Goal: Task Accomplishment & Management: Complete application form

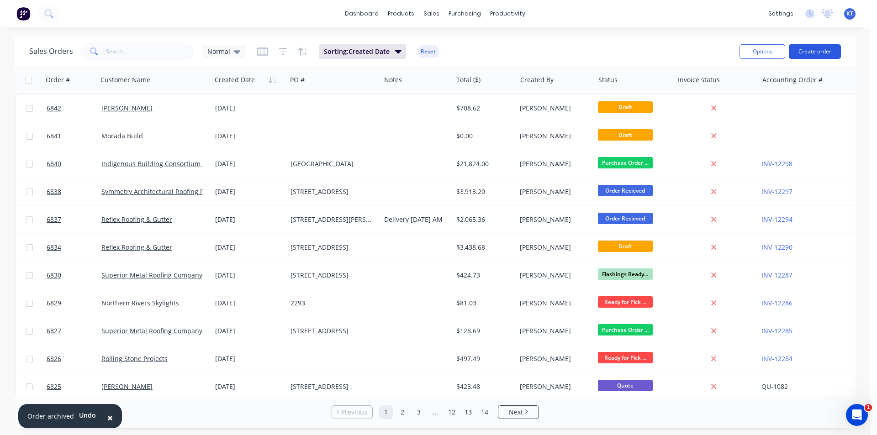
click at [814, 54] on button "Create order" at bounding box center [815, 51] width 52 height 15
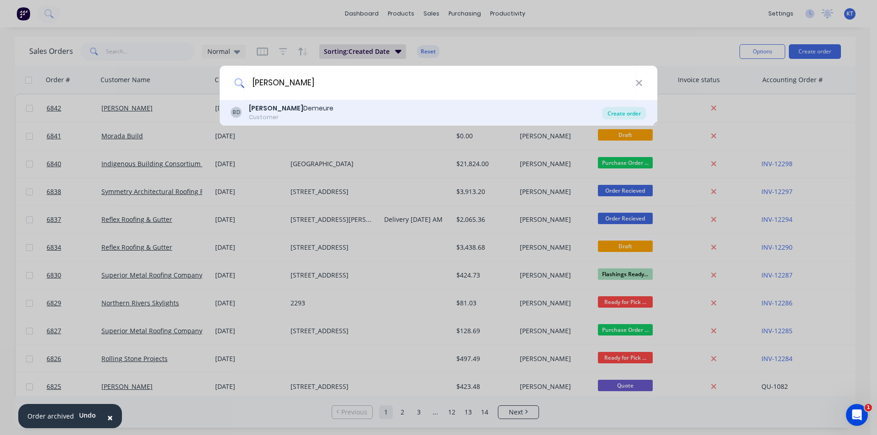
type input "[PERSON_NAME]"
click at [623, 111] on div "Create order" at bounding box center [624, 113] width 44 height 13
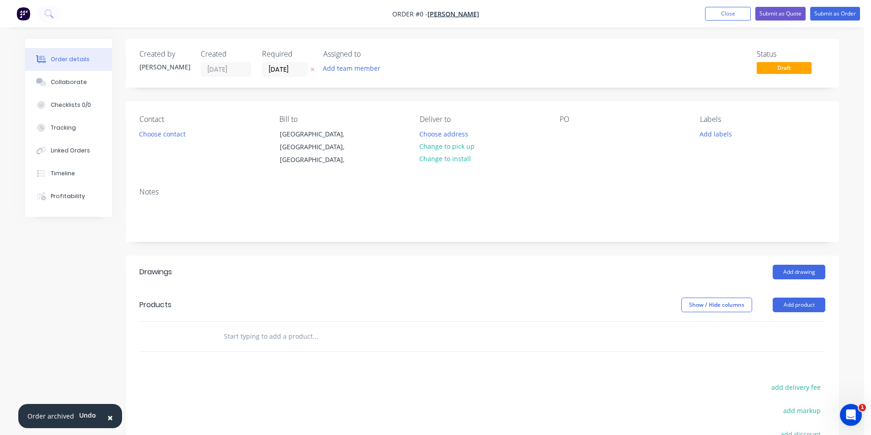
click at [172, 143] on div "Contact Choose contact" at bounding box center [201, 141] width 125 height 52
click at [174, 134] on button "Choose contact" at bounding box center [162, 133] width 56 height 12
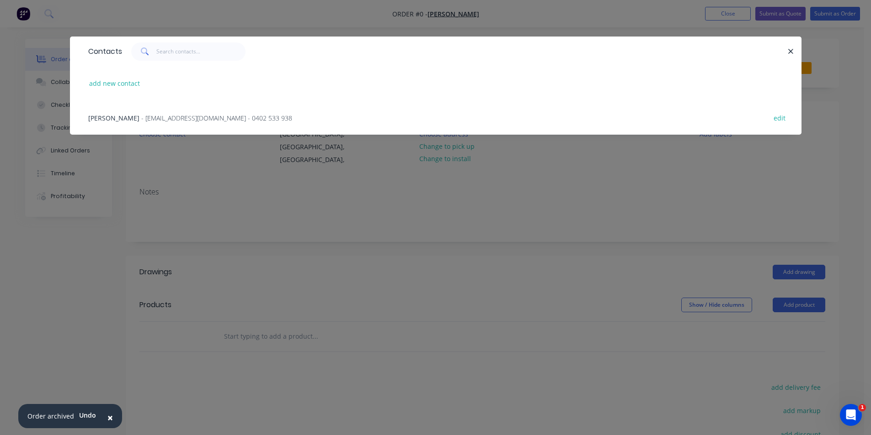
click at [175, 115] on span "- [EMAIL_ADDRESS][DOMAIN_NAME] - 0402 533 938" at bounding box center [216, 118] width 151 height 9
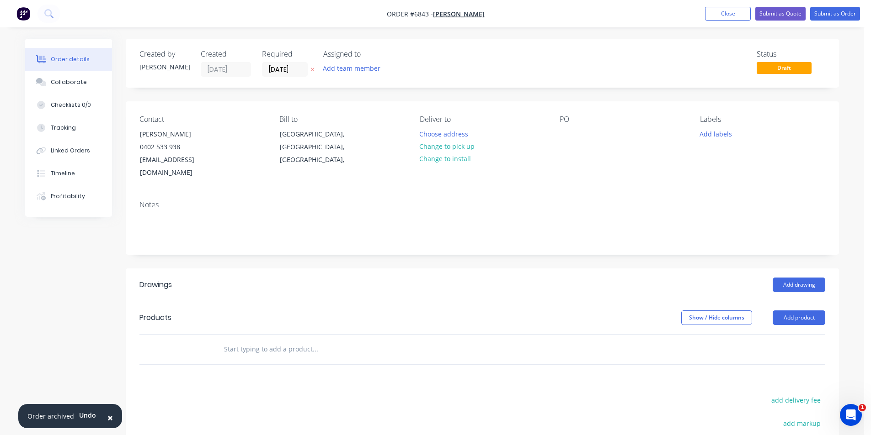
click at [439, 146] on button "Change to pick up" at bounding box center [446, 146] width 65 height 12
click at [561, 135] on div at bounding box center [566, 133] width 15 height 13
click at [792, 281] on header "Drawings Add drawing" at bounding box center [482, 285] width 713 height 33
click at [796, 278] on button "Add drawing" at bounding box center [798, 285] width 53 height 15
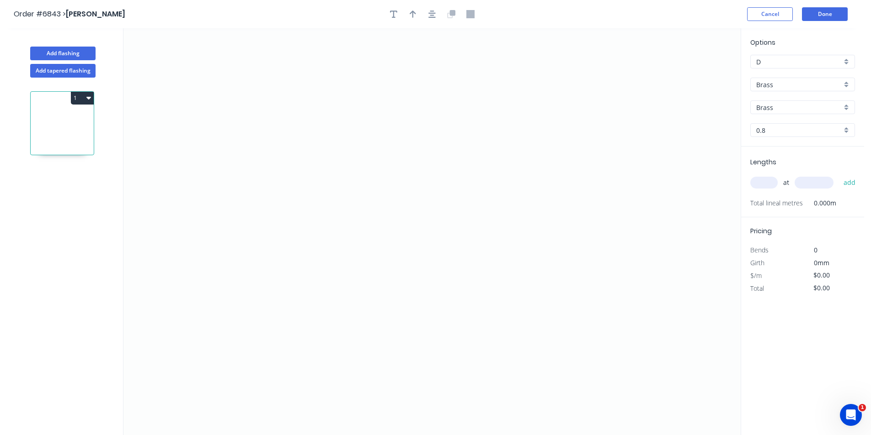
click at [831, 80] on input "Brass" at bounding box center [798, 85] width 85 height 10
click at [818, 128] on div "Colorbond Matt" at bounding box center [802, 134] width 104 height 16
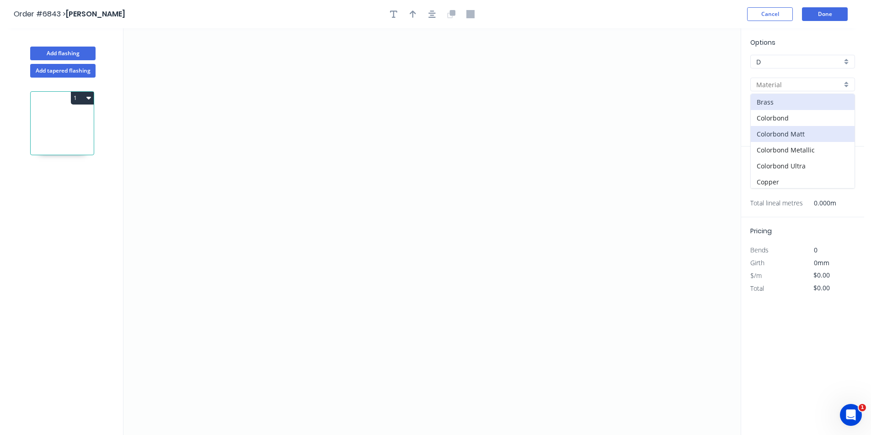
type input "Colorbond Matt"
type input "Bluegum Matt"
type input "0.55"
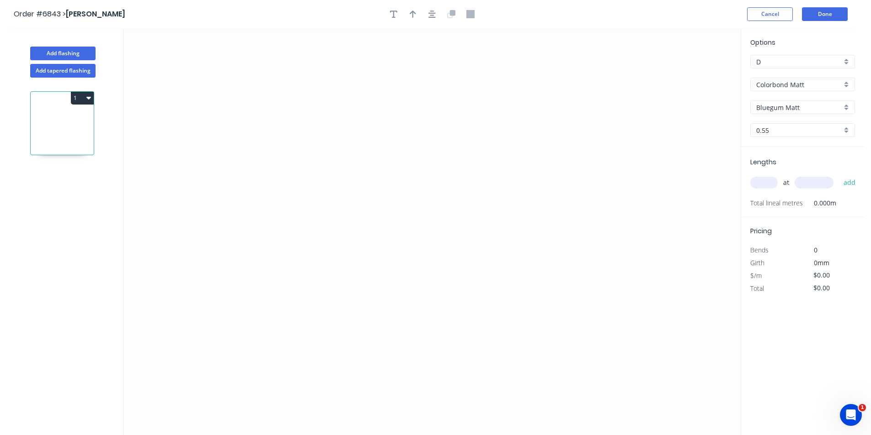
click at [811, 81] on input "Colorbond Matt" at bounding box center [798, 85] width 85 height 10
click at [795, 120] on div "Colorbond" at bounding box center [802, 118] width 104 height 16
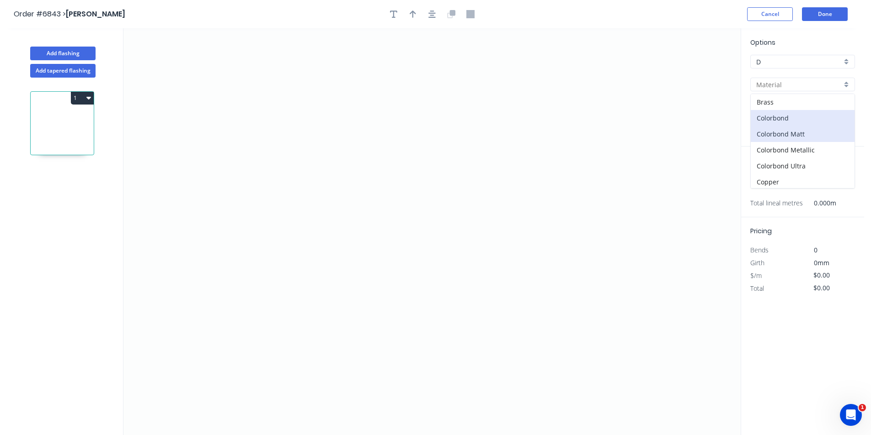
type input "Colorbond"
type input "Basalt"
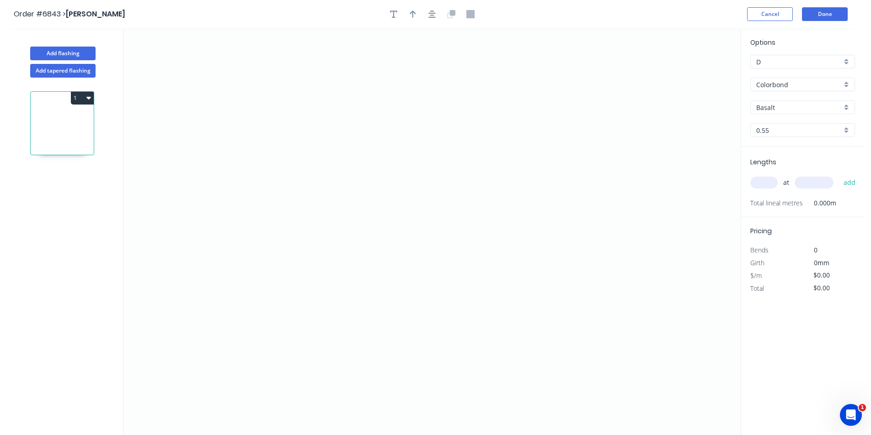
click at [791, 107] on input "Basalt" at bounding box center [798, 108] width 85 height 10
click at [777, 127] on div "Dune" at bounding box center [802, 130] width 104 height 16
type input "Dune"
click at [307, 306] on icon "0" at bounding box center [431, 231] width 617 height 407
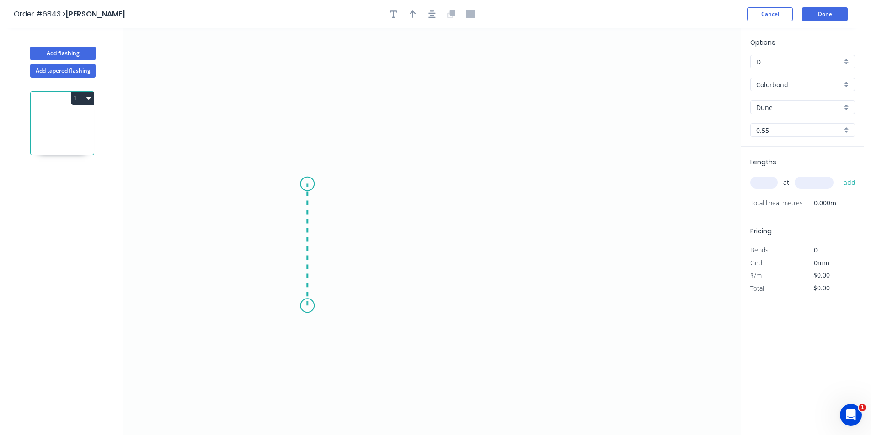
click at [305, 184] on icon "0" at bounding box center [431, 231] width 617 height 407
click at [366, 181] on icon "0 ?" at bounding box center [431, 231] width 617 height 407
click at [364, 229] on icon "0 ? ?" at bounding box center [431, 231] width 617 height 407
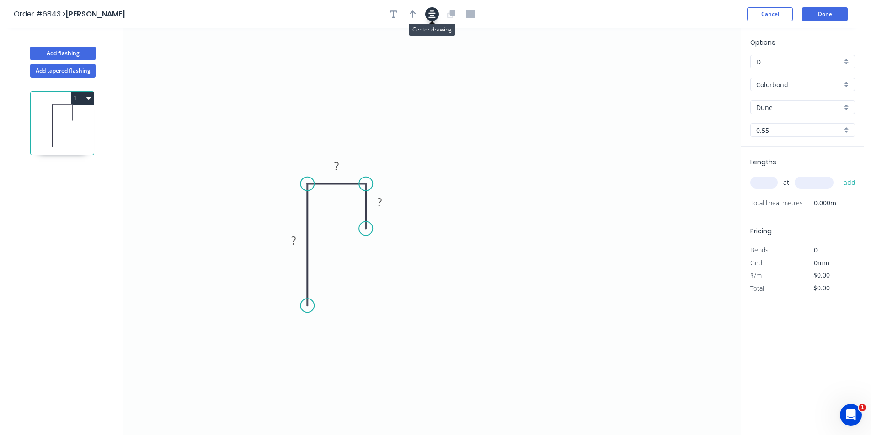
click at [432, 10] on icon "button" at bounding box center [431, 14] width 7 height 8
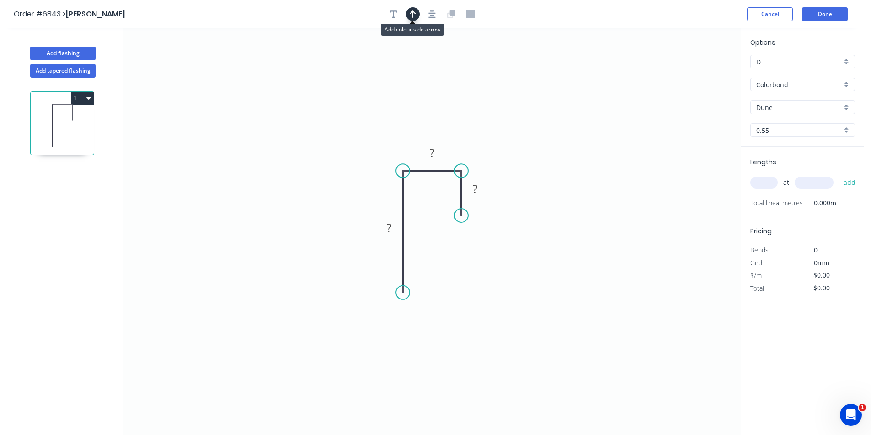
click at [409, 10] on icon "button" at bounding box center [412, 14] width 6 height 8
click at [694, 73] on icon at bounding box center [694, 63] width 8 height 29
drag, startPoint x: 694, startPoint y: 73, endPoint x: 462, endPoint y: 163, distance: 248.6
click at [462, 163] on icon at bounding box center [469, 155] width 27 height 27
click at [482, 190] on rect at bounding box center [475, 189] width 18 height 13
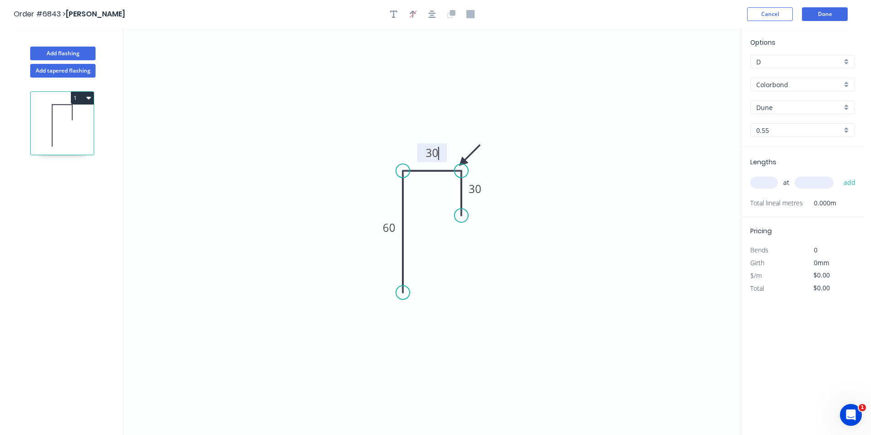
type input "$11.94"
click at [760, 182] on input "text" at bounding box center [763, 183] width 27 height 12
type input "6"
type input "2500"
click at [839, 175] on button "add" at bounding box center [849, 183] width 21 height 16
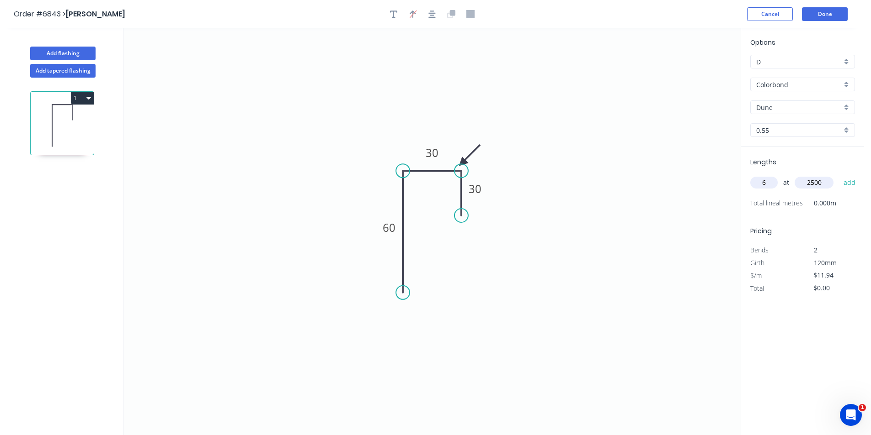
type input "$179.10"
type input "1"
type input "3400"
click at [839, 175] on button "add" at bounding box center [849, 183] width 21 height 16
type input "$219.70"
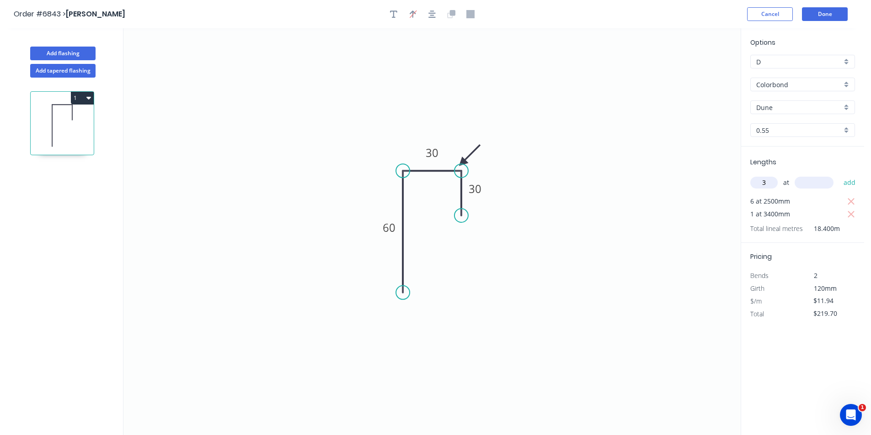
type input "3"
type input "800"
click at [839, 175] on button "add" at bounding box center [849, 183] width 21 height 16
type input "$255.52"
type input "2"
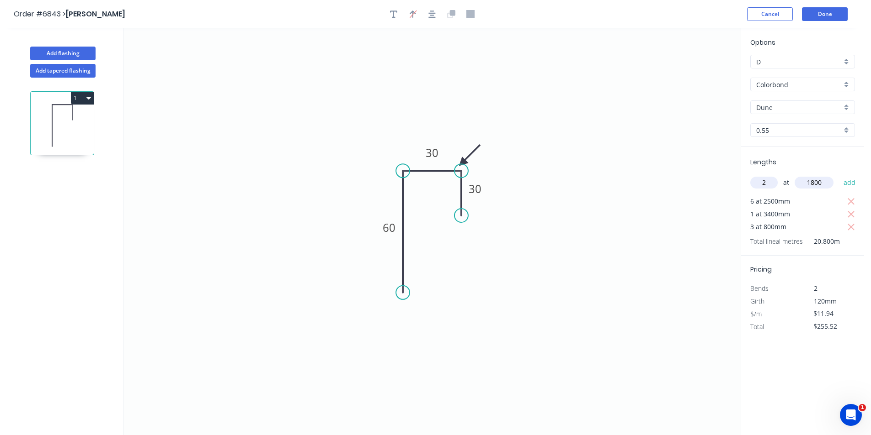
type input "1800"
click at [839, 175] on button "add" at bounding box center [849, 183] width 21 height 16
type input "$298.50"
type input "2"
type input "1000"
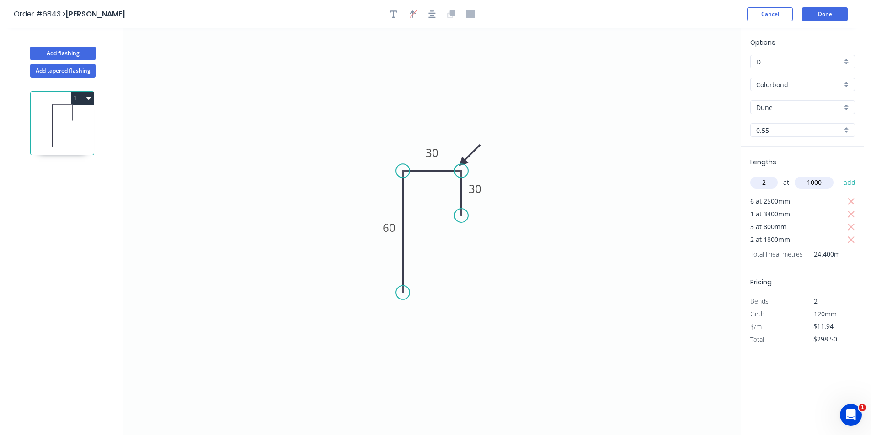
click at [839, 175] on button "add" at bounding box center [849, 183] width 21 height 16
type input "$322.38"
type input "1"
type input "2500"
click at [839, 175] on button "add" at bounding box center [849, 183] width 21 height 16
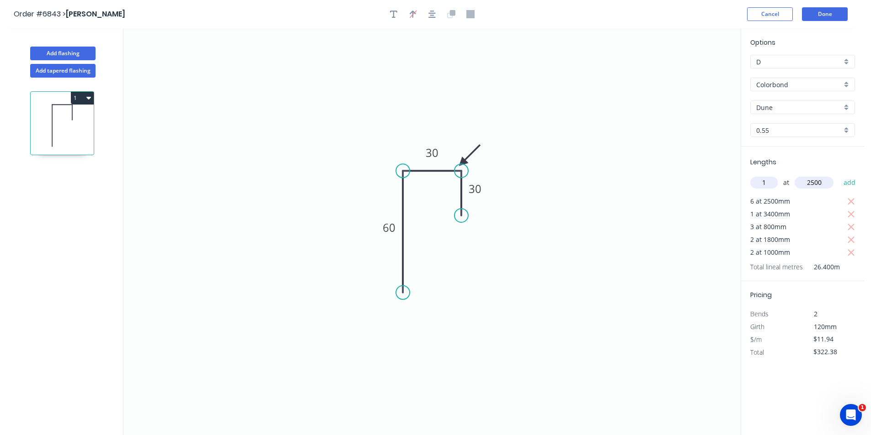
type input "$352.23"
click at [826, 17] on button "Done" at bounding box center [825, 14] width 46 height 14
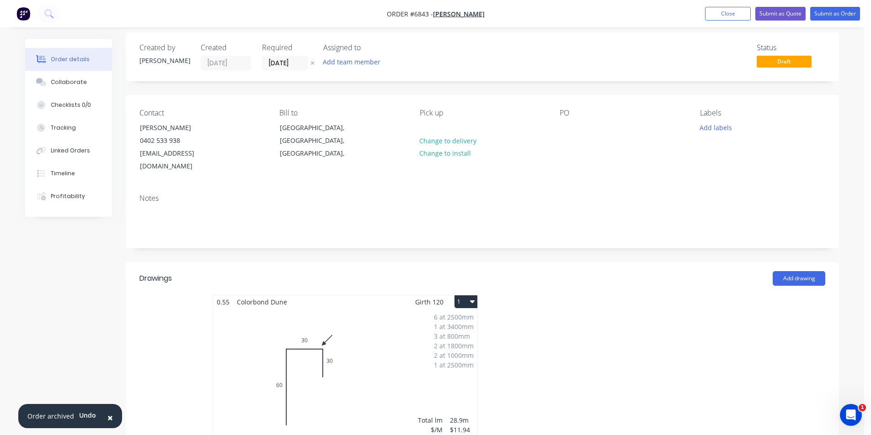
scroll to position [91, 0]
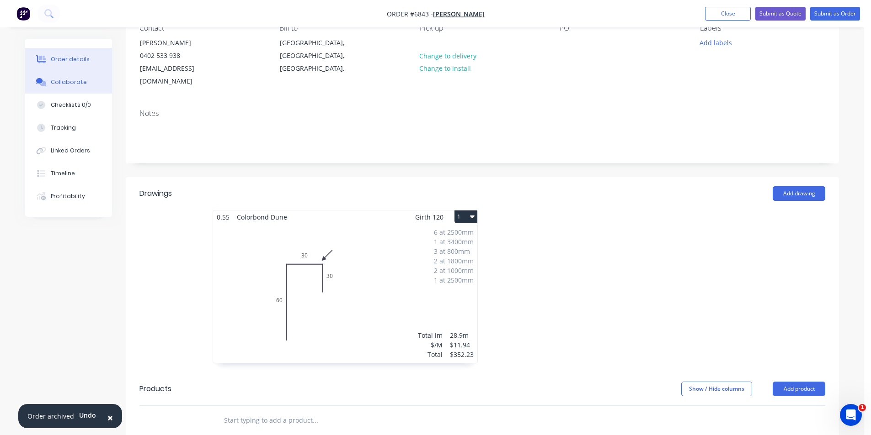
click at [68, 83] on div "Collaborate" at bounding box center [69, 82] width 36 height 8
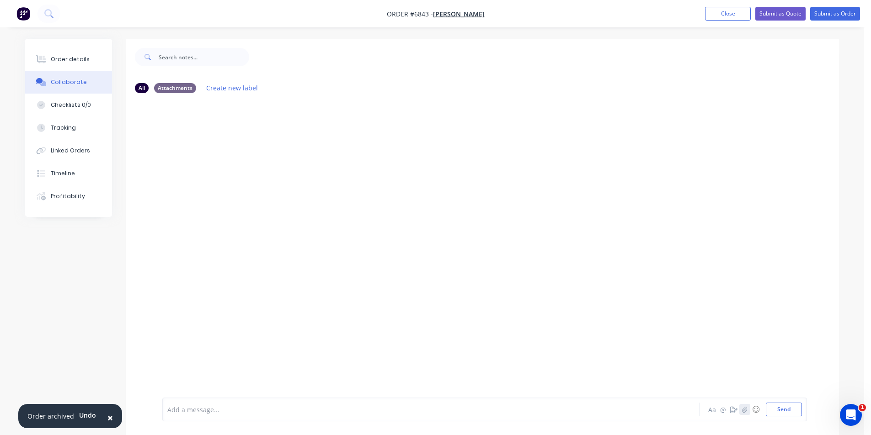
click at [744, 409] on icon "button" at bounding box center [744, 410] width 5 height 6
click at [787, 413] on button "Send" at bounding box center [783, 410] width 36 height 14
click at [65, 47] on div "Order details Collaborate Checklists 0/0 Tracking Linked Orders Timeline Profit…" at bounding box center [68, 128] width 87 height 178
click at [65, 62] on div "Order details" at bounding box center [70, 59] width 39 height 8
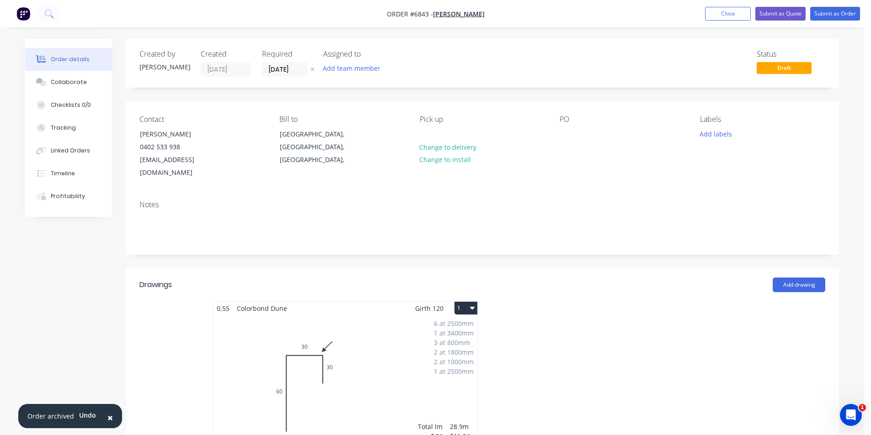
click at [843, 21] on nav "Order #6843 - [PERSON_NAME] Demeure Add product Close Submit as Quote Submit as…" at bounding box center [435, 13] width 871 height 27
click at [842, 16] on button "Submit as Order" at bounding box center [835, 14] width 50 height 14
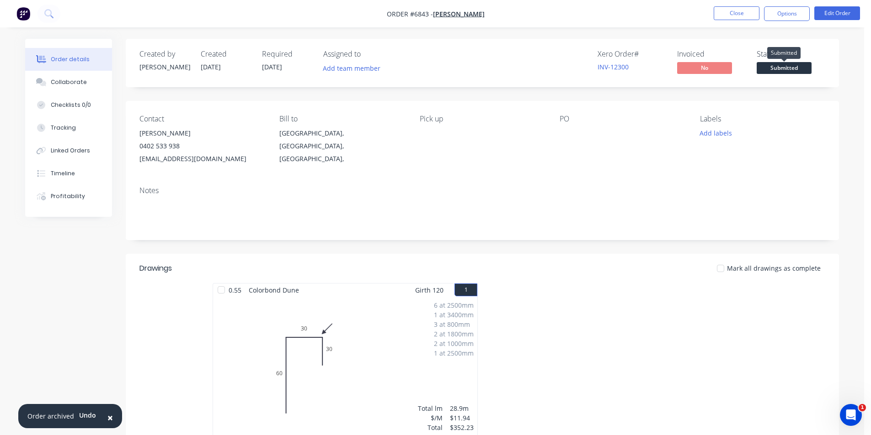
click at [781, 66] on span "Submitted" at bounding box center [783, 67] width 55 height 11
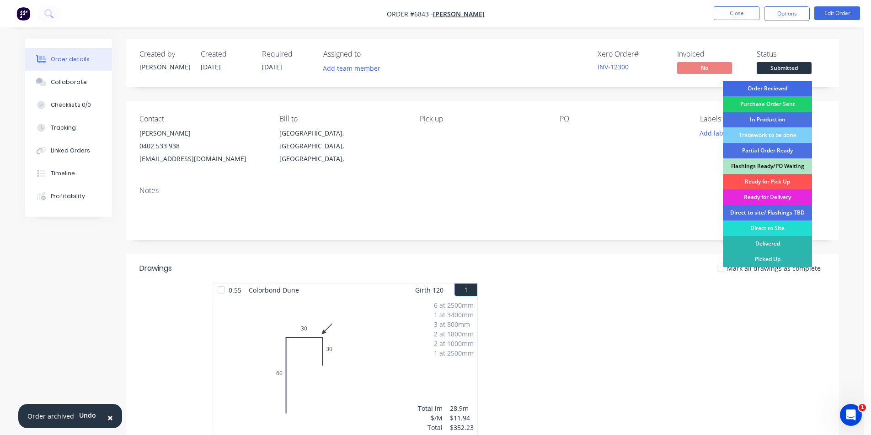
click at [770, 86] on div "Order Recieved" at bounding box center [766, 89] width 89 height 16
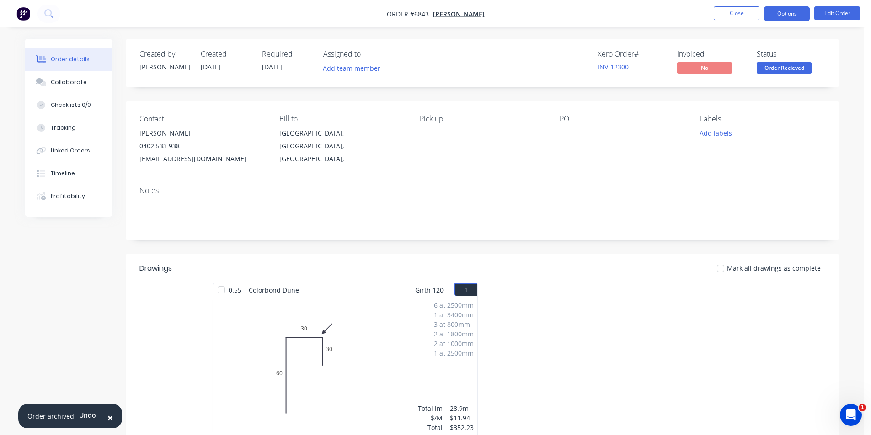
click at [790, 12] on button "Options" at bounding box center [787, 13] width 46 height 15
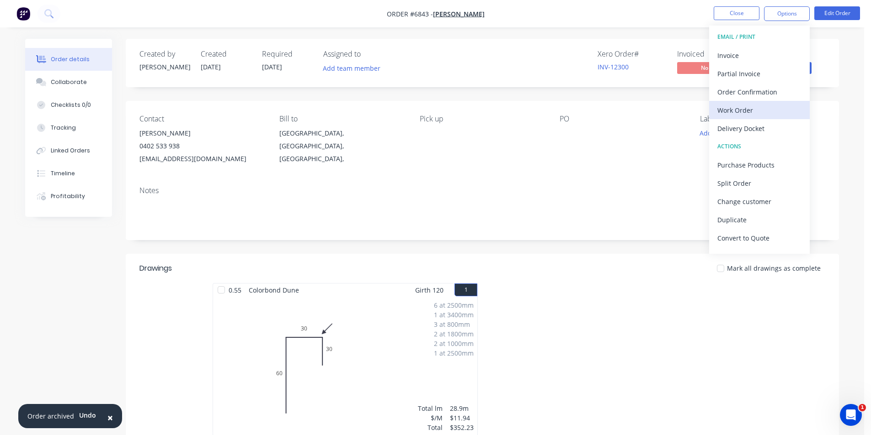
click at [759, 113] on div "Work Order" at bounding box center [759, 110] width 84 height 13
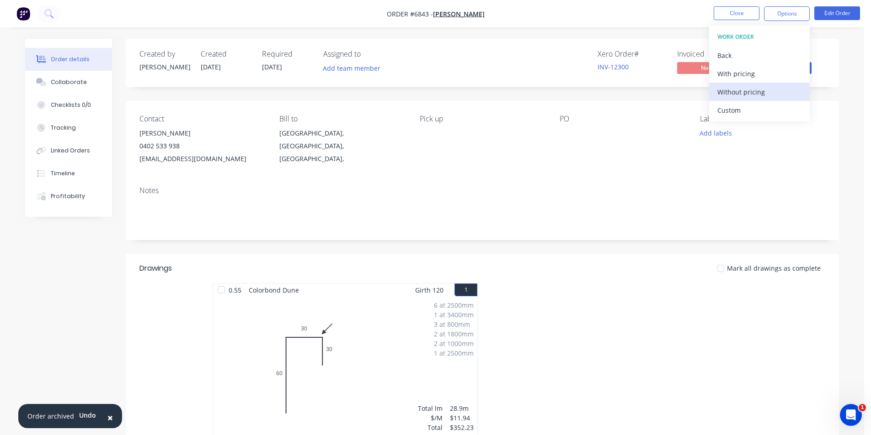
click at [738, 92] on div "Without pricing" at bounding box center [759, 91] width 84 height 13
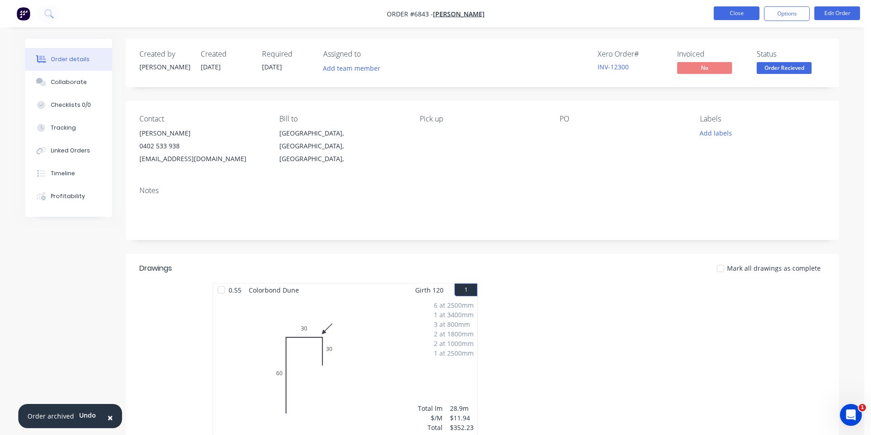
click at [731, 9] on button "Close" at bounding box center [736, 13] width 46 height 14
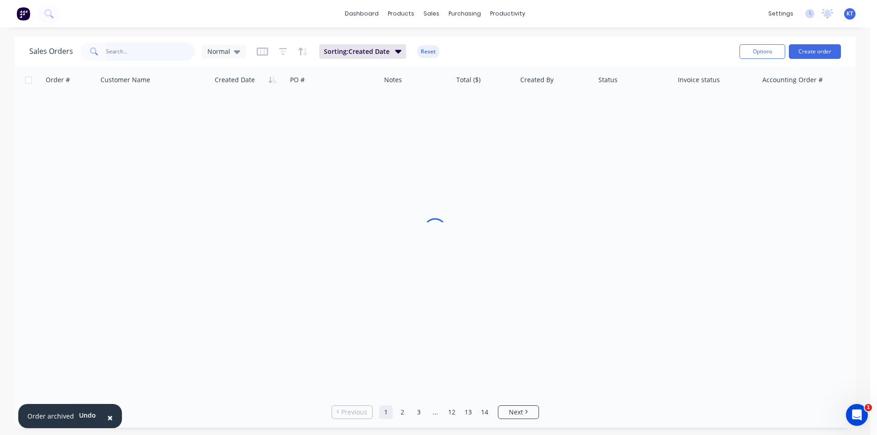
click at [119, 54] on input "text" at bounding box center [150, 51] width 89 height 18
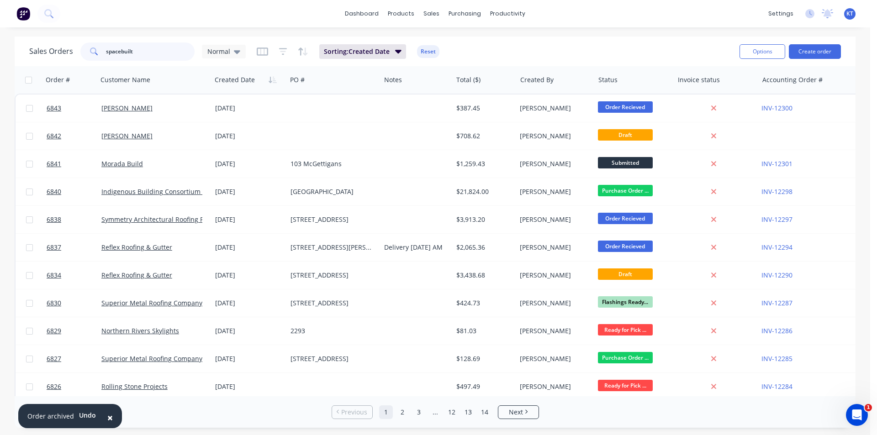
type input "spacebuilt"
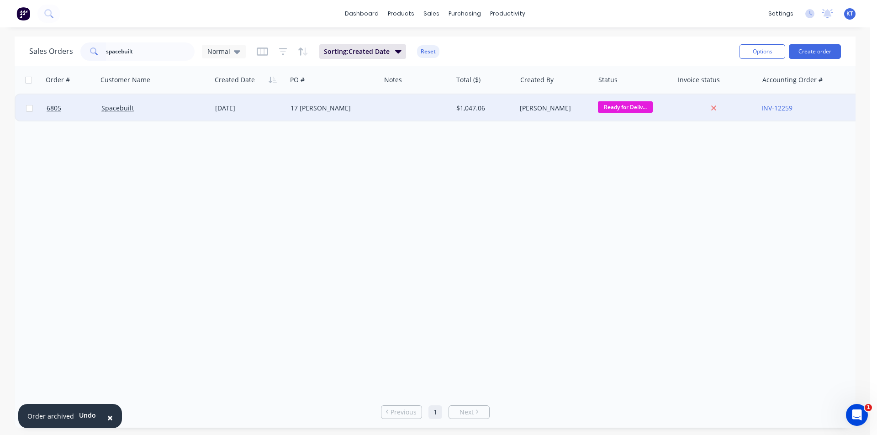
click at [288, 107] on div "17 [PERSON_NAME]" at bounding box center [334, 108] width 94 height 27
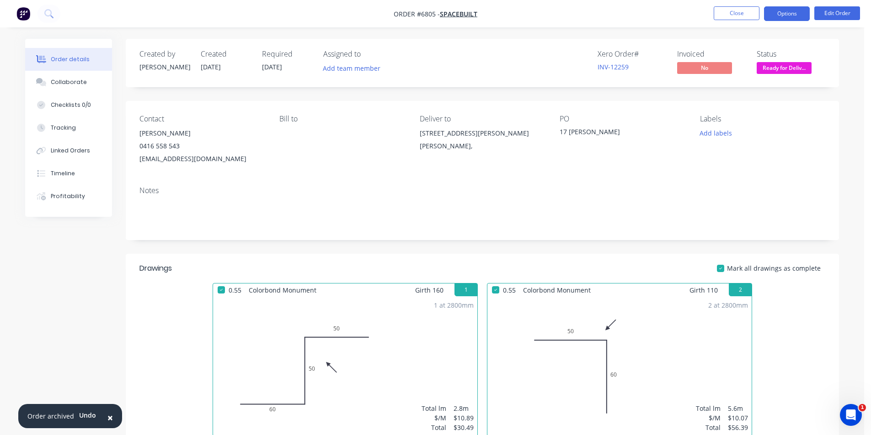
click at [794, 10] on button "Options" at bounding box center [787, 13] width 46 height 15
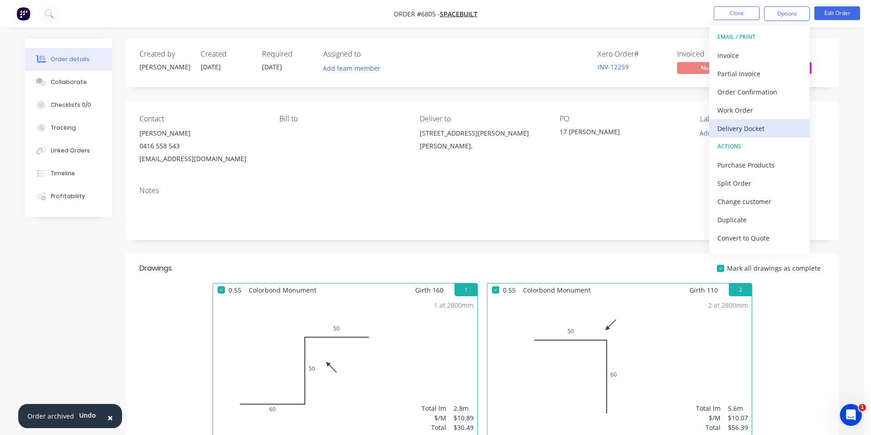
click at [749, 133] on div "Delivery Docket" at bounding box center [759, 128] width 84 height 13
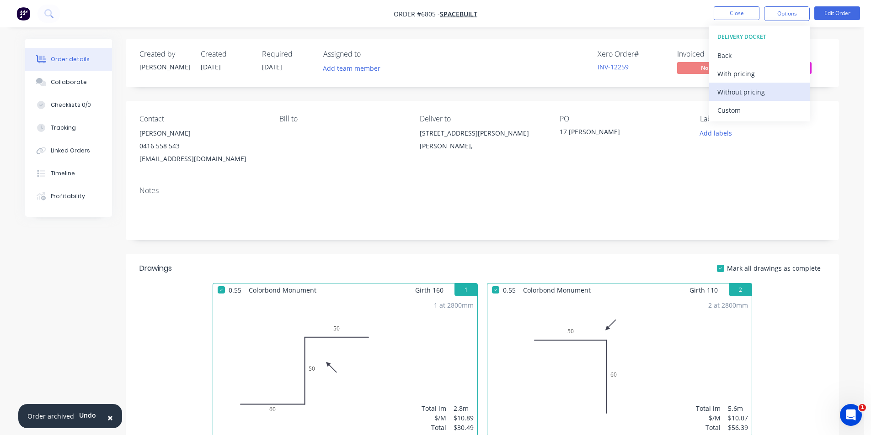
click at [748, 94] on div "Without pricing" at bounding box center [759, 91] width 84 height 13
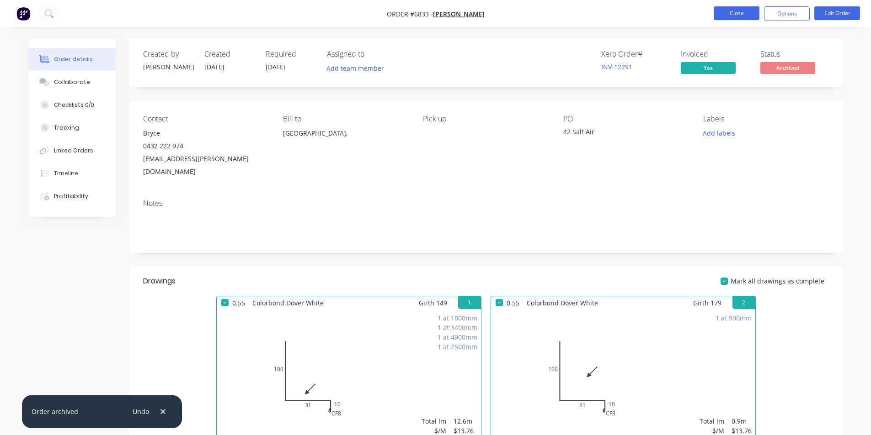
click at [757, 8] on button "Close" at bounding box center [736, 13] width 46 height 14
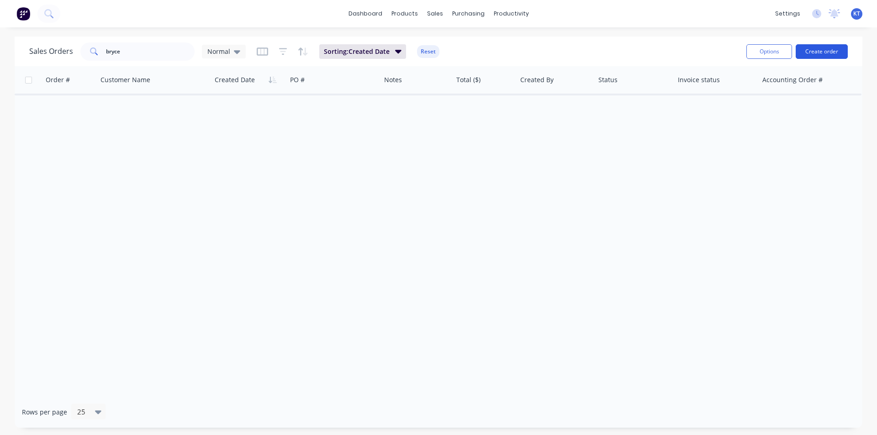
click at [839, 52] on button "Create order" at bounding box center [822, 51] width 52 height 15
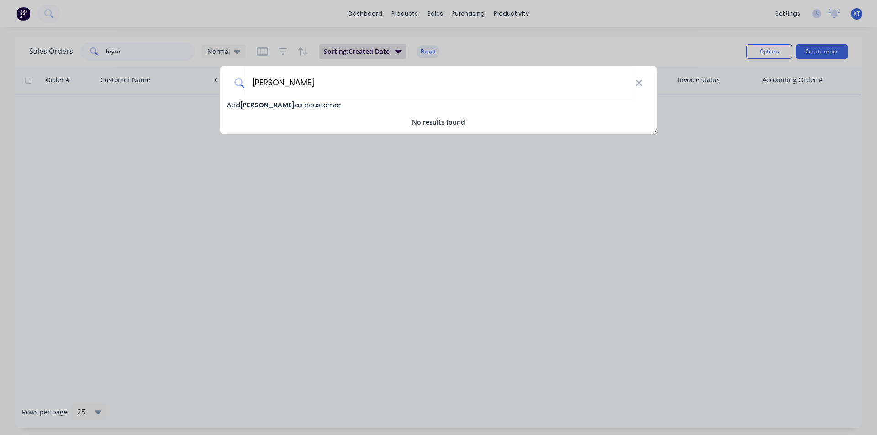
type input "J"
type input "Working"
click at [715, 388] on div "Working Add Working as a customer No results found" at bounding box center [438, 217] width 877 height 435
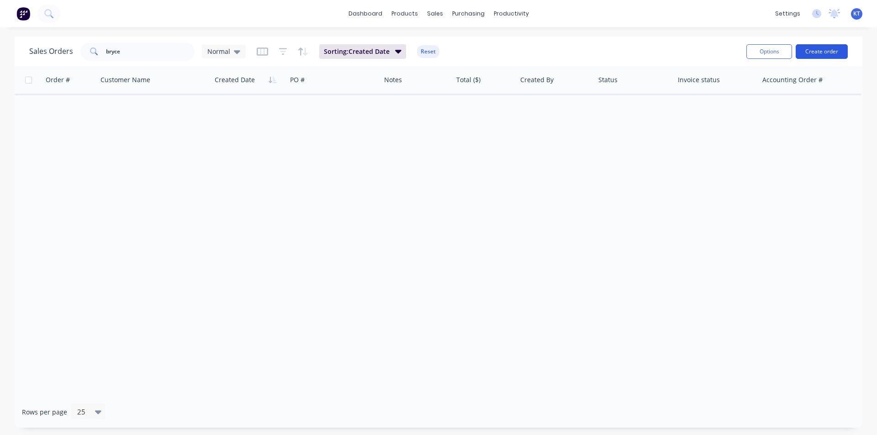
click at [826, 48] on button "Create order" at bounding box center [822, 51] width 52 height 15
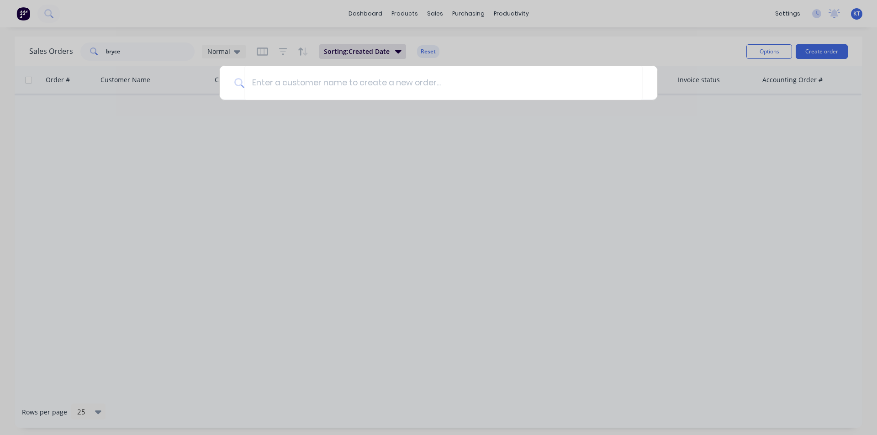
click at [621, 47] on div at bounding box center [438, 217] width 877 height 435
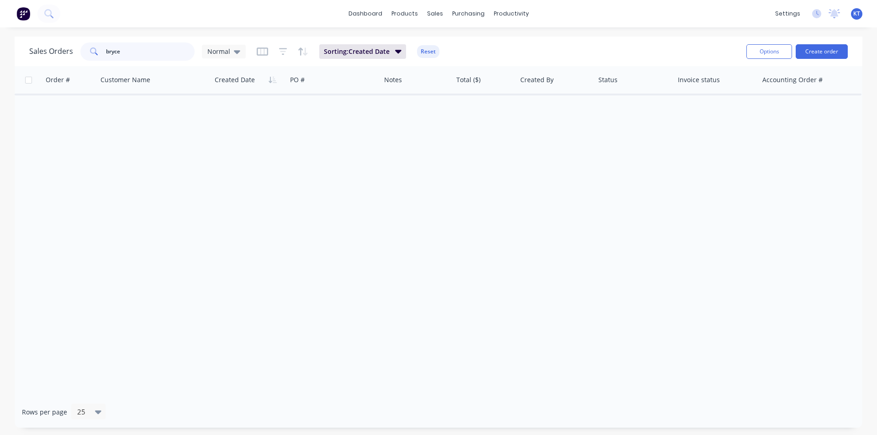
drag, startPoint x: 129, startPoint y: 48, endPoint x: 7, endPoint y: 48, distance: 122.5
click at [7, 48] on div "Sales Orders bryce Normal Sorting: Created Date Reset Options Create order Orde…" at bounding box center [438, 233] width 877 height 392
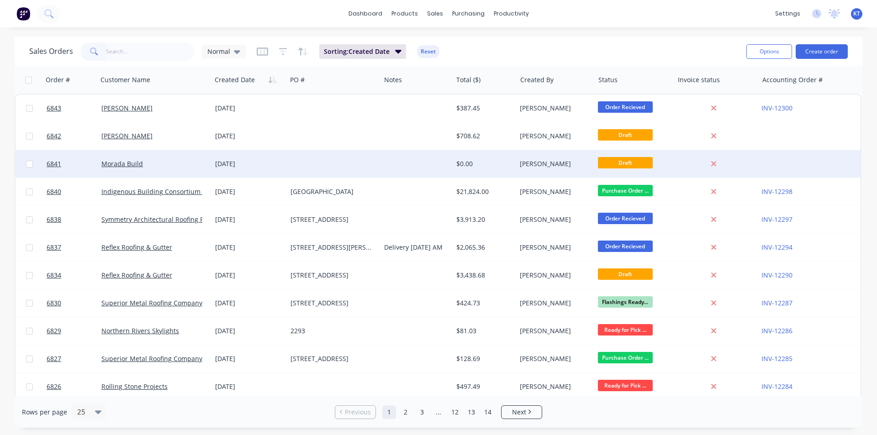
click at [534, 165] on div "[PERSON_NAME]" at bounding box center [553, 163] width 67 height 9
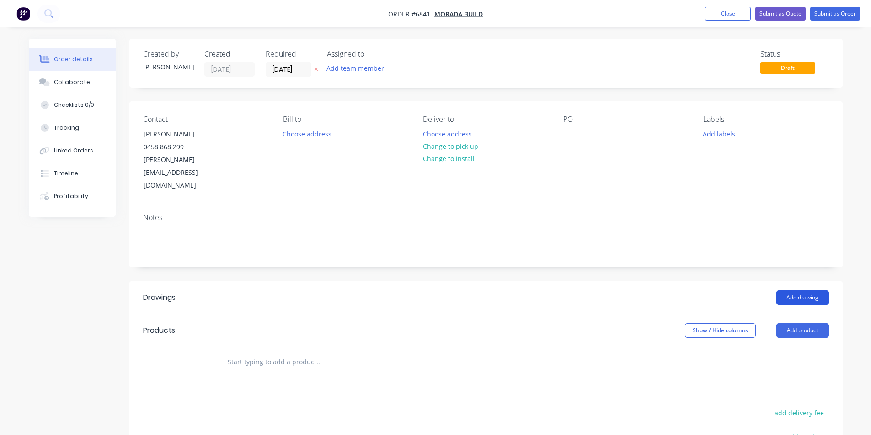
click at [790, 291] on button "Add drawing" at bounding box center [802, 298] width 53 height 15
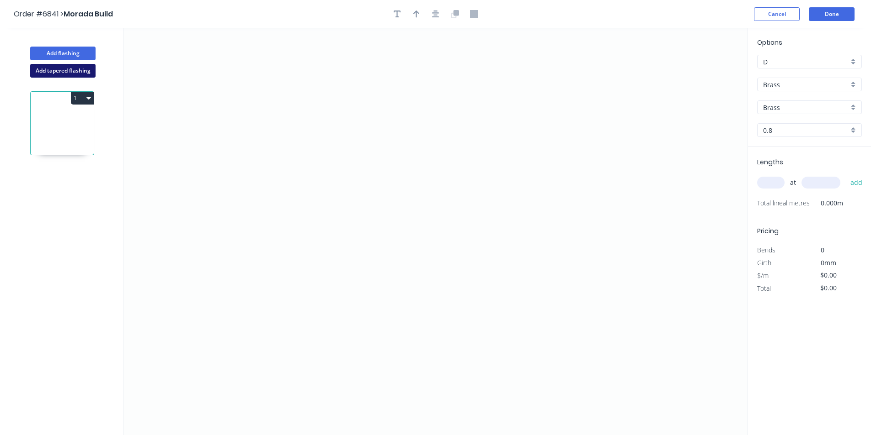
click at [82, 74] on button "Add tapered flashing" at bounding box center [62, 71] width 65 height 14
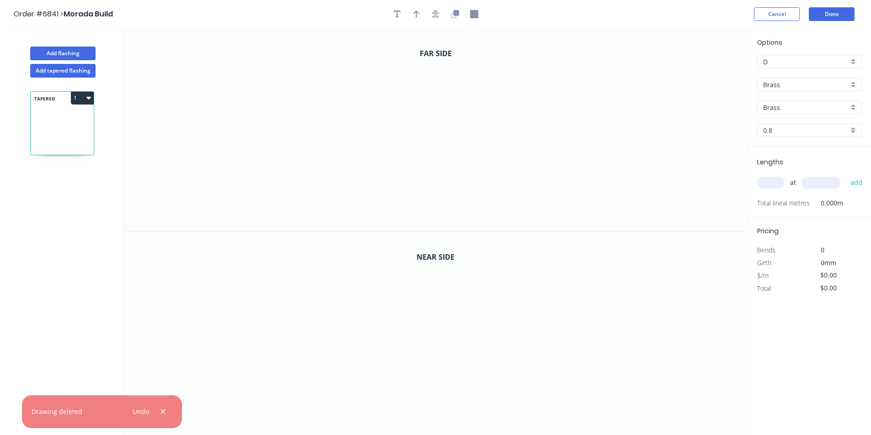
click at [824, 91] on div "Brass" at bounding box center [809, 85] width 105 height 14
click at [823, 115] on div "Colorbond" at bounding box center [809, 118] width 104 height 16
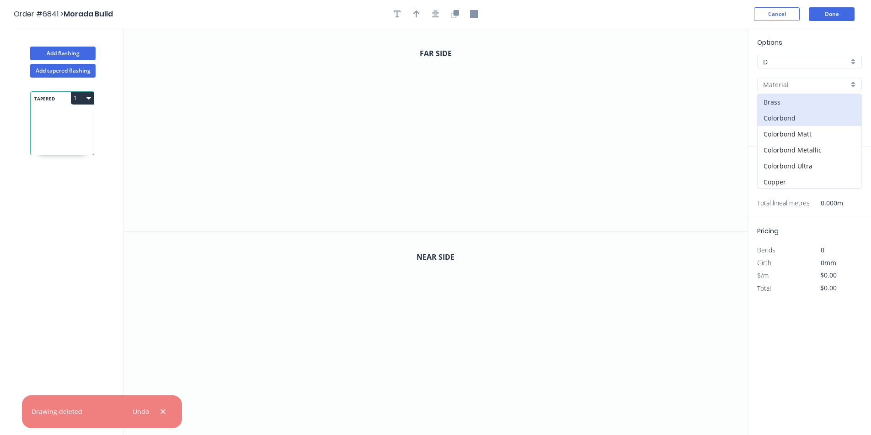
type input "Colorbond"
type input "Basalt"
type input "0.55"
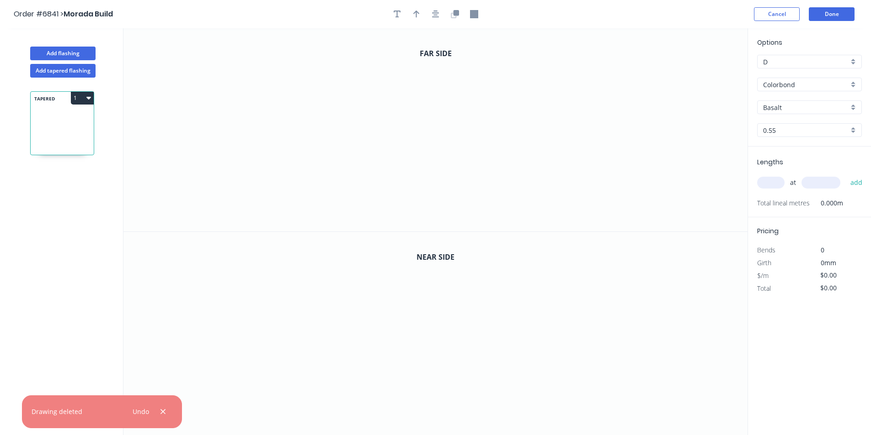
click at [822, 106] on input "Basalt" at bounding box center [805, 108] width 85 height 10
click at [786, 155] on div "Night Sky" at bounding box center [809, 150] width 104 height 16
type input "Night Sky"
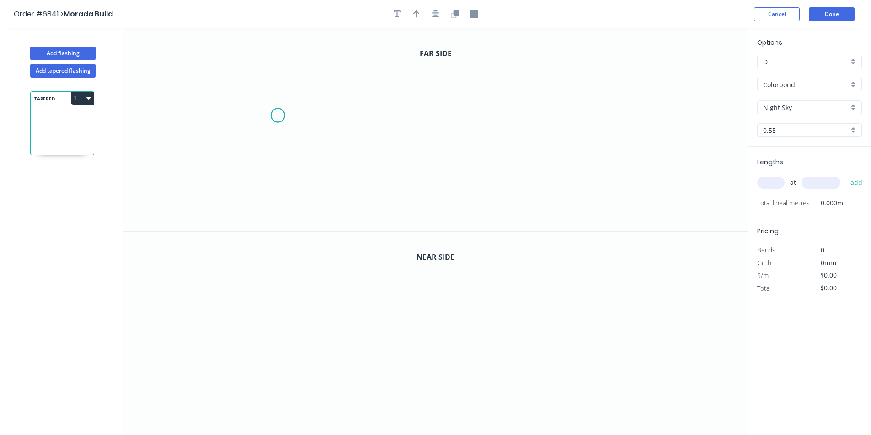
click at [277, 116] on icon "0" at bounding box center [435, 129] width 624 height 203
click at [330, 119] on icon "0" at bounding box center [435, 129] width 624 height 203
click at [327, 144] on icon "0 ?" at bounding box center [435, 129] width 624 height 203
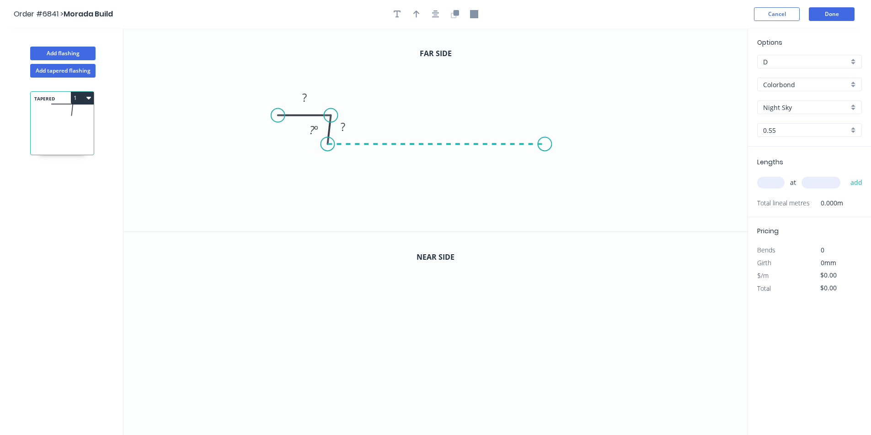
click at [545, 146] on icon "0 ? ? ? º" at bounding box center [435, 129] width 624 height 203
click at [543, 109] on icon "0 ? ? ? ? º ? º" at bounding box center [435, 129] width 624 height 203
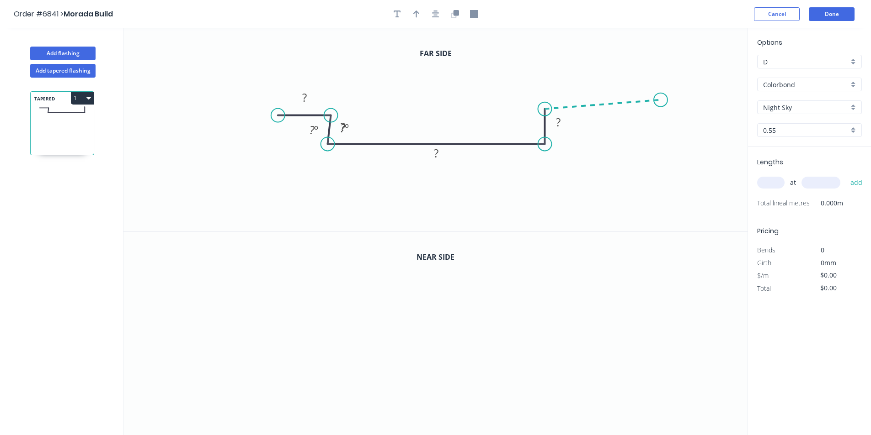
click at [661, 100] on icon "0 ? ? ? ? ? º ? º" at bounding box center [435, 129] width 624 height 203
click at [327, 115] on circle at bounding box center [328, 116] width 14 height 14
drag, startPoint x: 278, startPoint y: 111, endPoint x: 244, endPoint y: 113, distance: 34.8
click at [244, 113] on circle at bounding box center [244, 116] width 14 height 14
drag, startPoint x: 326, startPoint y: 117, endPoint x: 329, endPoint y: 99, distance: 18.9
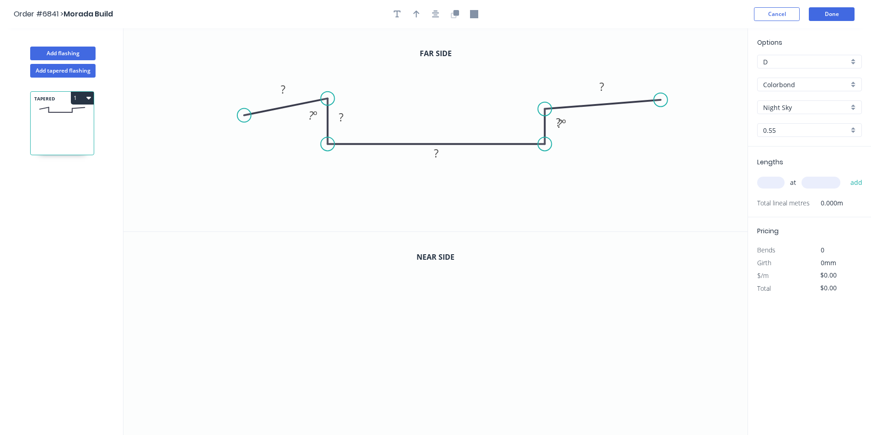
click at [329, 99] on circle at bounding box center [328, 99] width 14 height 14
drag, startPoint x: 250, startPoint y: 115, endPoint x: 235, endPoint y: 92, distance: 26.5
click at [235, 92] on icon "0 ? ? ? ? ? ? º ? º" at bounding box center [435, 129] width 624 height 203
drag, startPoint x: 243, startPoint y: 115, endPoint x: 236, endPoint y: 97, distance: 19.7
click at [236, 97] on circle at bounding box center [236, 99] width 14 height 14
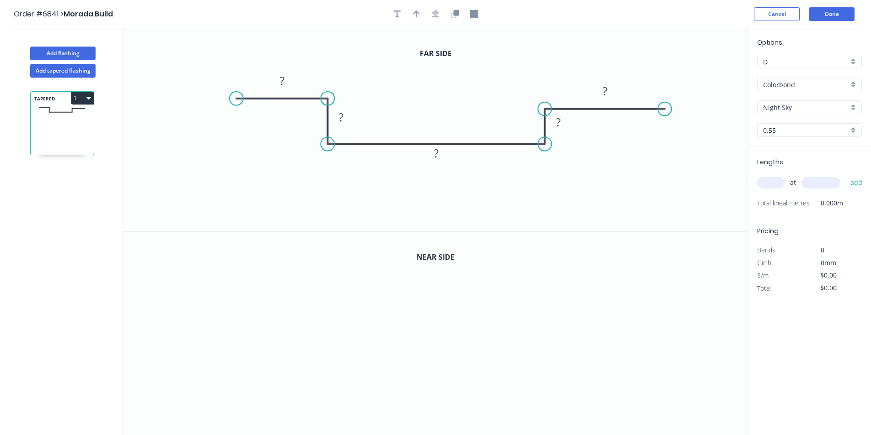
drag, startPoint x: 664, startPoint y: 97, endPoint x: 665, endPoint y: 105, distance: 7.3
click at [665, 105] on circle at bounding box center [665, 109] width 14 height 14
click at [280, 83] on tspan "?" at bounding box center [282, 80] width 5 height 15
click at [450, 13] on button "button" at bounding box center [455, 14] width 14 height 14
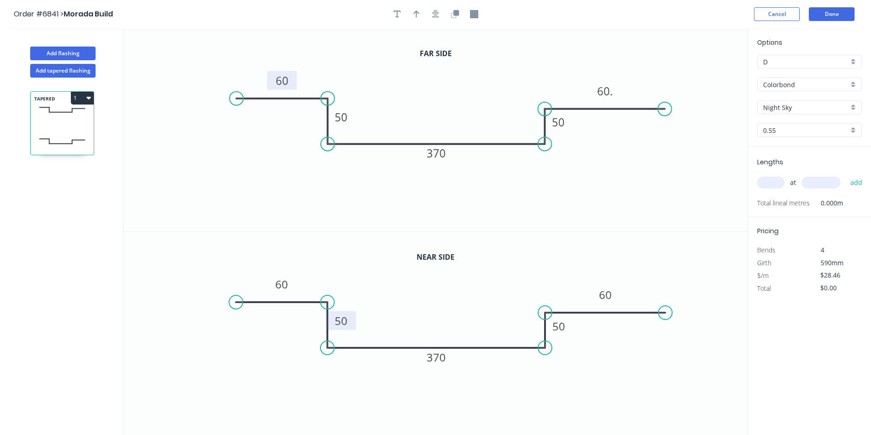
click at [342, 319] on tspan "50" at bounding box center [341, 320] width 13 height 15
click at [765, 182] on input "text" at bounding box center [770, 183] width 27 height 12
type input "$38.55"
type input "11"
type input "2700"
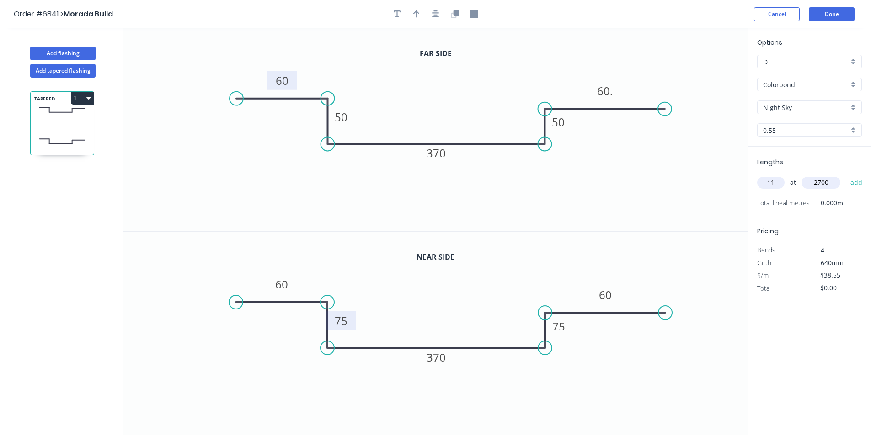
click at [845, 175] on button "add" at bounding box center [855, 183] width 21 height 16
type input "$1,144.94"
click at [418, 16] on icon "button" at bounding box center [416, 14] width 6 height 8
drag, startPoint x: 701, startPoint y: 69, endPoint x: 467, endPoint y: 92, distance: 234.1
click at [467, 92] on icon at bounding box center [467, 81] width 8 height 29
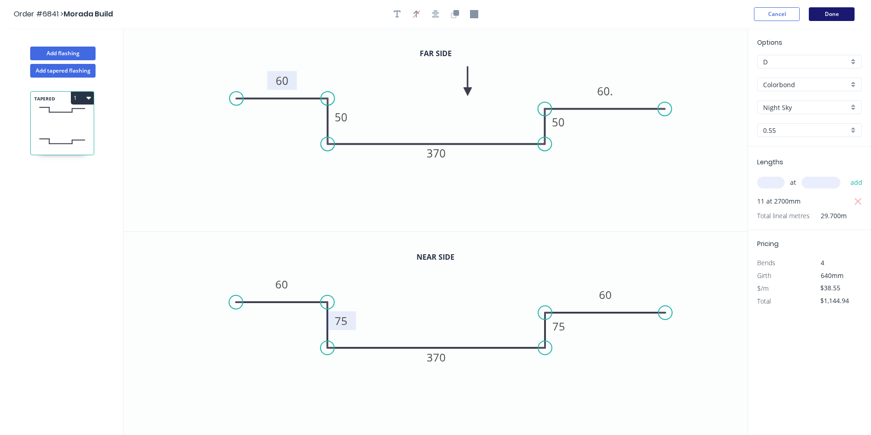
click at [849, 16] on button "Done" at bounding box center [831, 14] width 46 height 14
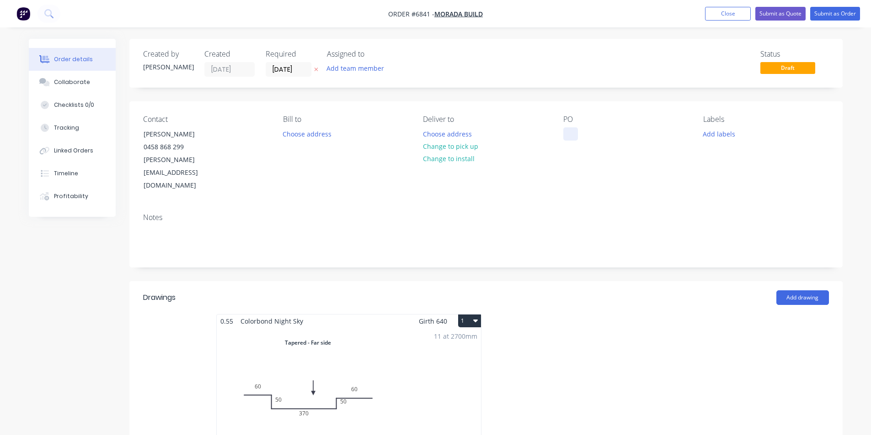
click at [469, 146] on button "Change to pick up" at bounding box center [450, 146] width 65 height 12
click at [575, 137] on div at bounding box center [570, 133] width 15 height 13
click at [572, 133] on div at bounding box center [570, 133] width 15 height 13
click at [52, 91] on button "Collaborate" at bounding box center [72, 82] width 87 height 23
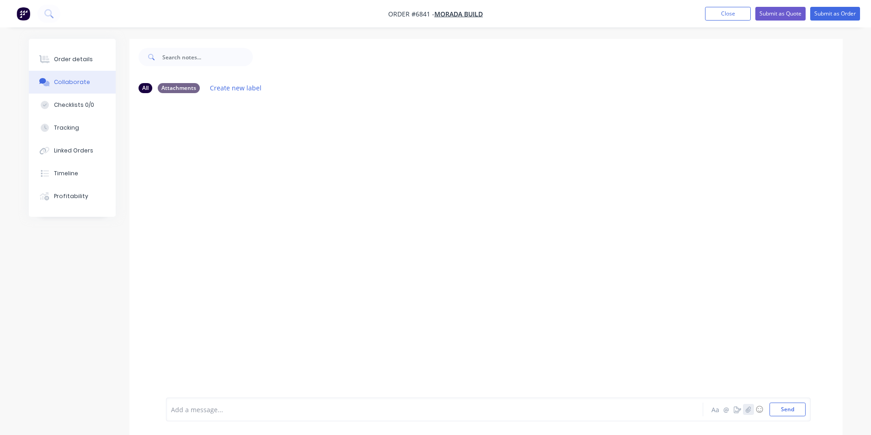
click at [749, 407] on icon "button" at bounding box center [747, 410] width 5 height 6
click at [797, 408] on button "Send" at bounding box center [787, 410] width 36 height 14
click at [56, 56] on div "Order details" at bounding box center [73, 59] width 39 height 8
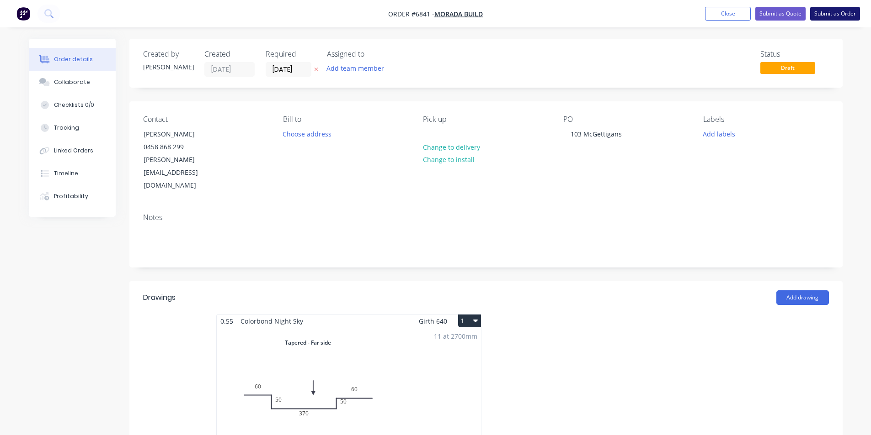
click at [842, 8] on button "Submit as Order" at bounding box center [835, 14] width 50 height 14
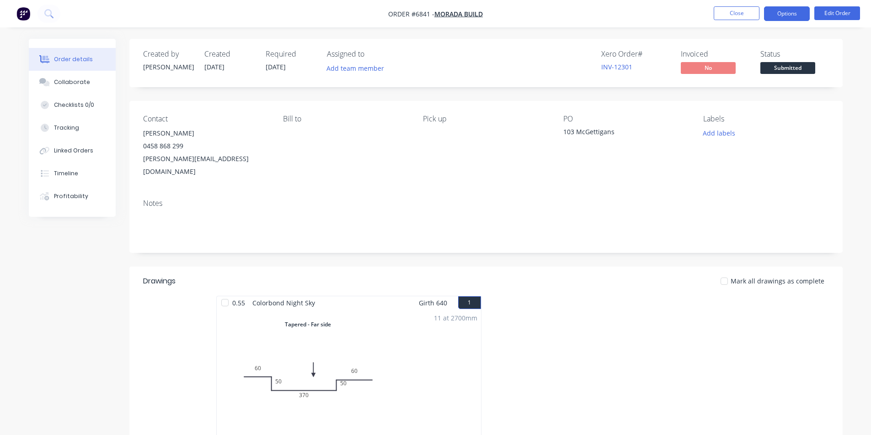
click at [795, 15] on button "Options" at bounding box center [787, 13] width 46 height 15
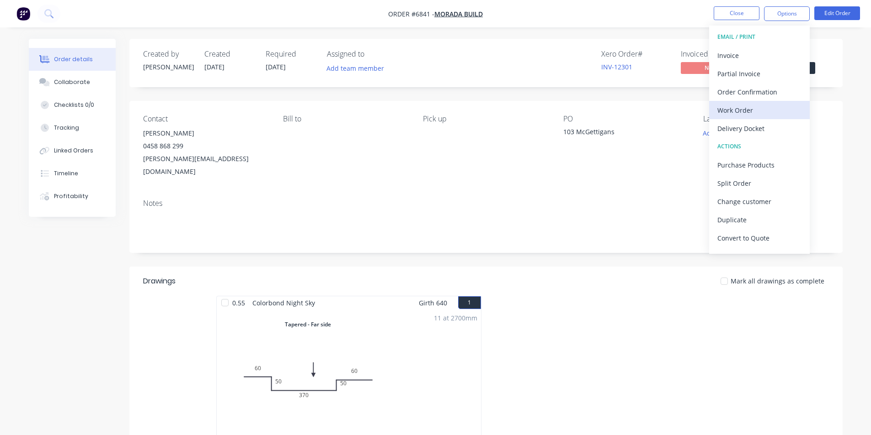
click at [748, 115] on div "Work Order" at bounding box center [759, 110] width 84 height 13
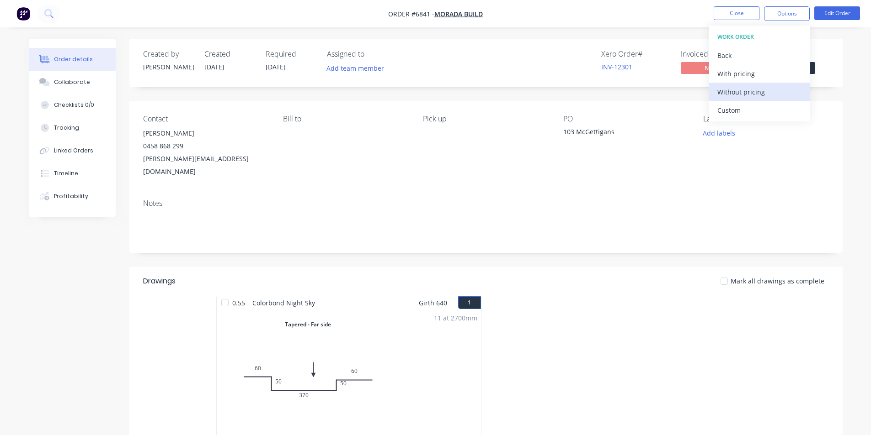
click at [764, 90] on div "Without pricing" at bounding box center [759, 91] width 84 height 13
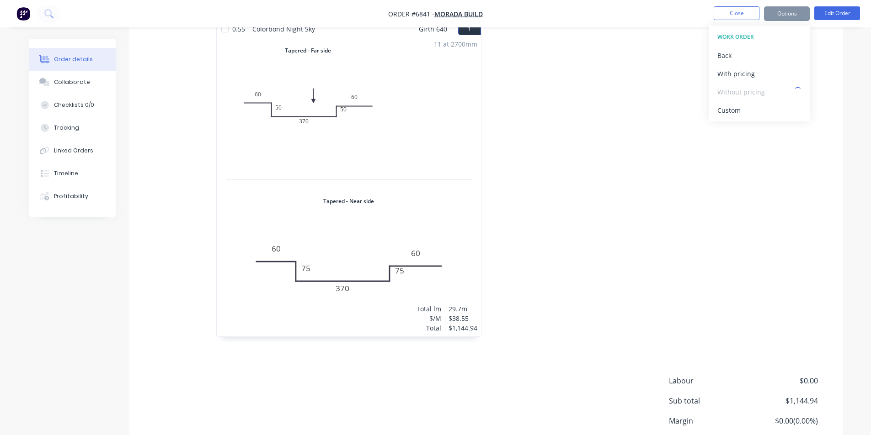
scroll to position [335, 0]
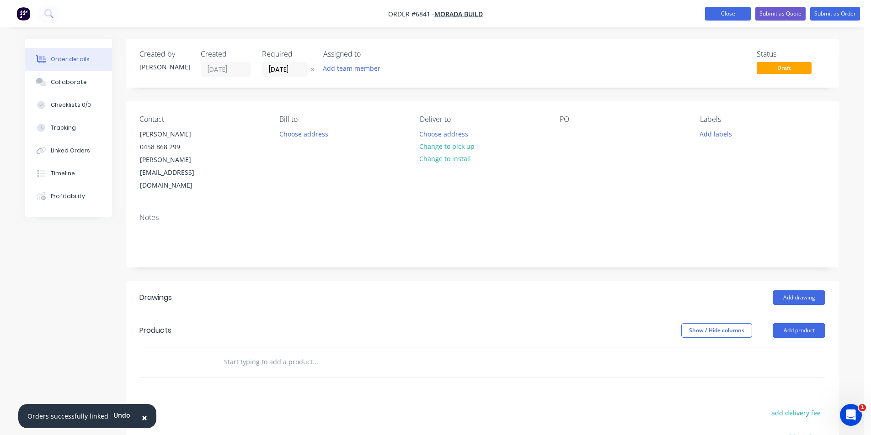
click at [735, 18] on button "Close" at bounding box center [728, 14] width 46 height 14
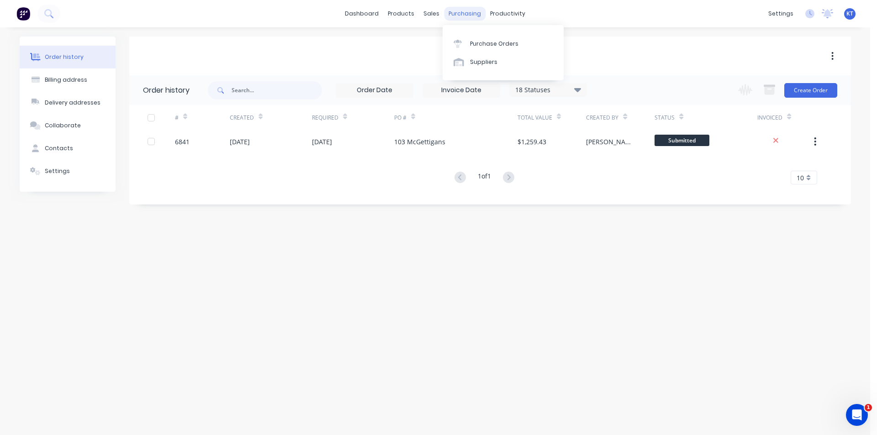
click at [474, 10] on div "purchasing" at bounding box center [465, 14] width 42 height 14
click at [494, 48] on link "Purchase Orders" at bounding box center [503, 43] width 121 height 18
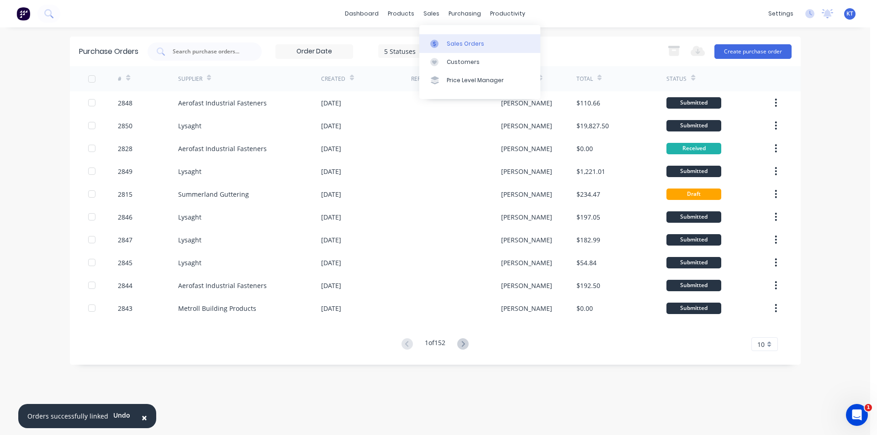
click at [484, 50] on link "Sales Orders" at bounding box center [479, 43] width 121 height 18
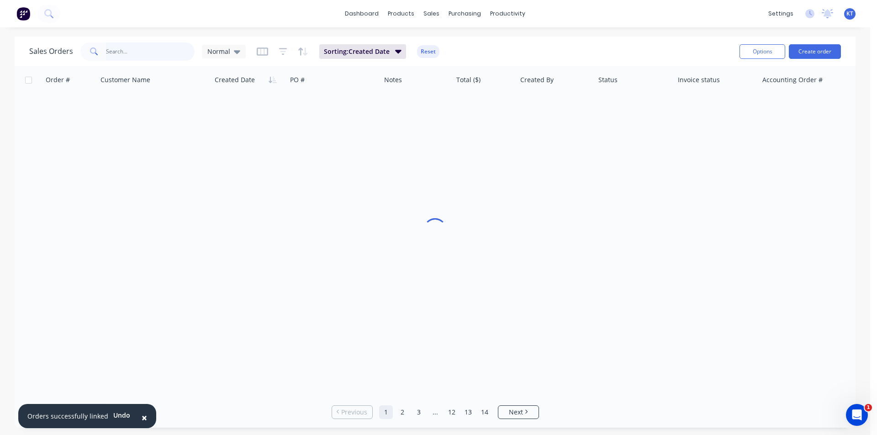
click at [179, 54] on input "text" at bounding box center [150, 51] width 89 height 18
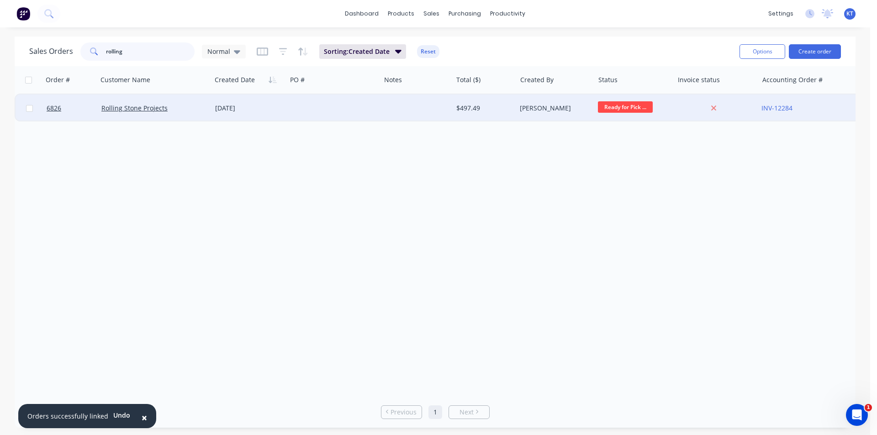
type input "rolling"
click at [345, 110] on div at bounding box center [334, 108] width 94 height 27
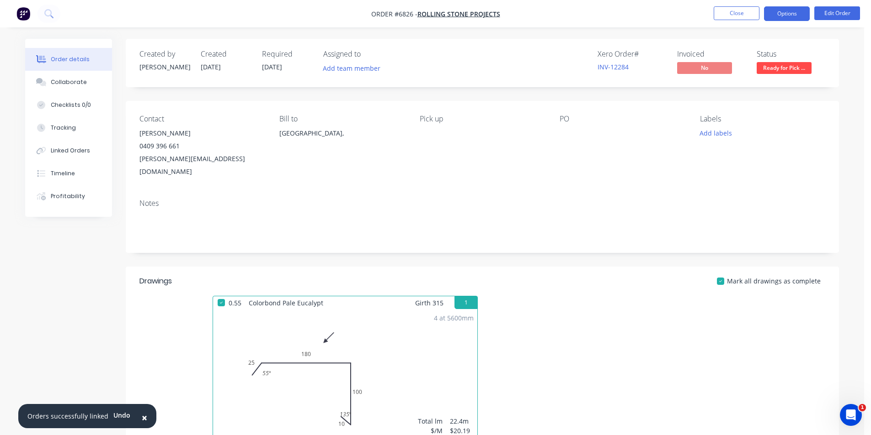
click at [783, 16] on button "Options" at bounding box center [787, 13] width 46 height 15
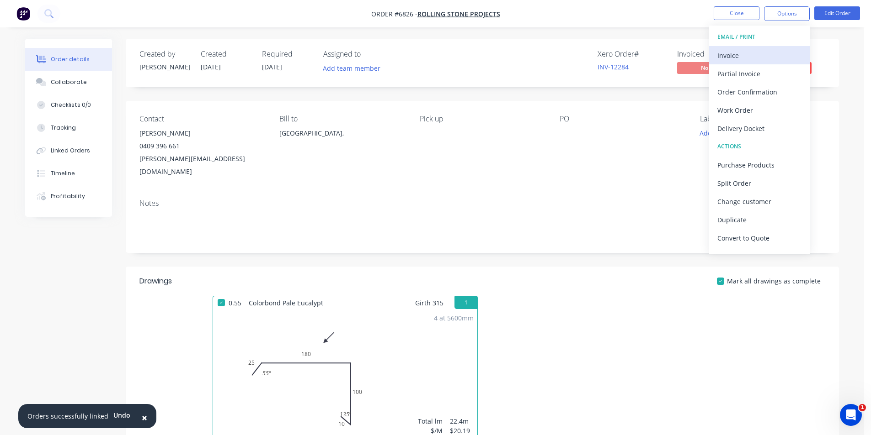
click at [772, 59] on div "Invoice" at bounding box center [759, 55] width 84 height 13
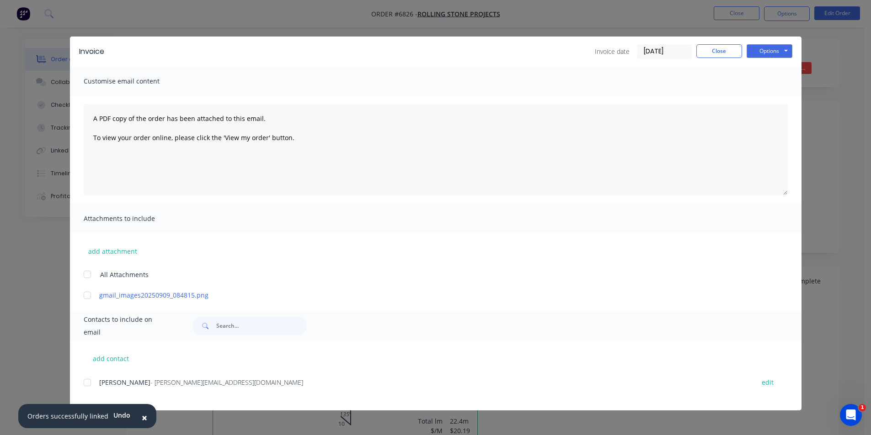
click at [89, 379] on div at bounding box center [87, 383] width 18 height 18
click at [783, 45] on button "Options" at bounding box center [769, 51] width 46 height 14
click at [772, 97] on button "Email" at bounding box center [775, 97] width 58 height 15
click at [716, 58] on div "Invoice date 10/09/25 Close Options Preview Print Email" at bounding box center [693, 51] width 197 height 15
click at [718, 46] on button "Close" at bounding box center [719, 51] width 46 height 14
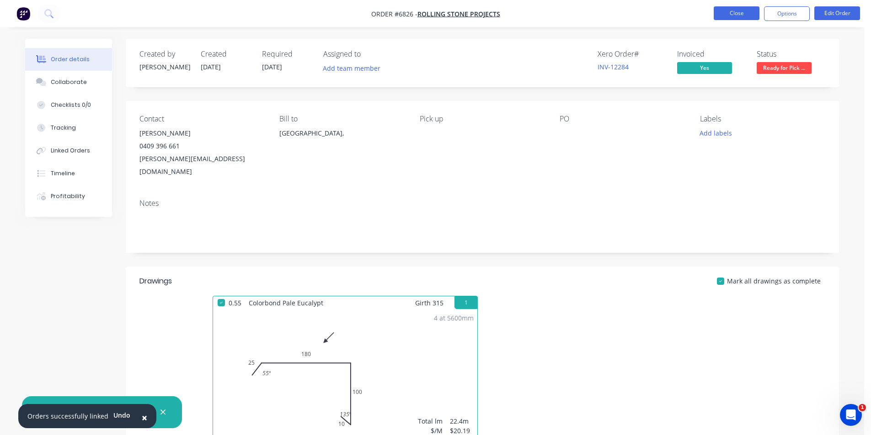
click at [744, 14] on button "Close" at bounding box center [736, 13] width 46 height 14
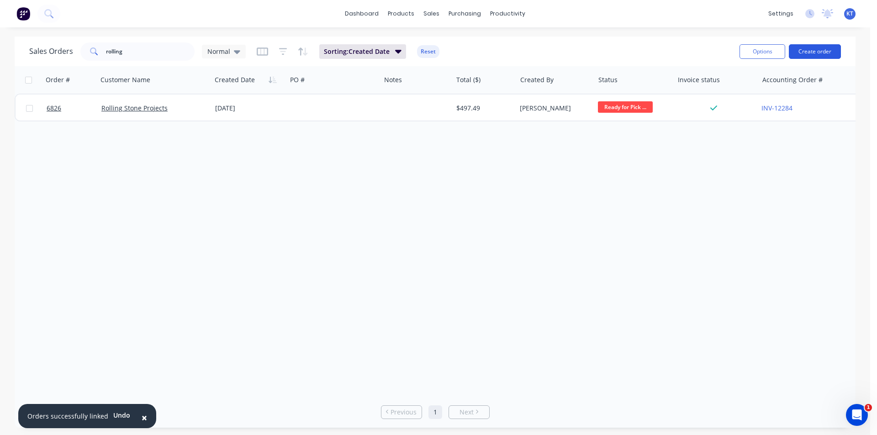
click at [818, 46] on button "Create order" at bounding box center [815, 51] width 52 height 15
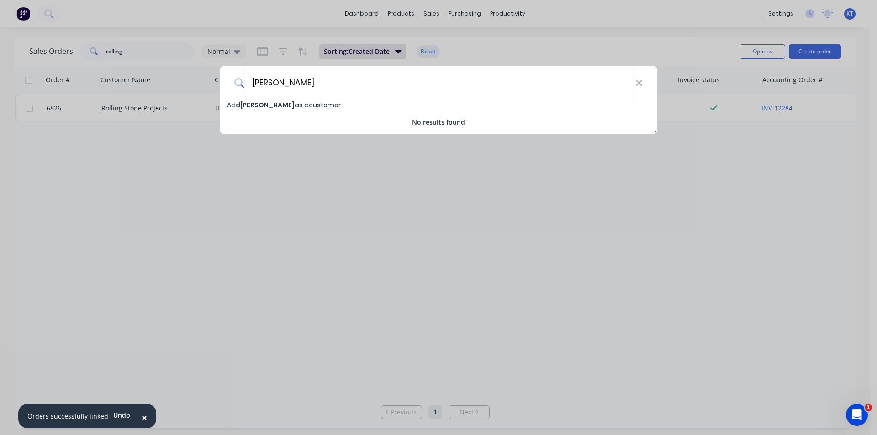
type input "Jake Selby"
click at [327, 109] on div "Add Jake Selby as a customer" at bounding box center [439, 105] width 438 height 10
select select "AU"
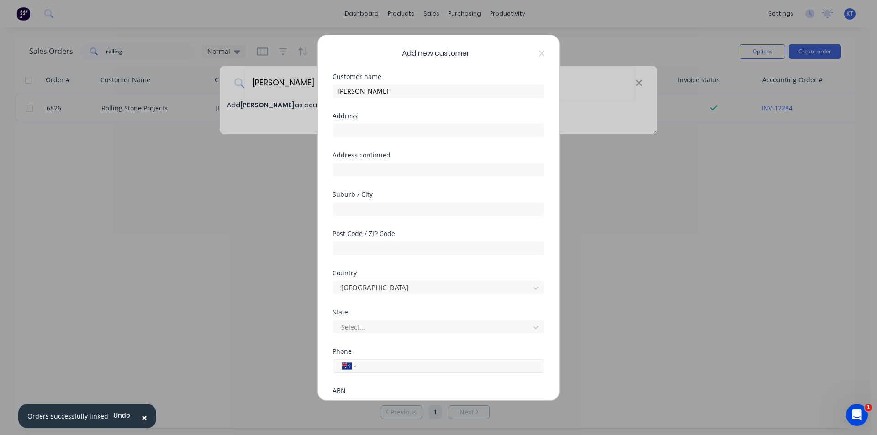
drag, startPoint x: 378, startPoint y: 367, endPoint x: 402, endPoint y: 367, distance: 23.8
click at [378, 367] on input "tel" at bounding box center [449, 366] width 172 height 11
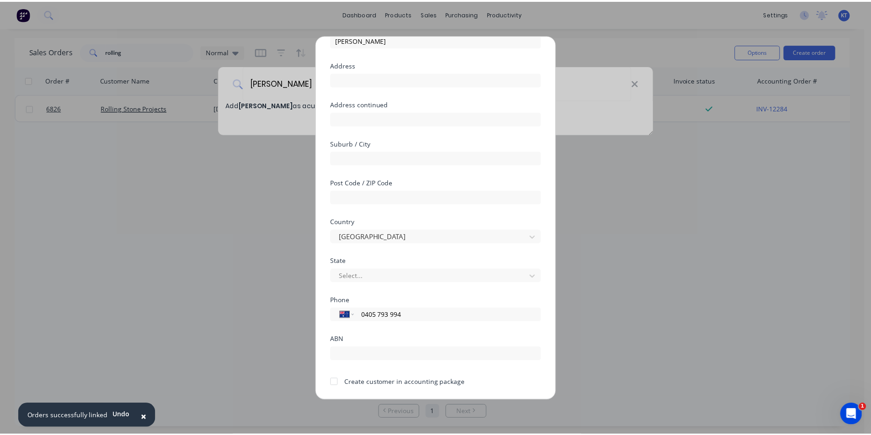
scroll to position [80, 0]
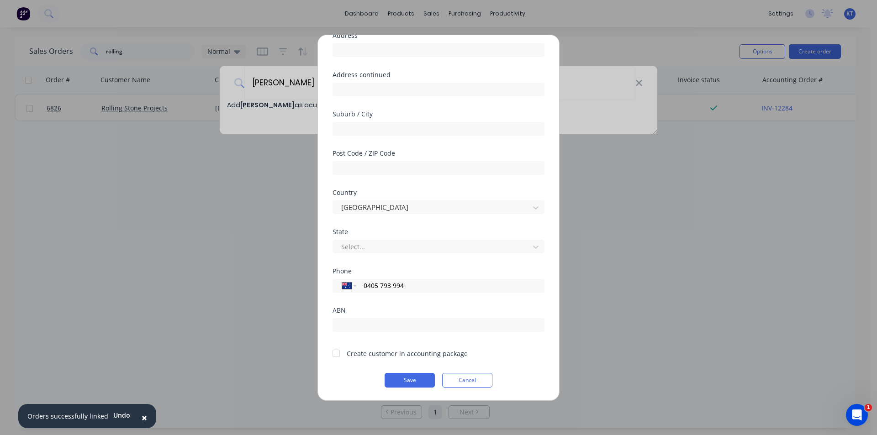
type input "0405 793 994"
click at [336, 355] on div at bounding box center [336, 354] width 18 height 18
click at [399, 384] on button "Save" at bounding box center [410, 380] width 50 height 15
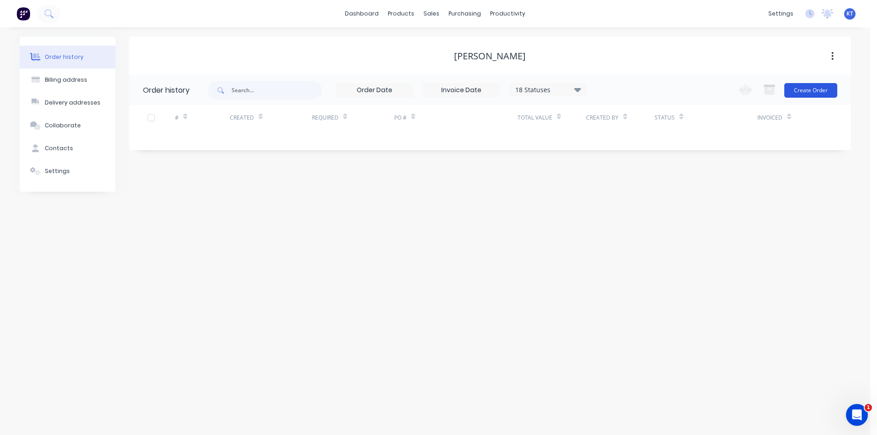
click at [796, 92] on button "Create Order" at bounding box center [811, 90] width 53 height 15
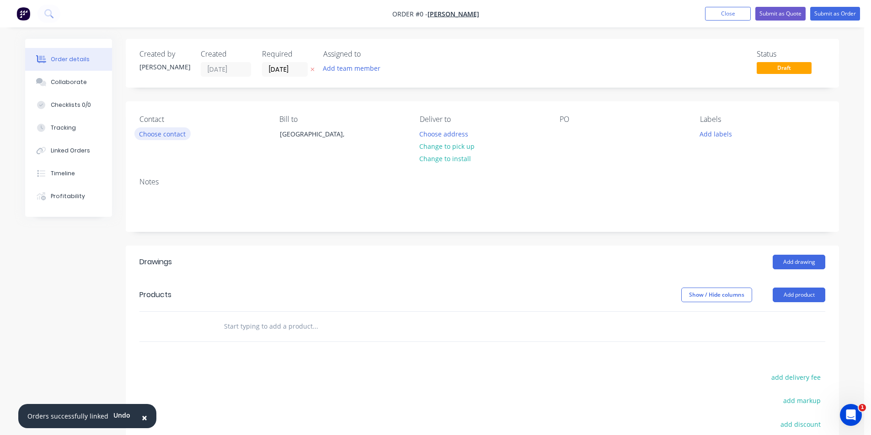
click at [153, 136] on button "Choose contact" at bounding box center [162, 133] width 56 height 12
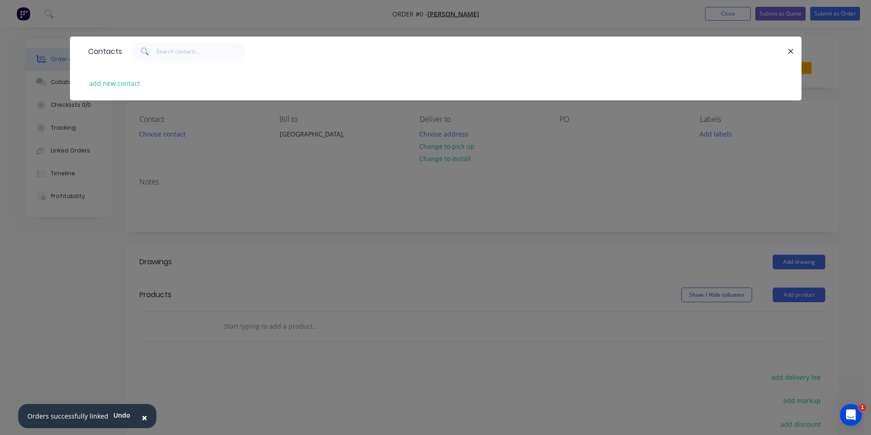
click at [133, 92] on div "add new contact" at bounding box center [436, 83] width 704 height 34
click at [127, 82] on button "add new contact" at bounding box center [115, 83] width 60 height 12
select select "AU"
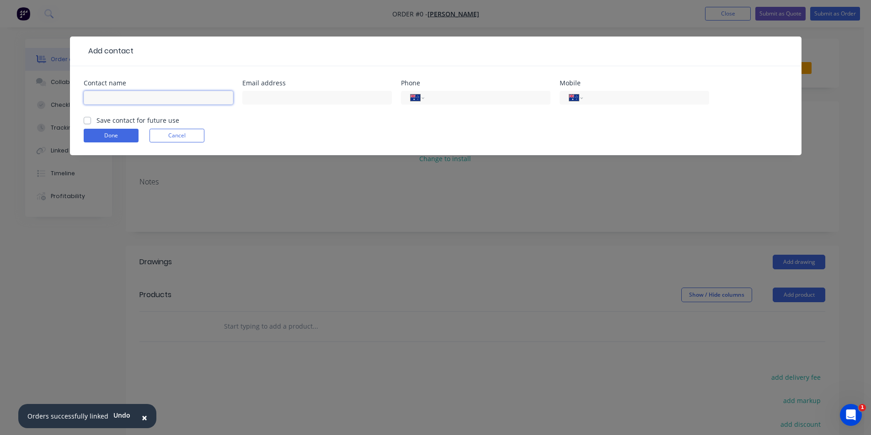
click at [140, 100] on input "text" at bounding box center [158, 98] width 149 height 14
type input "H"
type input "Jake"
click at [645, 93] on input "tel" at bounding box center [644, 98] width 110 height 11
type input "0405 793 994"
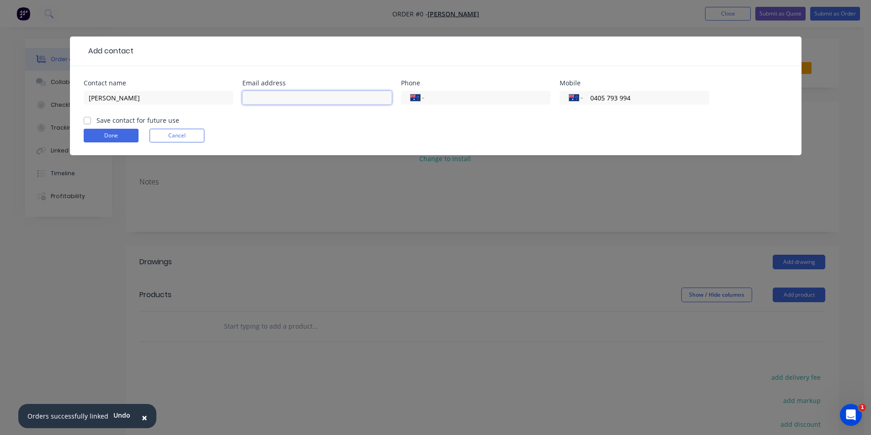
click at [260, 94] on input "text" at bounding box center [316, 98] width 149 height 14
paste input "workingwindows1@gmail.com"
type input "workingwindows1@gmail.com"
click at [96, 120] on label "Save contact for future use" at bounding box center [137, 121] width 83 height 10
click at [86, 120] on input "Save contact for future use" at bounding box center [87, 120] width 7 height 9
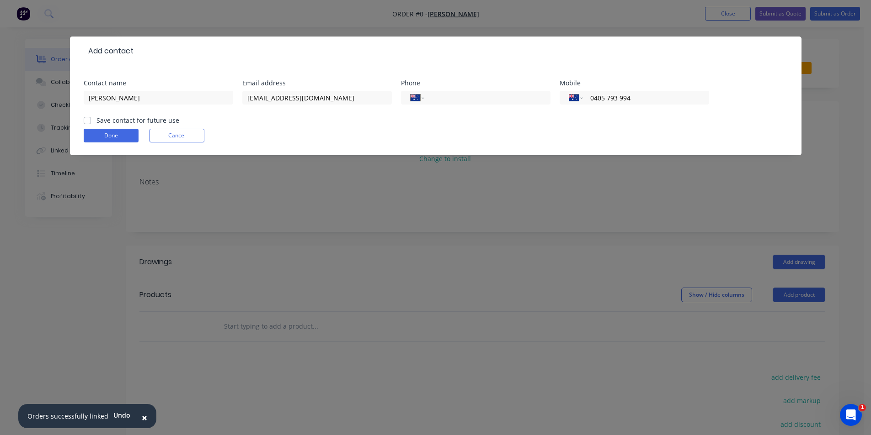
checkbox input "true"
click at [106, 133] on button "Done" at bounding box center [111, 136] width 55 height 14
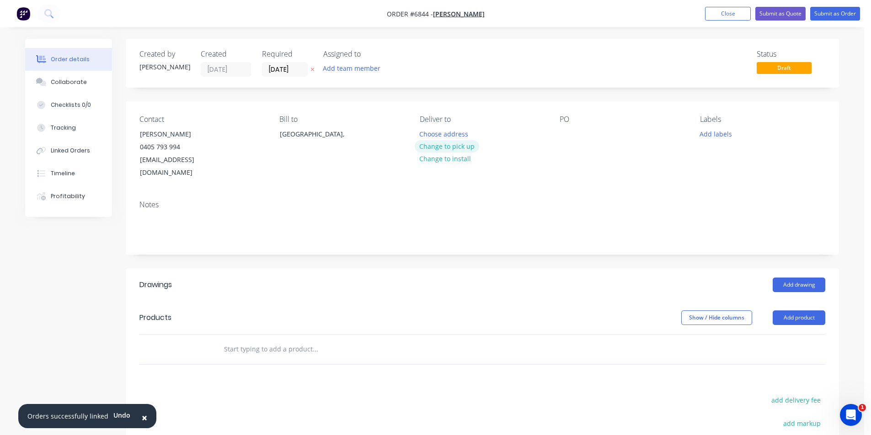
click at [440, 148] on button "Change to pick up" at bounding box center [446, 146] width 65 height 12
click at [765, 279] on div "Add drawing" at bounding box center [555, 285] width 540 height 15
click at [778, 278] on button "Add drawing" at bounding box center [798, 285] width 53 height 15
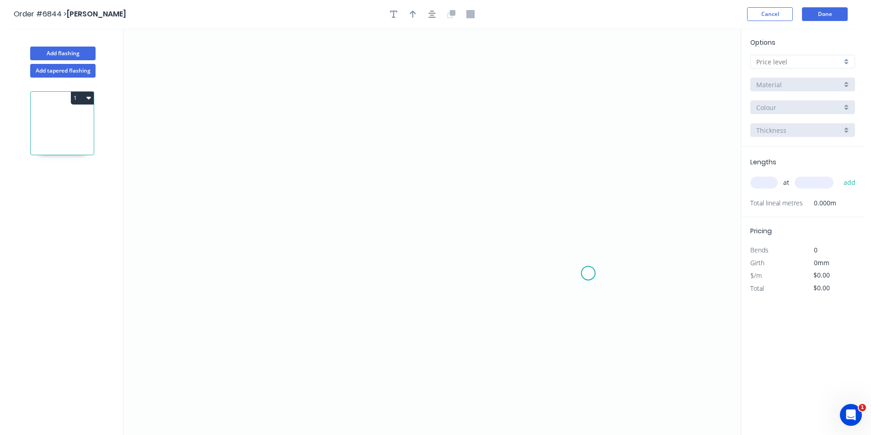
click at [318, 267] on icon "0" at bounding box center [431, 231] width 617 height 407
click at [319, 204] on icon "0" at bounding box center [431, 231] width 617 height 407
click at [424, 201] on icon "0 ?" at bounding box center [431, 231] width 617 height 407
click at [419, 272] on icon "0 ? ?" at bounding box center [431, 231] width 617 height 407
click at [839, 58] on input "text" at bounding box center [798, 62] width 85 height 10
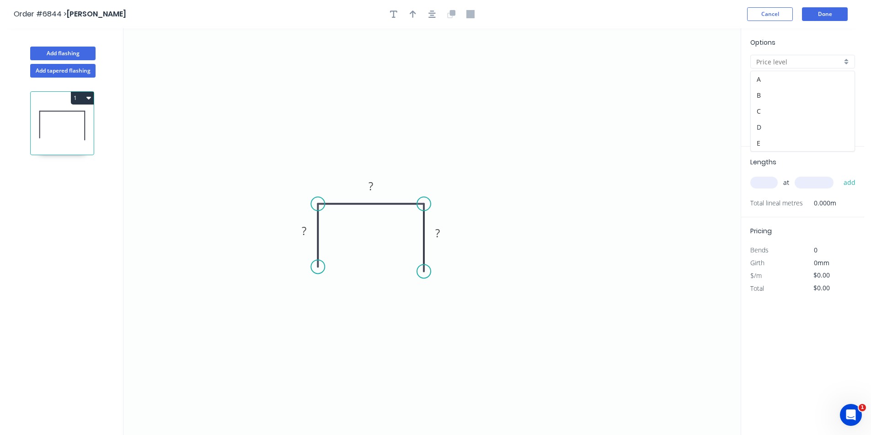
click at [787, 127] on div "D" at bounding box center [802, 127] width 104 height 16
type input "D"
click at [830, 89] on input "Brass" at bounding box center [798, 85] width 85 height 10
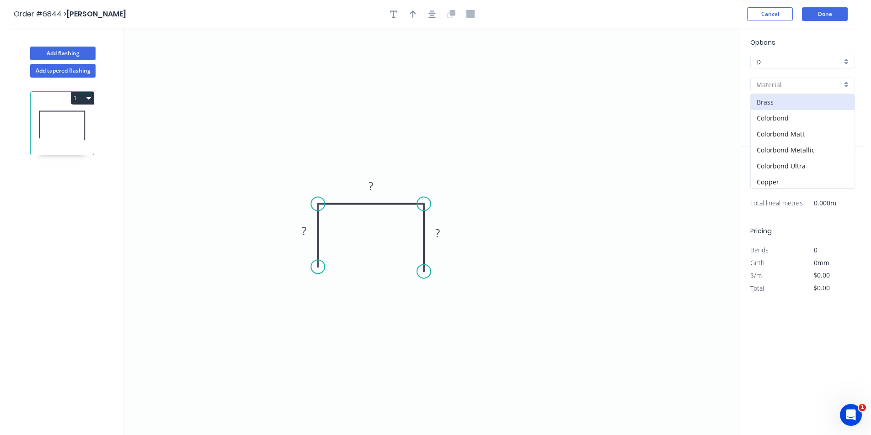
click at [823, 119] on div "Colorbond" at bounding box center [802, 118] width 104 height 16
type input "Colorbond"
type input "Basalt"
type input "0.55"
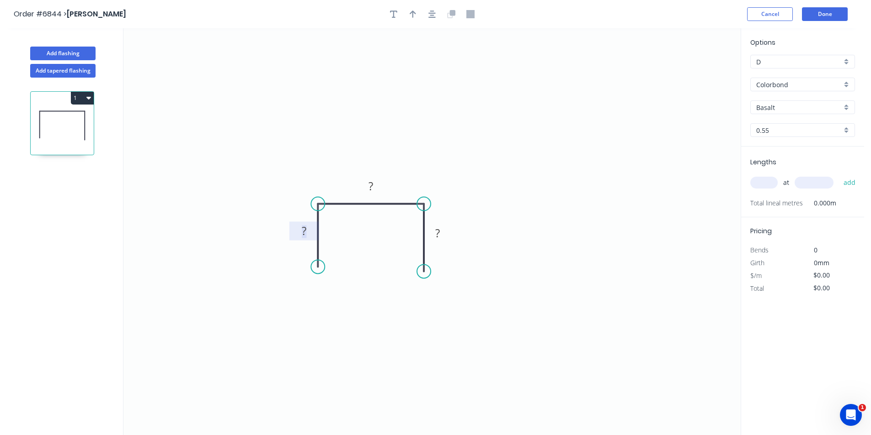
click at [303, 233] on tspan "?" at bounding box center [304, 230] width 5 height 15
type input "$11.94"
click at [770, 111] on input "Basalt" at bounding box center [798, 108] width 85 height 10
click at [774, 124] on div "Night Sky" at bounding box center [802, 121] width 104 height 16
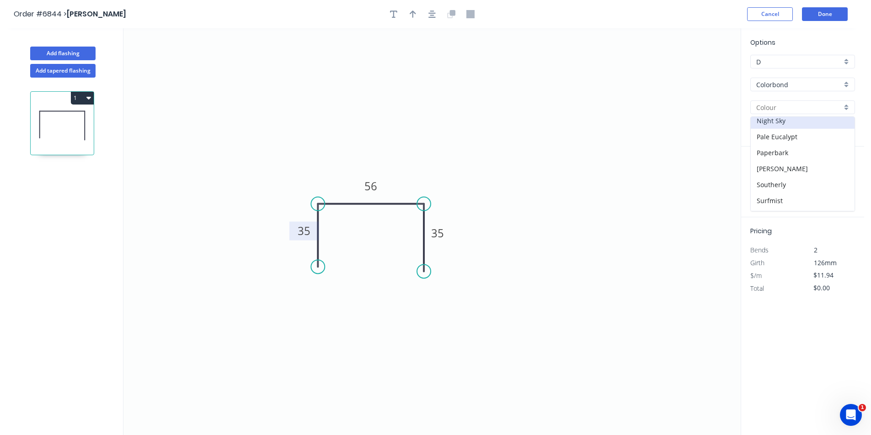
type input "Night Sky"
click at [752, 181] on input "text" at bounding box center [763, 183] width 27 height 12
type input "1"
type input "2500"
click at [839, 175] on button "add" at bounding box center [849, 183] width 21 height 16
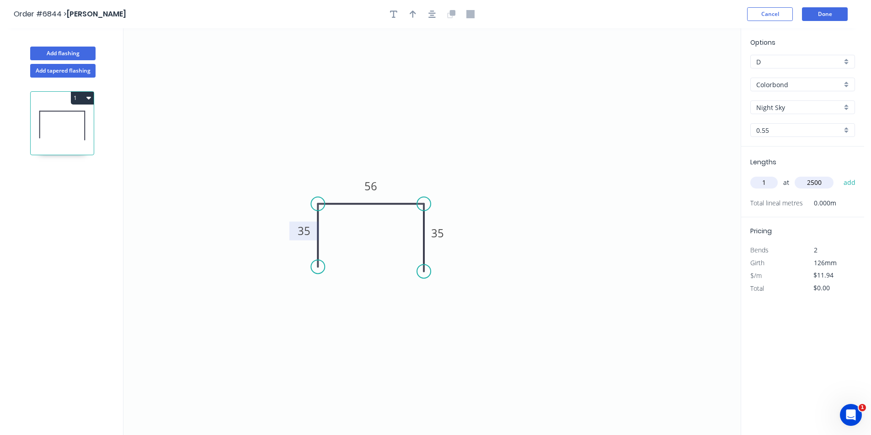
type input "$29.85"
click at [825, 12] on button "Done" at bounding box center [825, 14] width 46 height 14
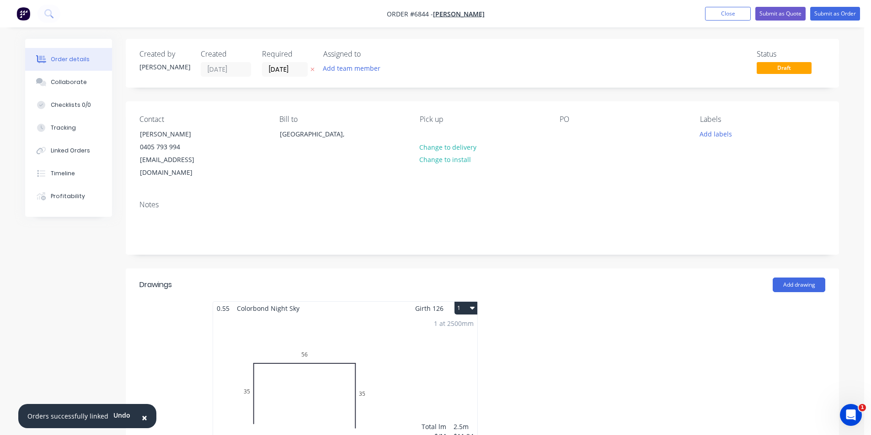
click at [377, 380] on div "1 at 2500mm Total lm $/M Total 2.5m $11.94 $29.85" at bounding box center [345, 384] width 264 height 139
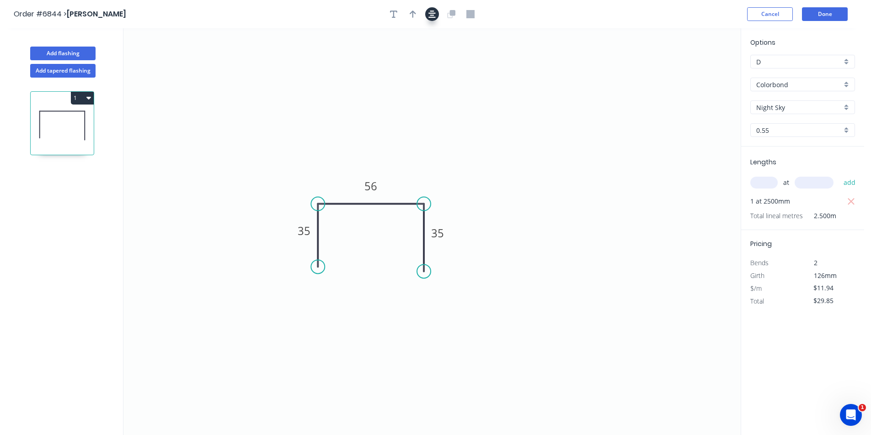
click at [432, 16] on icon "button" at bounding box center [431, 14] width 7 height 7
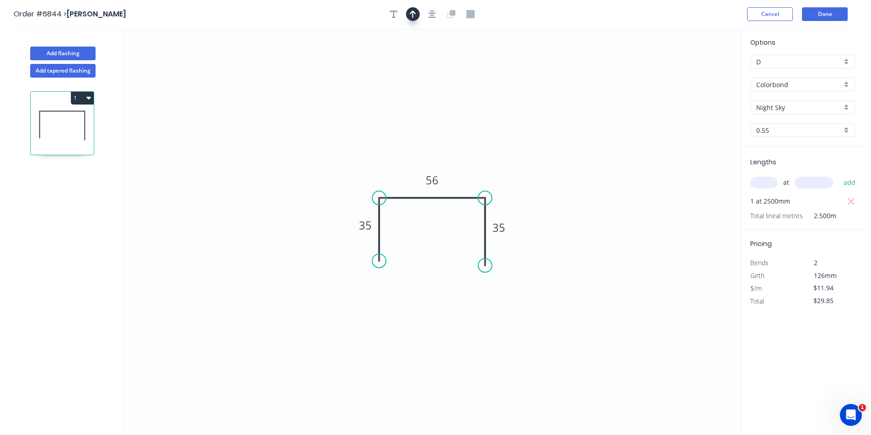
click at [419, 12] on button "button" at bounding box center [413, 14] width 14 height 14
drag, startPoint x: 517, startPoint y: 130, endPoint x: 466, endPoint y: 152, distance: 56.1
click at [466, 152] on icon at bounding box center [466, 141] width 8 height 29
click at [832, 10] on button "Done" at bounding box center [825, 14] width 46 height 14
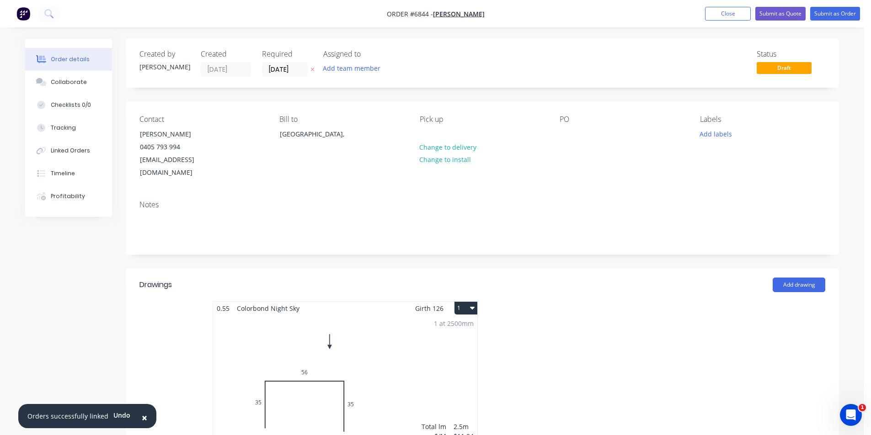
drag, startPoint x: 86, startPoint y: 86, endPoint x: 450, endPoint y: 250, distance: 399.0
click at [86, 86] on button "Collaborate" at bounding box center [68, 82] width 87 height 23
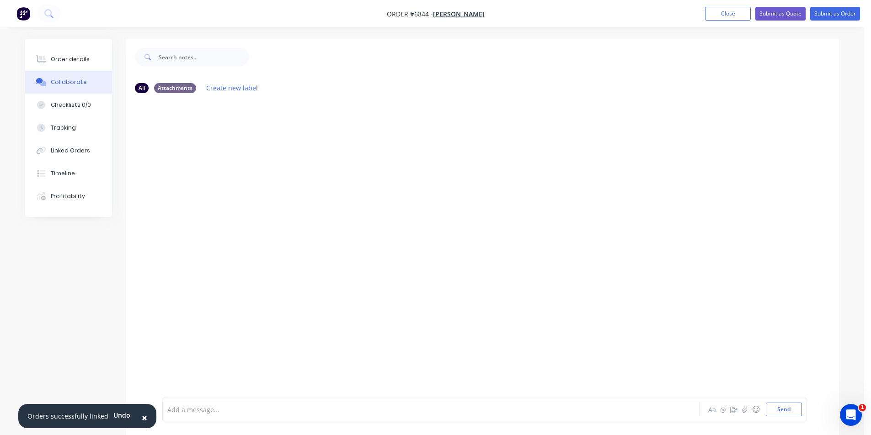
drag, startPoint x: 845, startPoint y: 396, endPoint x: 742, endPoint y: 422, distance: 106.6
click at [864, 429] on div at bounding box center [864, 429] width 0 height 0
click at [744, 410] on icon "button" at bounding box center [744, 410] width 5 height 6
click at [772, 409] on button "Send" at bounding box center [783, 410] width 36 height 14
click at [54, 55] on button "Order details" at bounding box center [68, 59] width 87 height 23
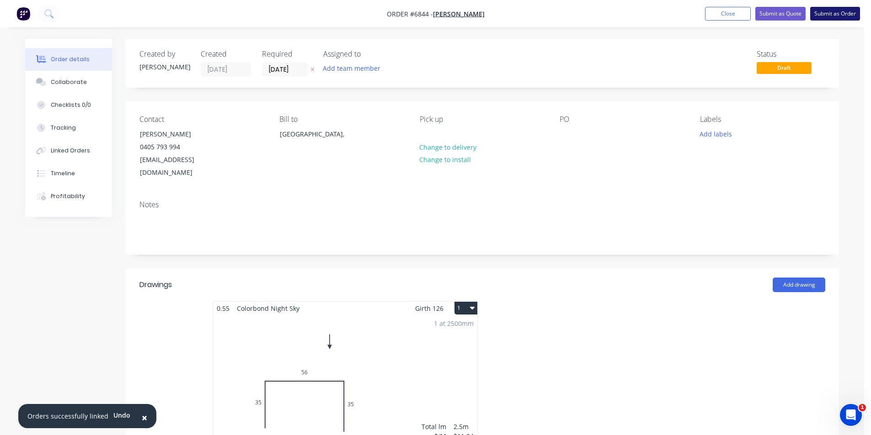
click at [835, 11] on button "Submit as Order" at bounding box center [835, 14] width 50 height 14
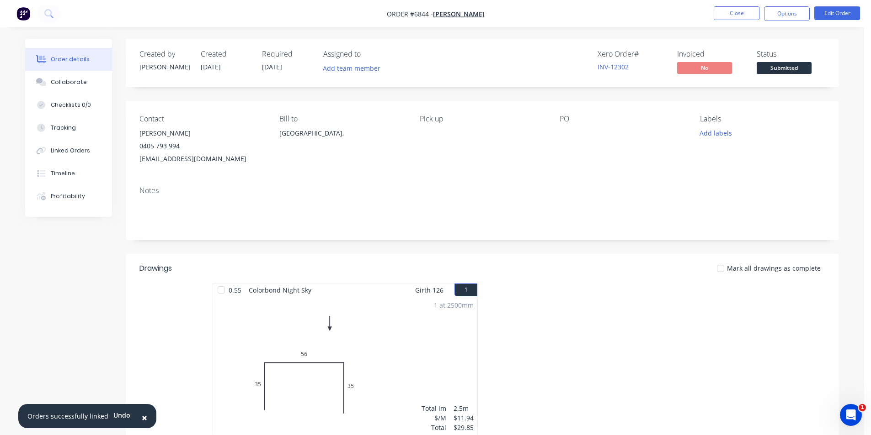
click at [780, 70] on span "Submitted" at bounding box center [783, 67] width 55 height 11
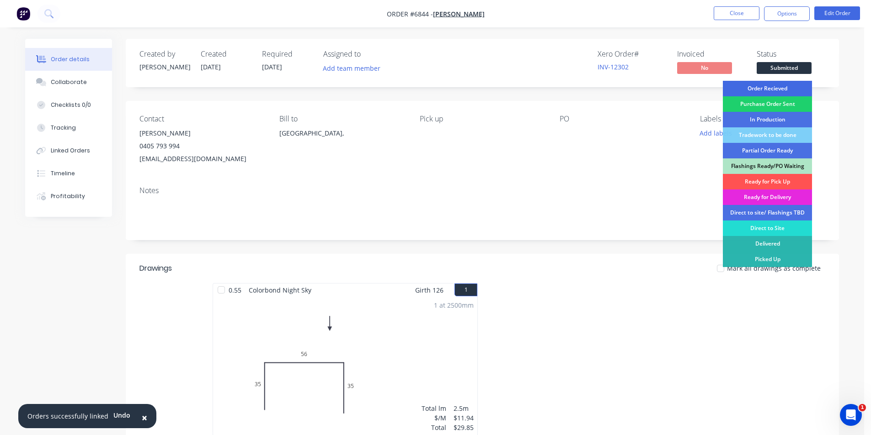
click at [775, 87] on div "Order Recieved" at bounding box center [766, 89] width 89 height 16
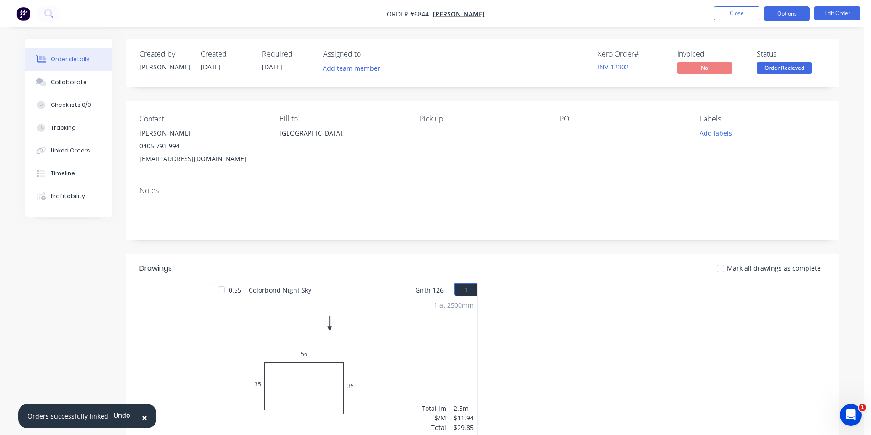
click at [774, 16] on button "Options" at bounding box center [787, 13] width 46 height 15
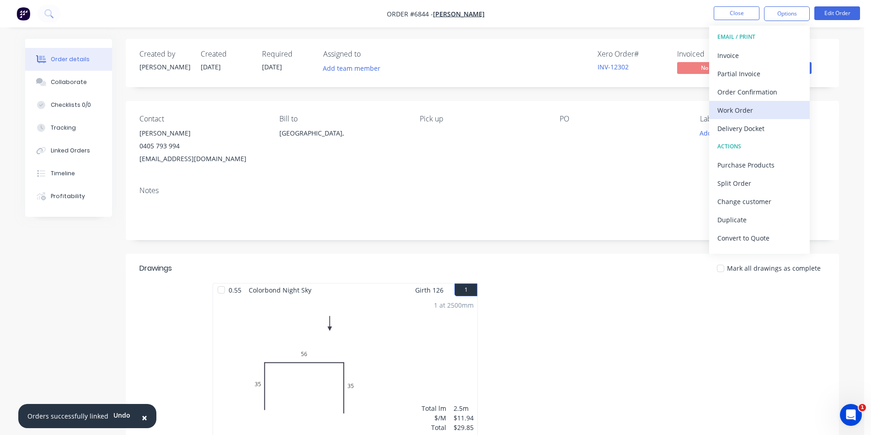
click at [737, 104] on div "Work Order" at bounding box center [759, 110] width 84 height 13
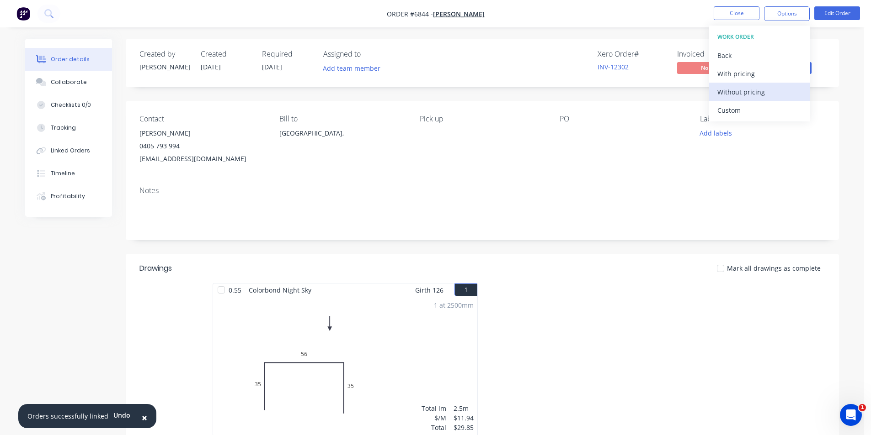
click at [736, 92] on div "Without pricing" at bounding box center [759, 91] width 84 height 13
drag, startPoint x: 574, startPoint y: 299, endPoint x: 575, endPoint y: 230, distance: 69.0
click at [577, 298] on div at bounding box center [619, 364] width 274 height 163
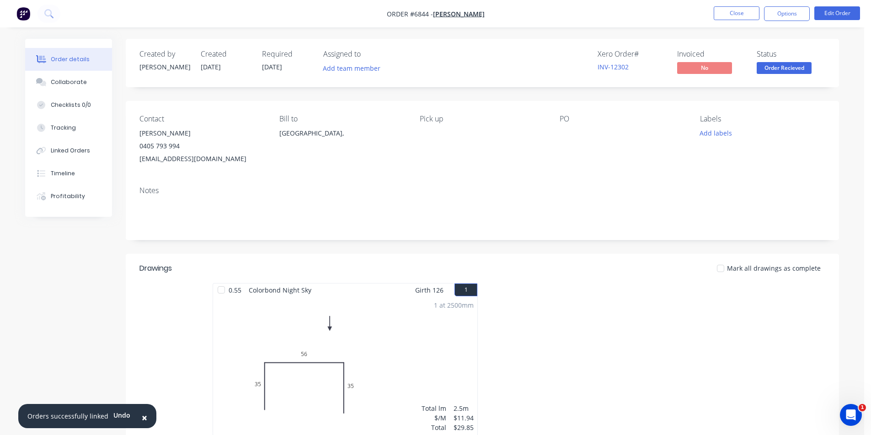
click at [725, 20] on li "Close" at bounding box center [736, 13] width 46 height 15
click at [726, 15] on button "Close" at bounding box center [736, 13] width 46 height 14
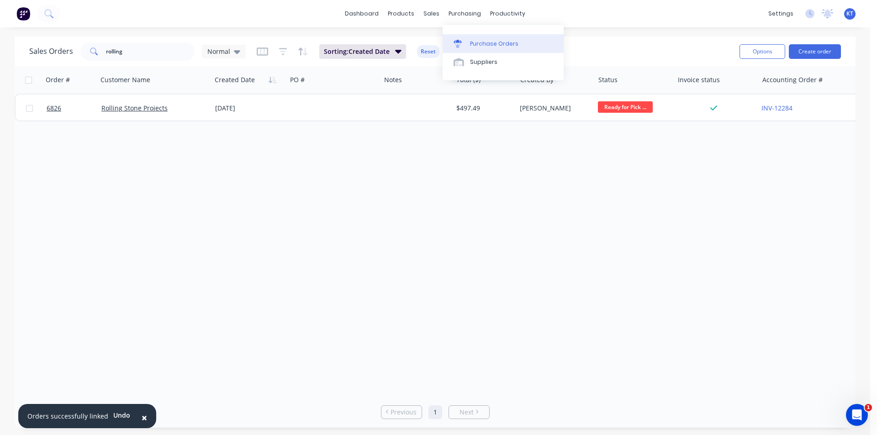
click at [477, 46] on div "Purchase Orders" at bounding box center [494, 44] width 48 height 8
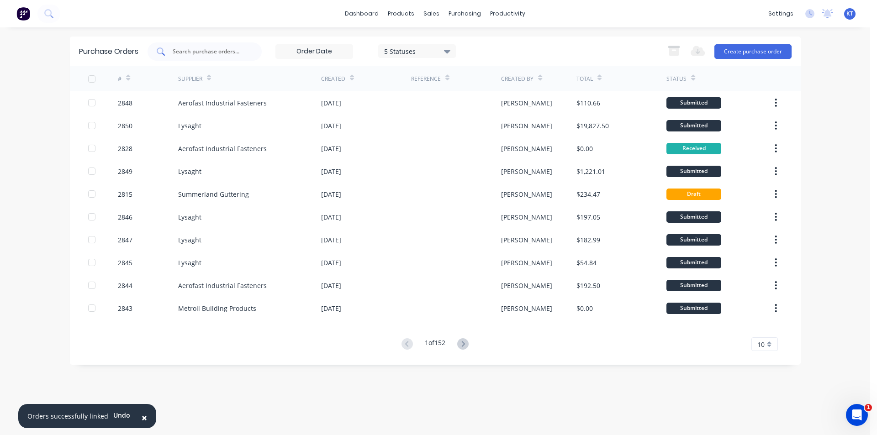
click at [217, 58] on div at bounding box center [205, 51] width 114 height 18
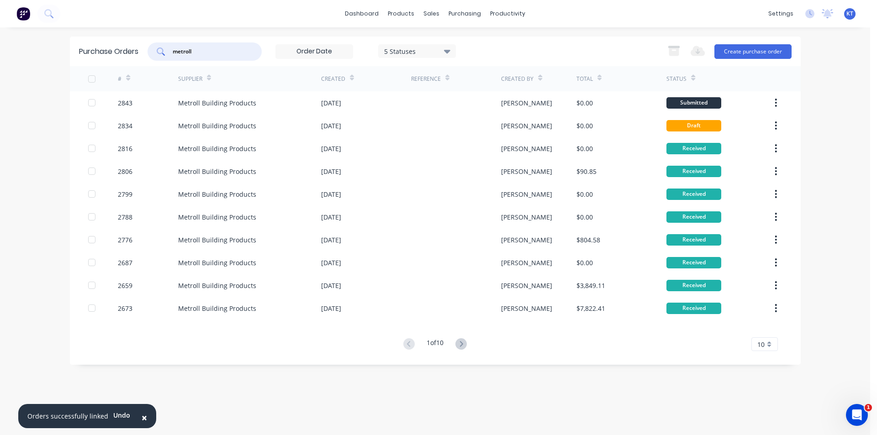
type input "metroll"
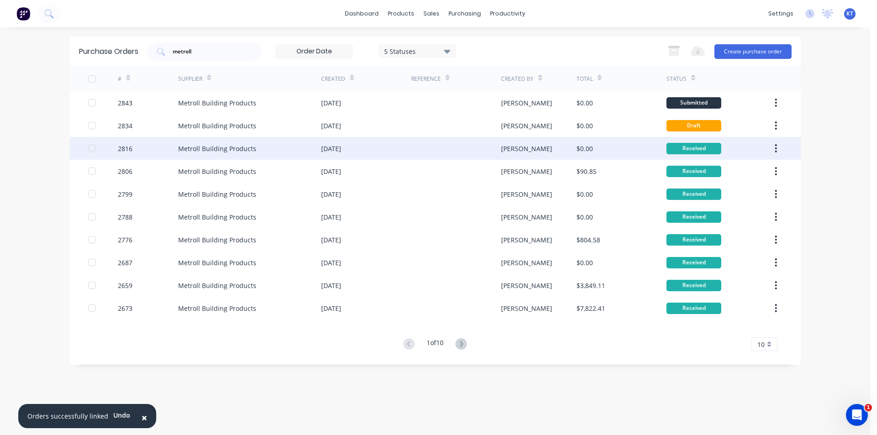
drag, startPoint x: 812, startPoint y: 151, endPoint x: 796, endPoint y: 148, distance: 16.0
click at [812, 151] on div "× Orders successfully linked Undo dashboard products sales purchasing productiv…" at bounding box center [435, 217] width 871 height 435
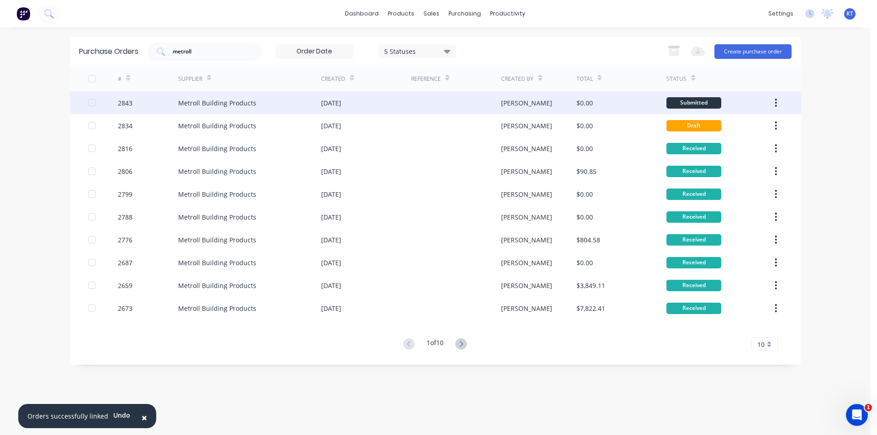
click at [329, 102] on div "[DATE]" at bounding box center [331, 103] width 20 height 10
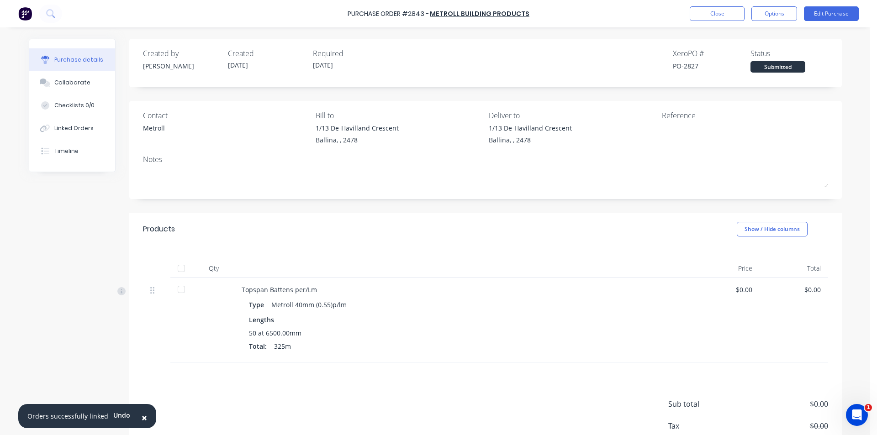
click at [173, 272] on div at bounding box center [181, 269] width 18 height 18
click at [178, 272] on div at bounding box center [181, 269] width 18 height 18
click at [177, 266] on div at bounding box center [181, 269] width 18 height 18
click at [61, 95] on button "Checklists 0/0" at bounding box center [72, 105] width 86 height 23
type textarea "x"
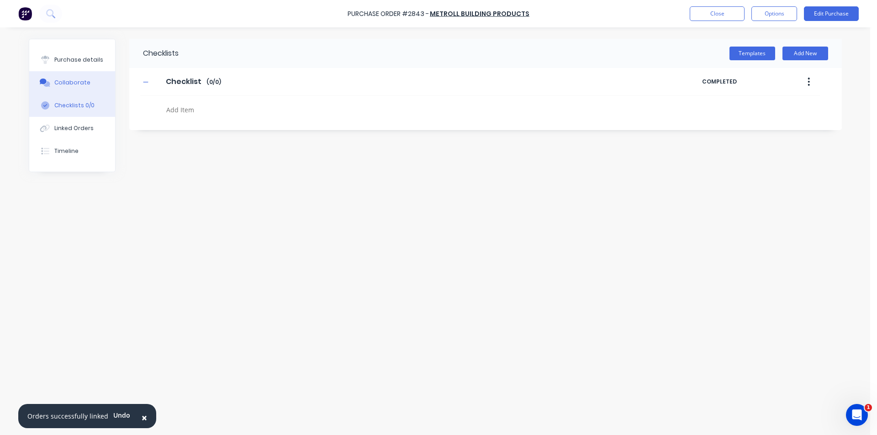
click at [62, 81] on div "Collaborate" at bounding box center [72, 83] width 36 height 8
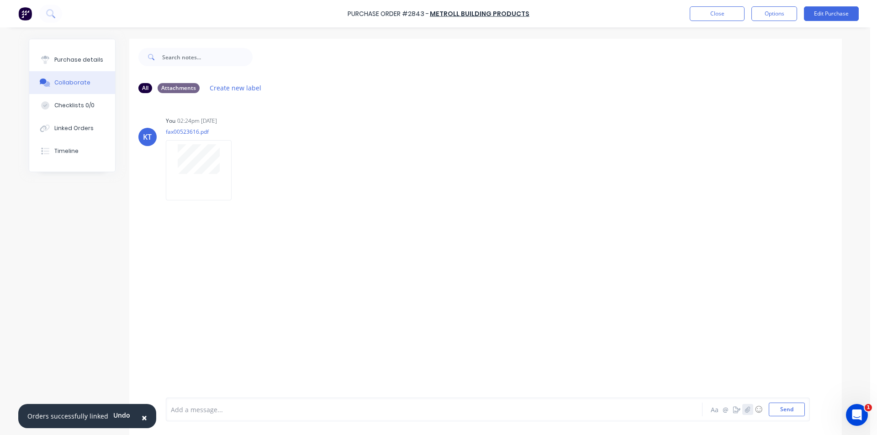
click at [745, 408] on icon "button" at bounding box center [747, 410] width 5 height 6
click at [778, 410] on button "Send" at bounding box center [787, 410] width 36 height 14
click at [68, 69] on button "Purchase details" at bounding box center [72, 59] width 86 height 23
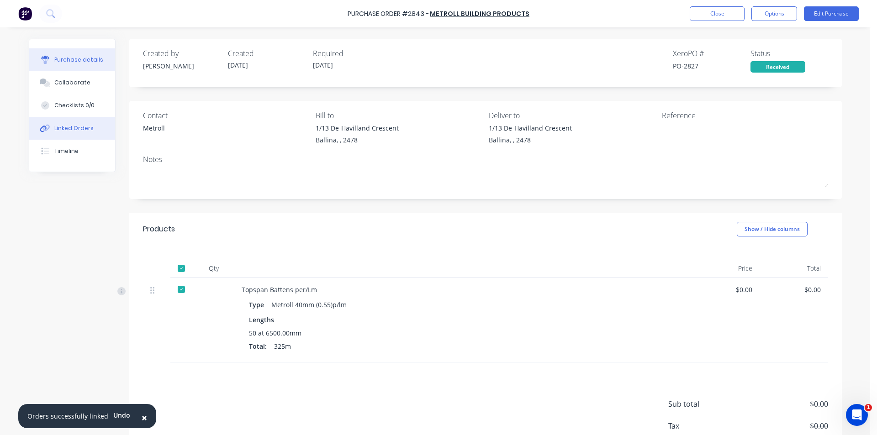
click at [78, 126] on div "Linked Orders" at bounding box center [73, 128] width 39 height 8
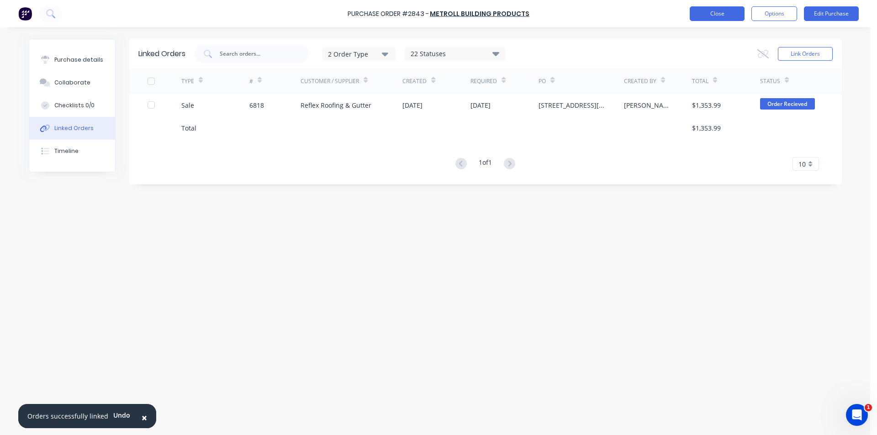
click at [729, 9] on button "Close" at bounding box center [717, 13] width 55 height 15
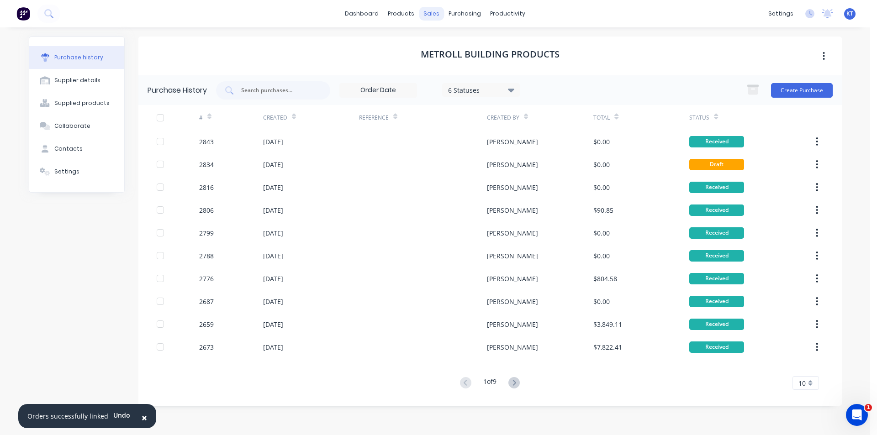
click at [429, 11] on div "sales" at bounding box center [431, 14] width 25 height 14
click at [450, 45] on div "Sales Orders" at bounding box center [465, 44] width 37 height 8
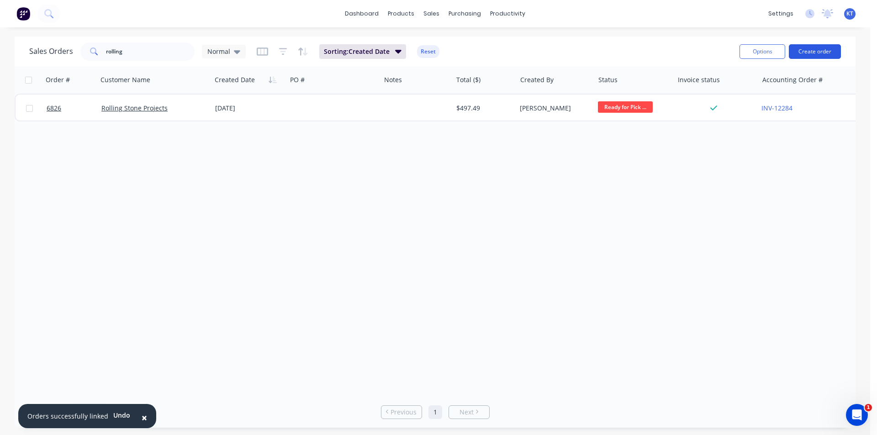
click at [813, 46] on button "Create order" at bounding box center [815, 51] width 52 height 15
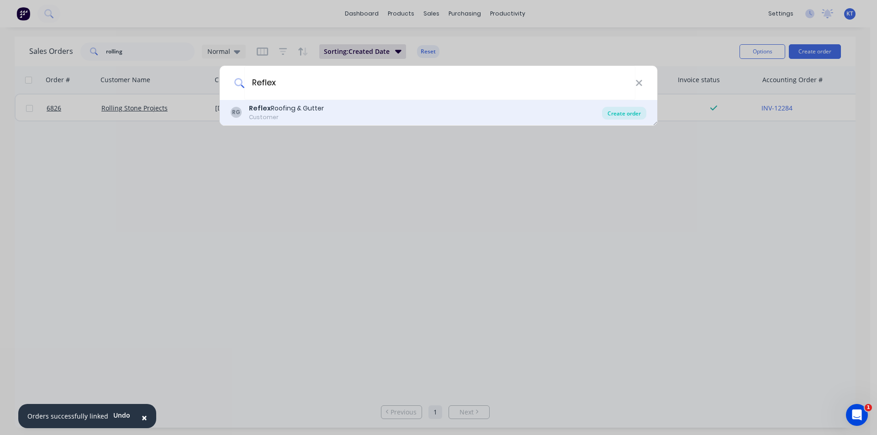
type input "Reflex"
click at [619, 111] on div "Create order" at bounding box center [624, 113] width 44 height 13
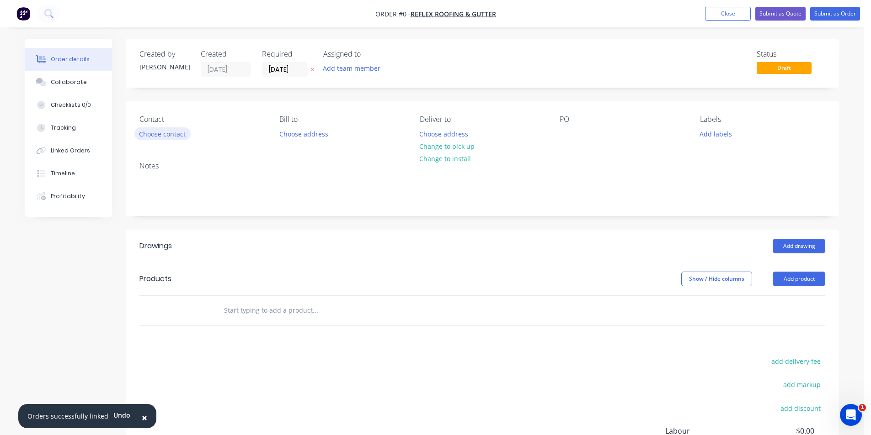
click at [161, 131] on button "Choose contact" at bounding box center [162, 133] width 56 height 12
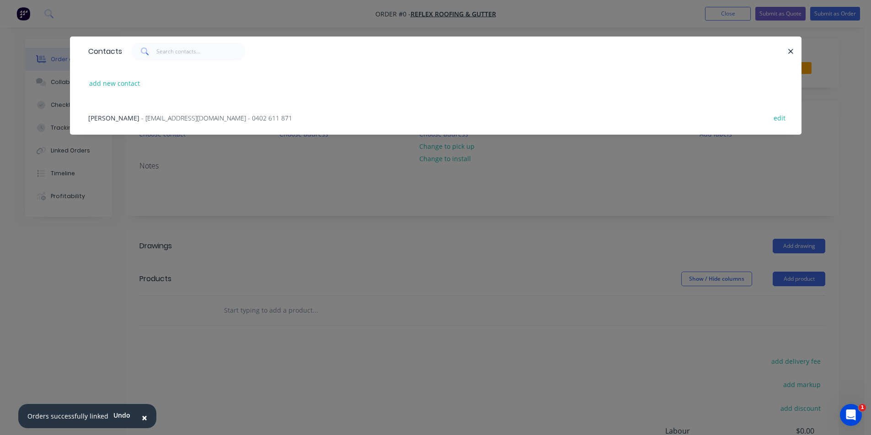
click at [146, 112] on div "Dylan Hall - reflexroofing2@gmail.com - 0402 611 871 edit" at bounding box center [436, 118] width 704 height 34
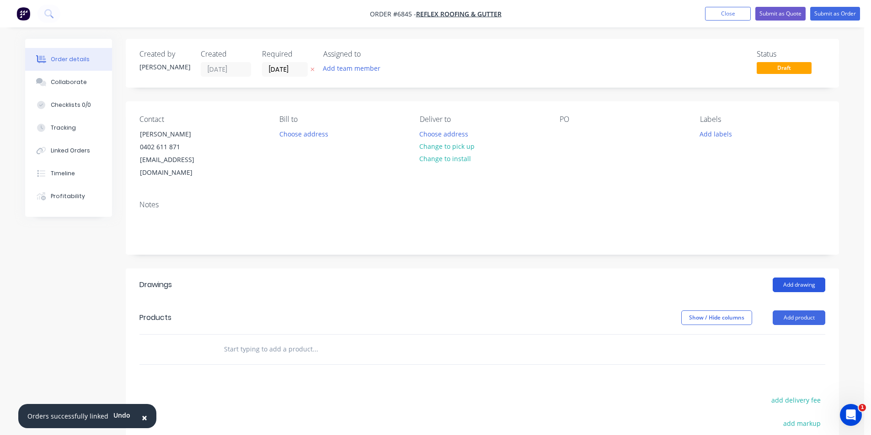
scroll to position [46, 0]
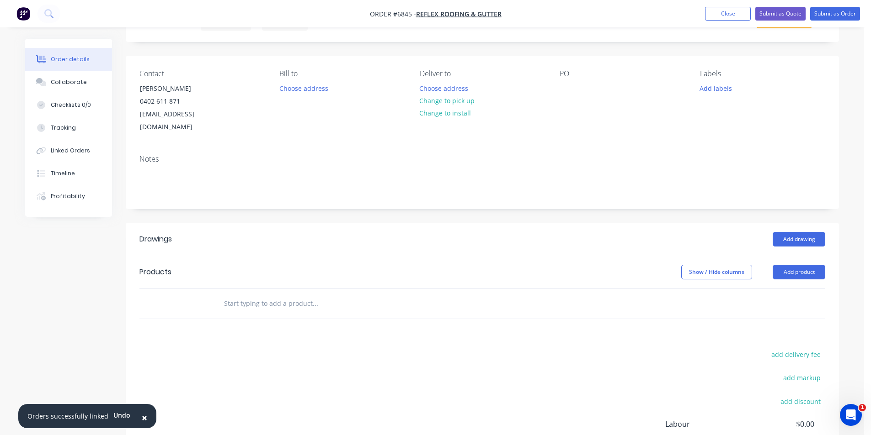
click at [808, 271] on header "Products Show / Hide columns Add product" at bounding box center [482, 272] width 713 height 33
click at [808, 265] on button "Add product" at bounding box center [798, 272] width 53 height 15
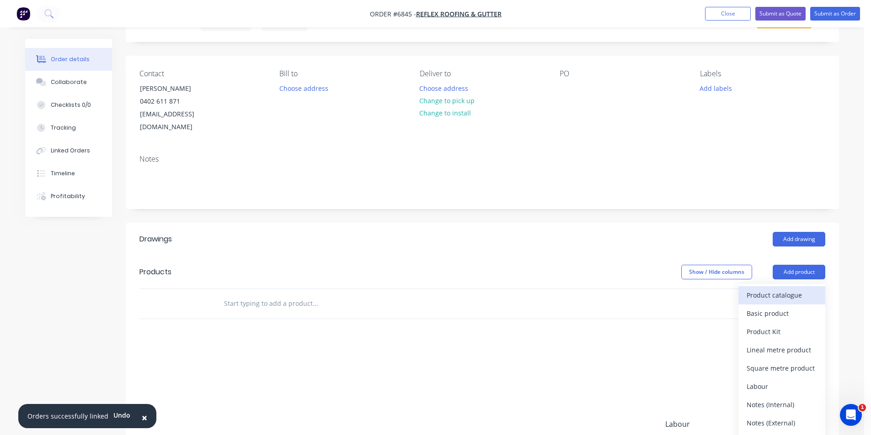
click at [749, 289] on div "Product catalogue" at bounding box center [781, 295] width 70 height 13
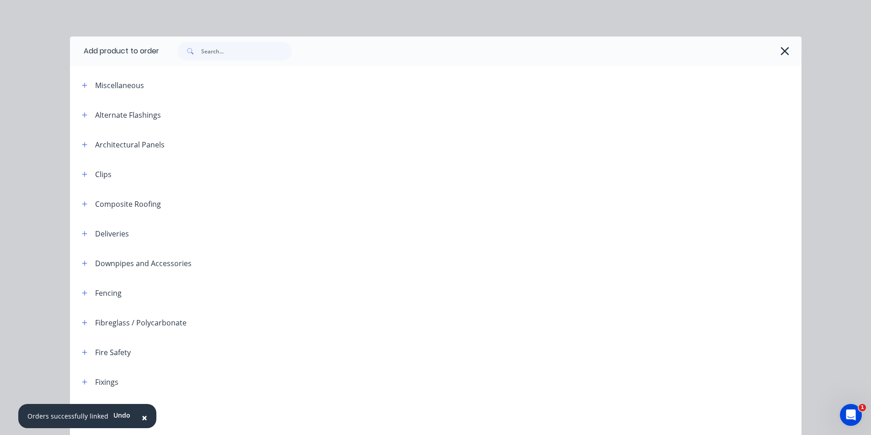
click at [243, 39] on div at bounding box center [480, 51] width 642 height 29
click at [236, 51] on input "text" at bounding box center [246, 51] width 90 height 18
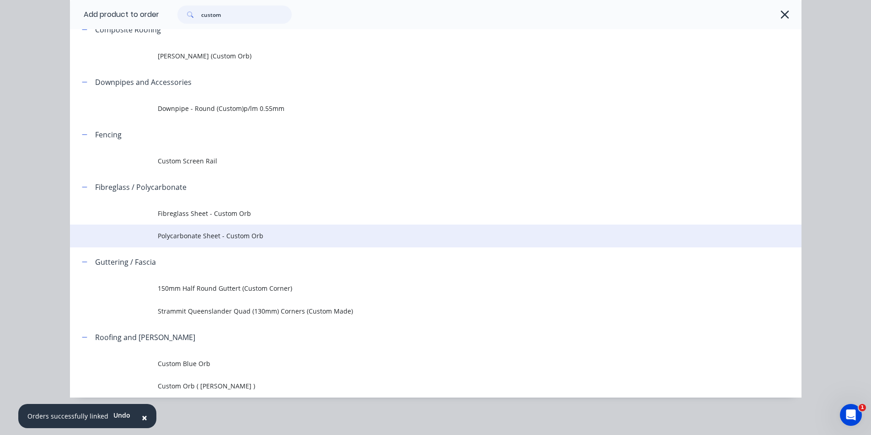
scroll to position [111, 0]
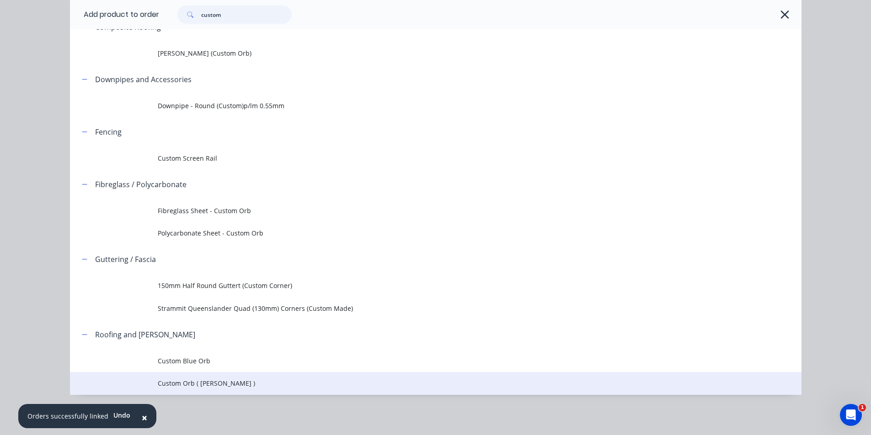
type input "custom"
click at [196, 377] on td "Custom Orb ( Corro )" at bounding box center [479, 383] width 643 height 23
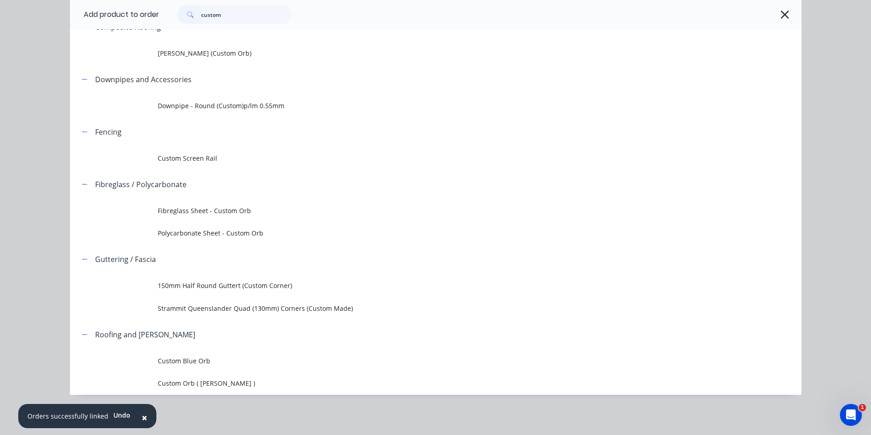
scroll to position [0, 0]
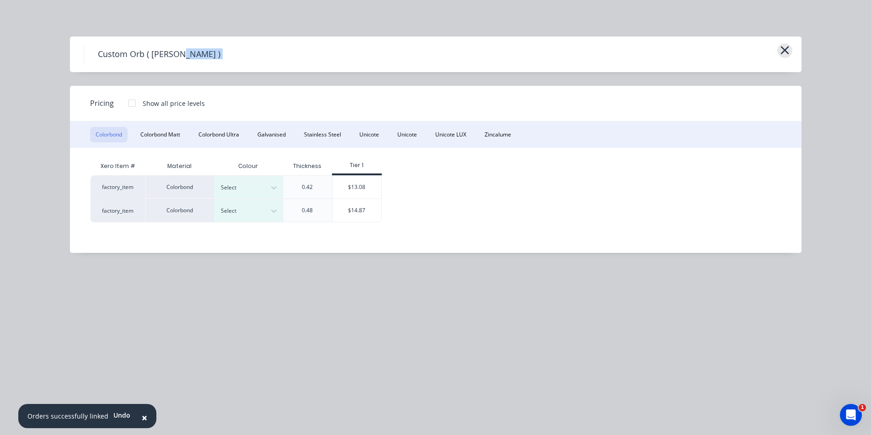
click at [787, 49] on div "Custom Orb ( Corro )" at bounding box center [435, 55] width 731 height 36
click at [778, 49] on button "button" at bounding box center [784, 50] width 15 height 15
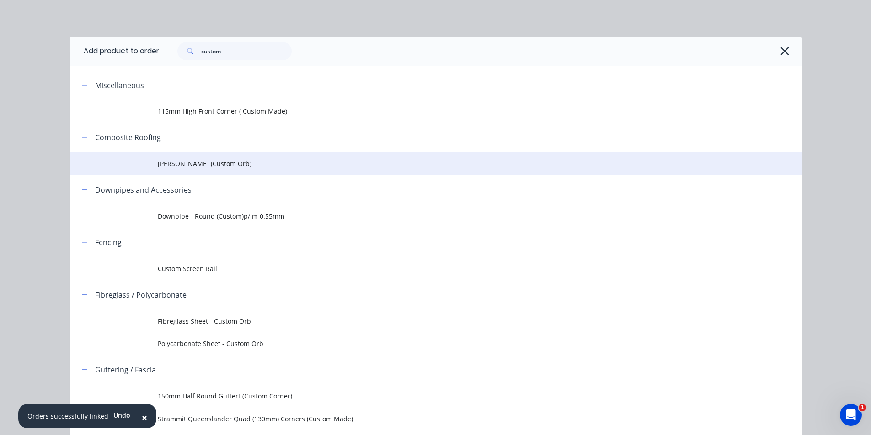
scroll to position [111, 0]
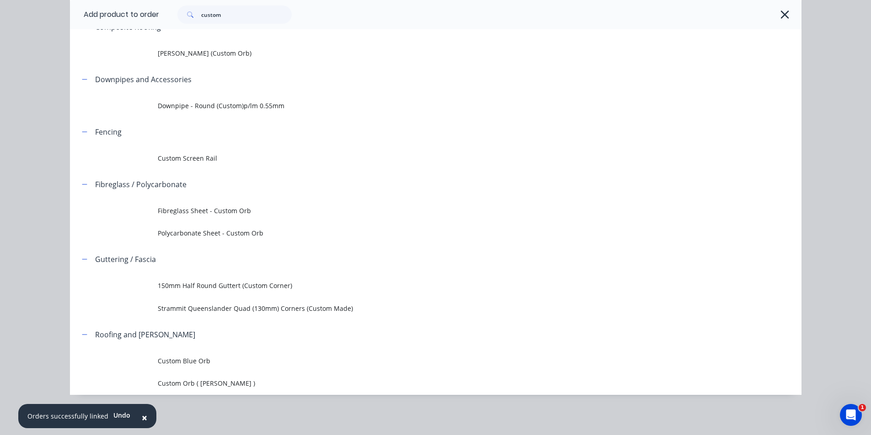
click at [213, 11] on div "custom" at bounding box center [480, 14] width 642 height 29
drag, startPoint x: 230, startPoint y: 18, endPoint x: 129, endPoint y: 10, distance: 101.7
click at [129, 10] on header "Add product to order custom" at bounding box center [435, 14] width 731 height 29
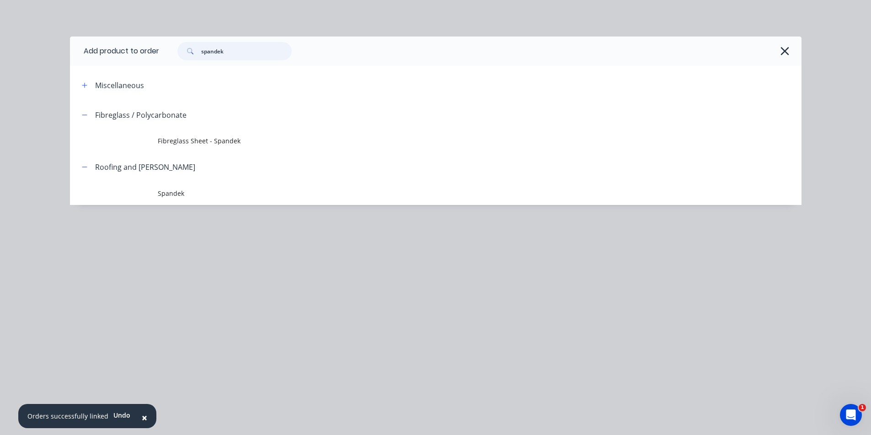
scroll to position [0, 0]
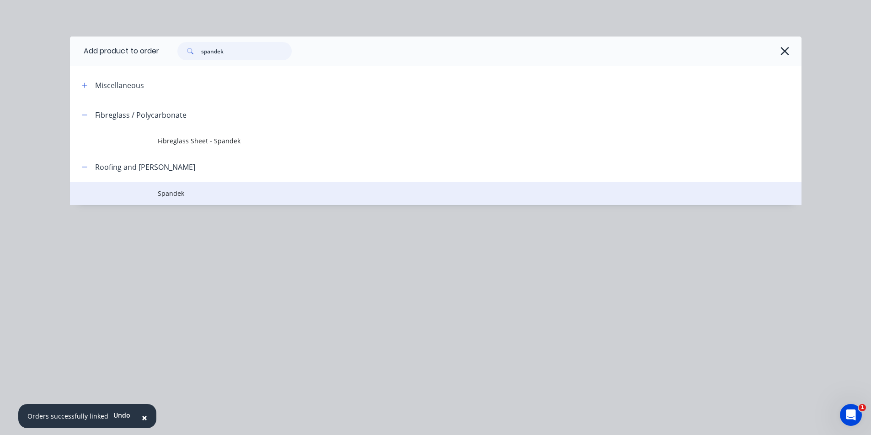
type input "spandek"
click at [201, 195] on span "Spandek" at bounding box center [415, 194] width 515 height 10
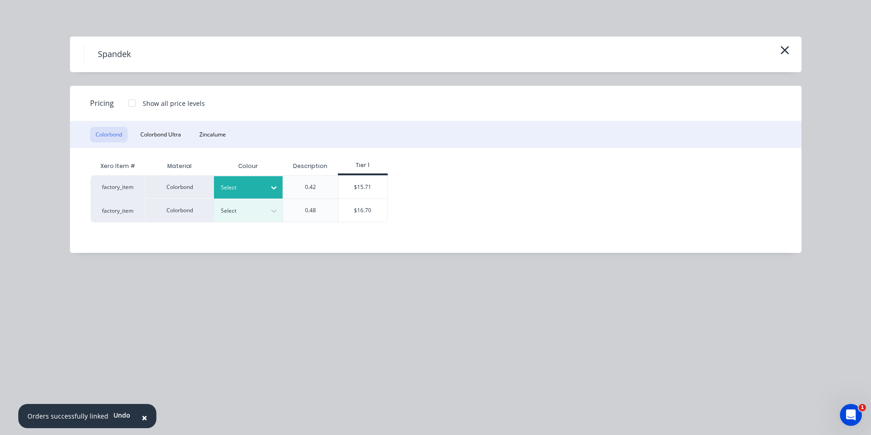
click at [257, 185] on div at bounding box center [241, 188] width 41 height 10
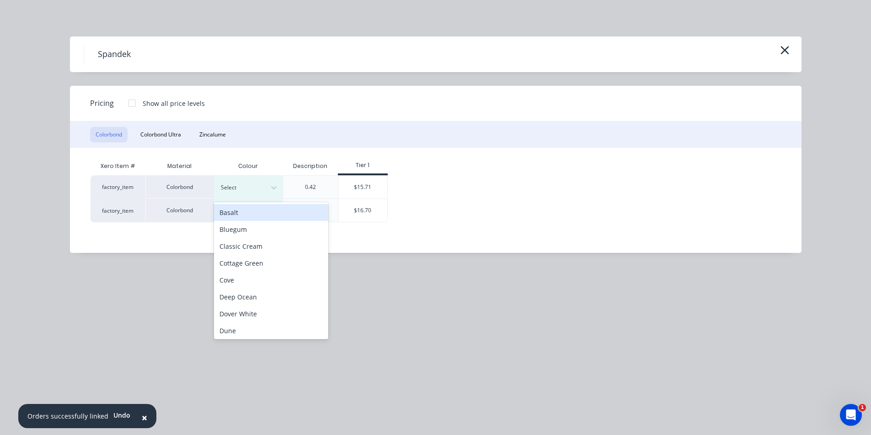
click at [253, 211] on div "Basalt" at bounding box center [271, 212] width 114 height 17
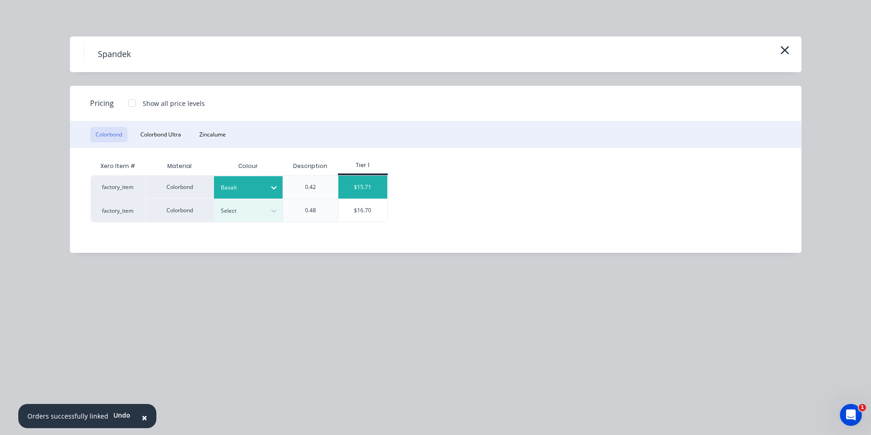
click at [371, 189] on div "$15.71" at bounding box center [362, 187] width 49 height 23
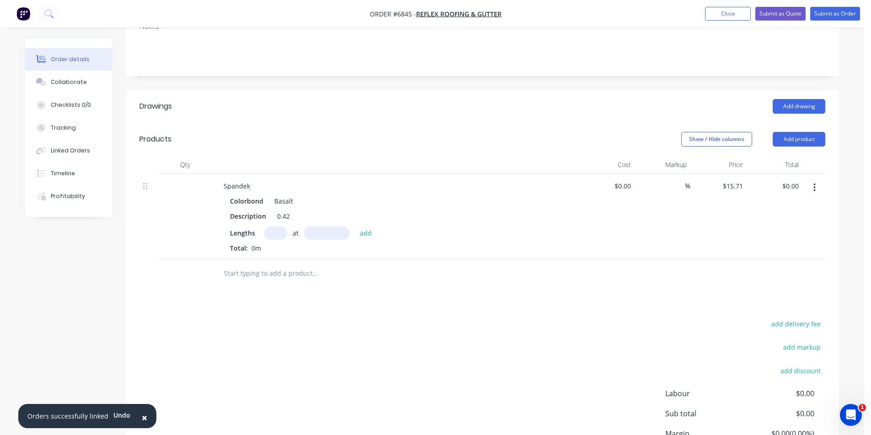
scroll to position [183, 0]
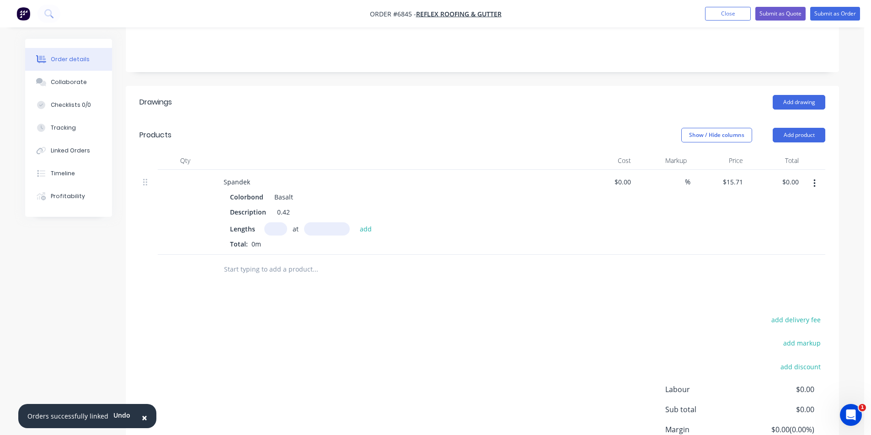
click at [274, 223] on input "text" at bounding box center [275, 229] width 23 height 13
type input "1"
type input "1000"
click at [355, 223] on button "add" at bounding box center [365, 229] width 21 height 12
type input "$15.71"
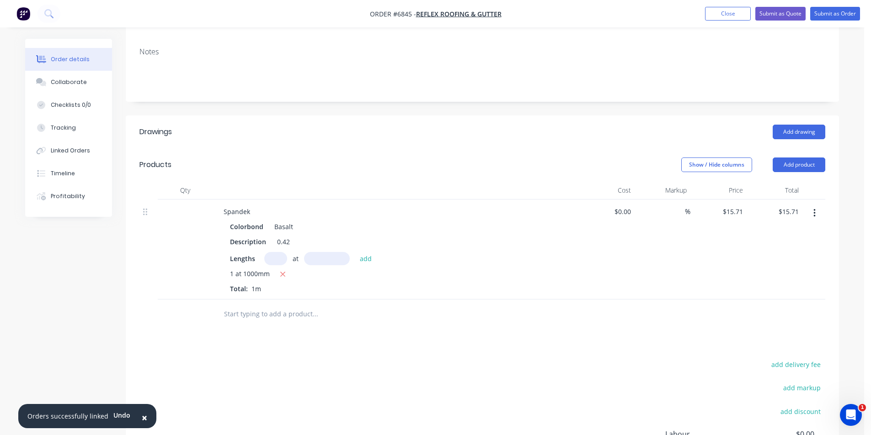
scroll to position [137, 0]
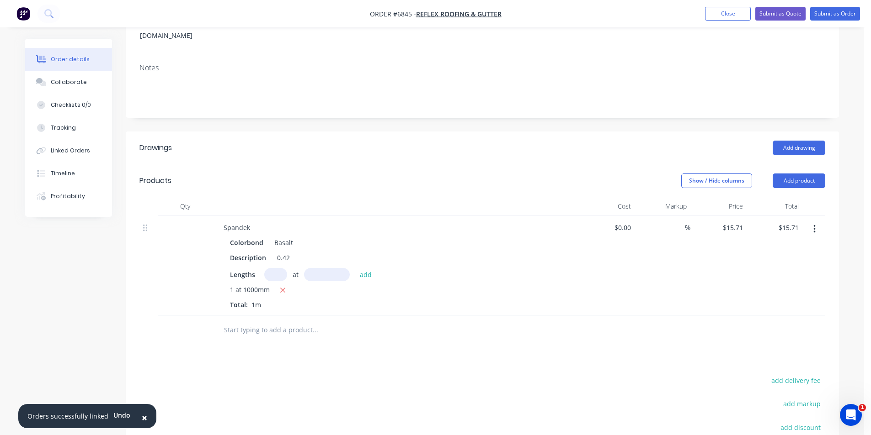
click at [817, 221] on button "button" at bounding box center [813, 229] width 21 height 16
click at [815, 224] on icon "button" at bounding box center [814, 229] width 2 height 10
click at [775, 299] on button "Delete" at bounding box center [781, 308] width 87 height 18
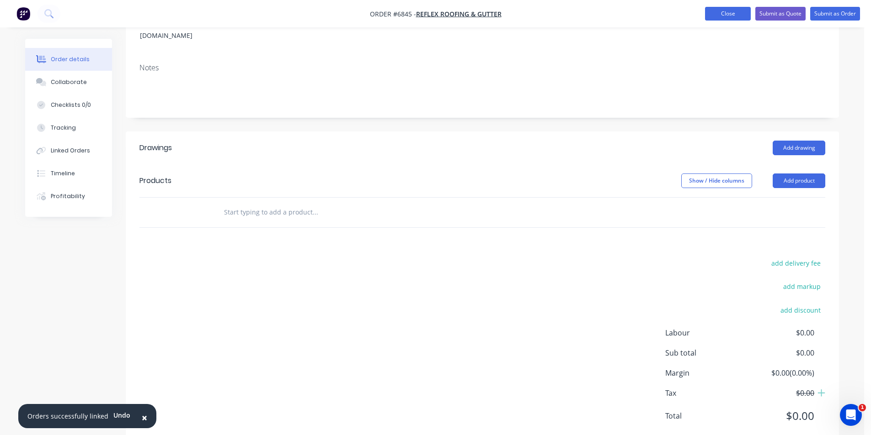
click at [738, 16] on button "Close" at bounding box center [728, 14] width 46 height 14
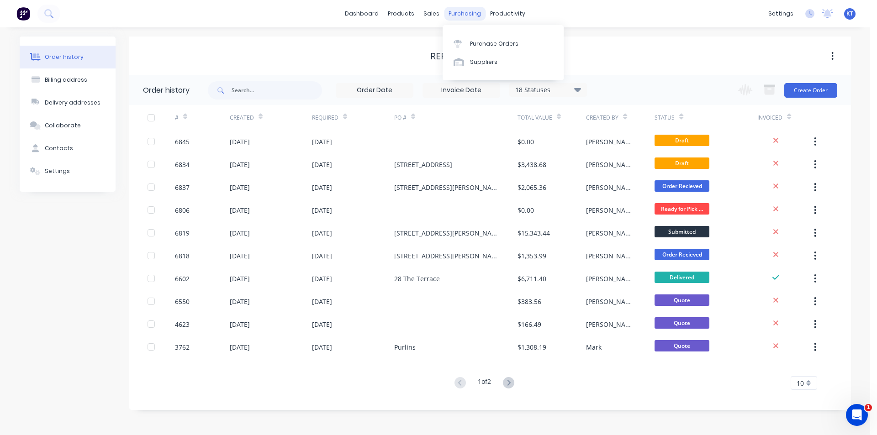
click at [468, 18] on div "purchasing" at bounding box center [465, 14] width 42 height 14
click at [485, 50] on link "Purchase Orders" at bounding box center [503, 43] width 121 height 18
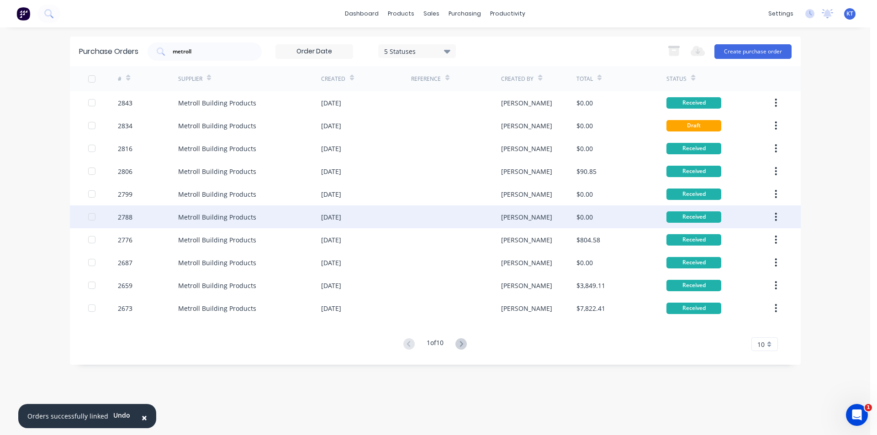
click at [464, 223] on div at bounding box center [456, 217] width 90 height 23
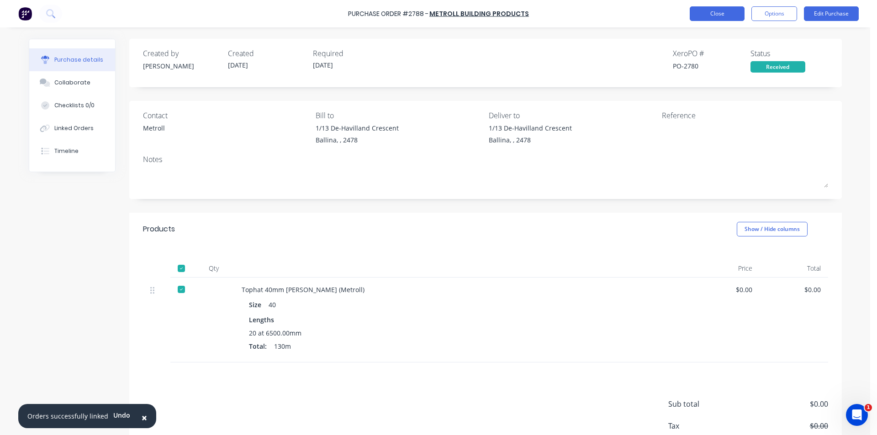
click at [732, 11] on button "Close" at bounding box center [717, 13] width 55 height 15
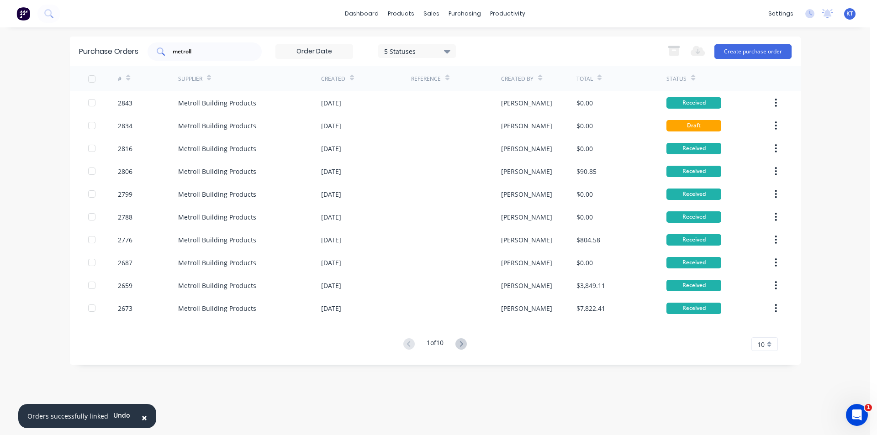
click at [221, 51] on input "metroll" at bounding box center [210, 51] width 76 height 9
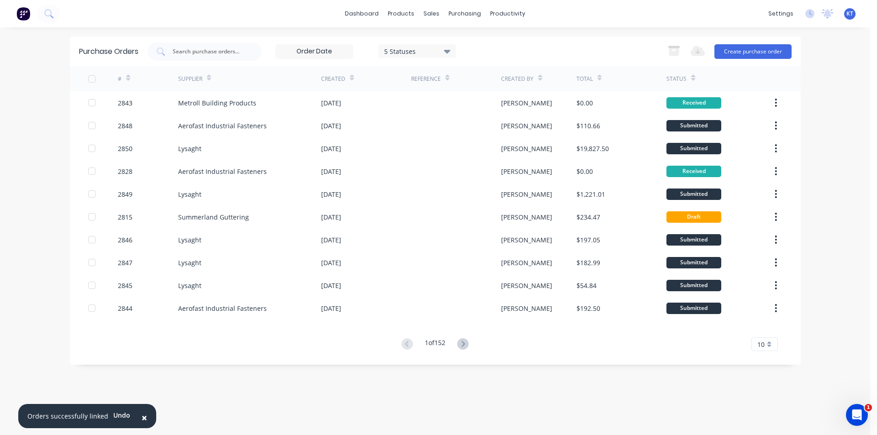
click at [524, 38] on div "Purchase Orders 5 Statuses 5 Statuses Export to Excel (XLSX) Create purchase or…" at bounding box center [435, 52] width 731 height 30
click at [237, 50] on input "text" at bounding box center [210, 51] width 76 height 9
type input "2845"
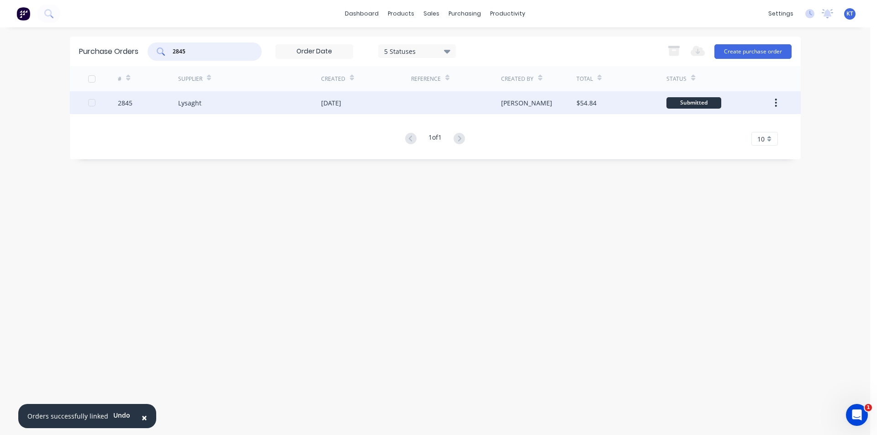
click at [188, 103] on div "Lysaght" at bounding box center [189, 103] width 23 height 10
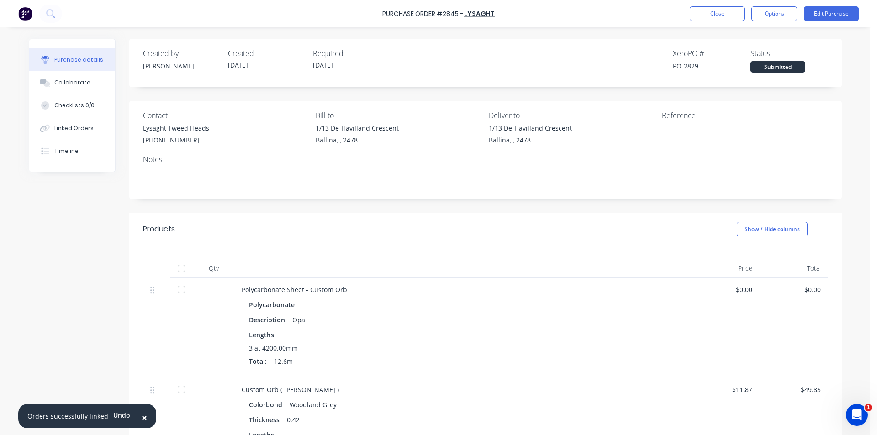
click at [179, 292] on div at bounding box center [181, 290] width 18 height 18
click at [97, 88] on button "Collaborate" at bounding box center [72, 82] width 86 height 23
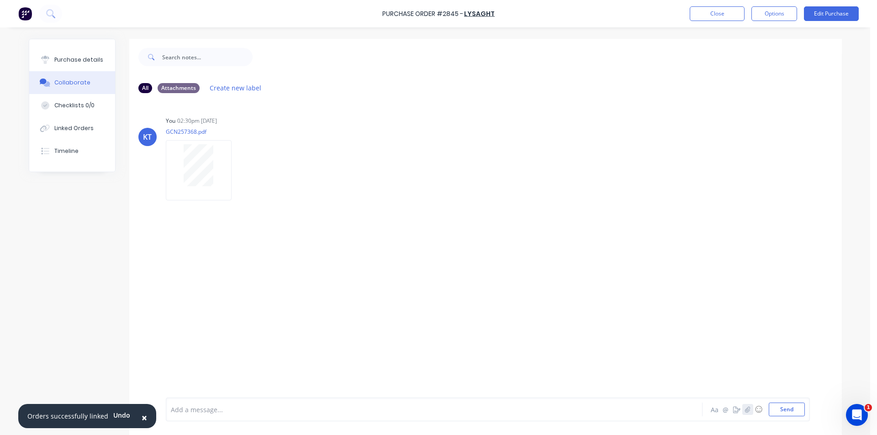
click at [748, 409] on button "button" at bounding box center [748, 409] width 11 height 11
click at [788, 415] on button "Send" at bounding box center [787, 410] width 36 height 14
click at [724, 13] on button "Close" at bounding box center [717, 13] width 55 height 15
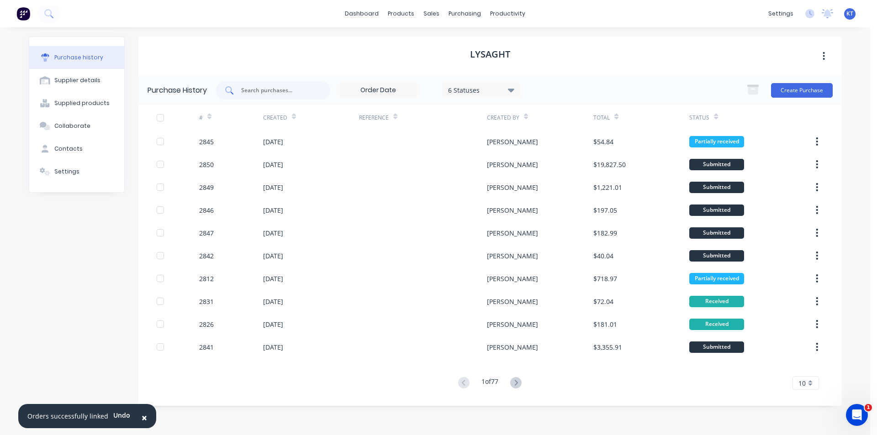
click at [306, 91] on input "text" at bounding box center [278, 90] width 76 height 9
click at [514, 385] on icon at bounding box center [515, 382] width 11 height 11
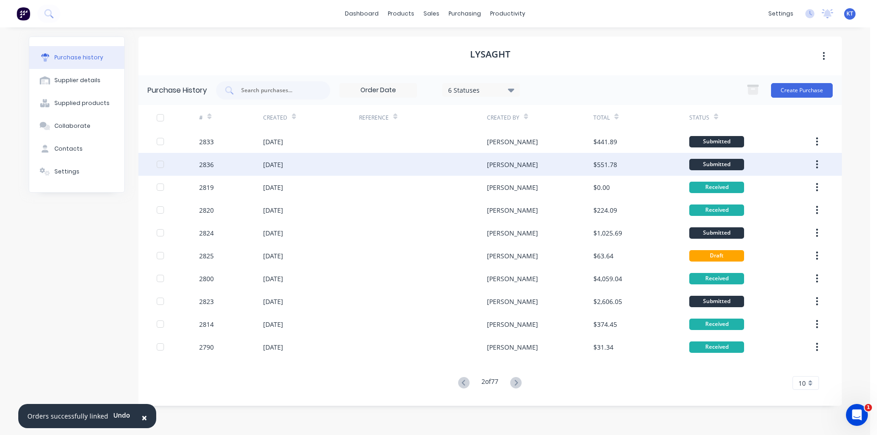
click at [478, 173] on div at bounding box center [423, 164] width 128 height 23
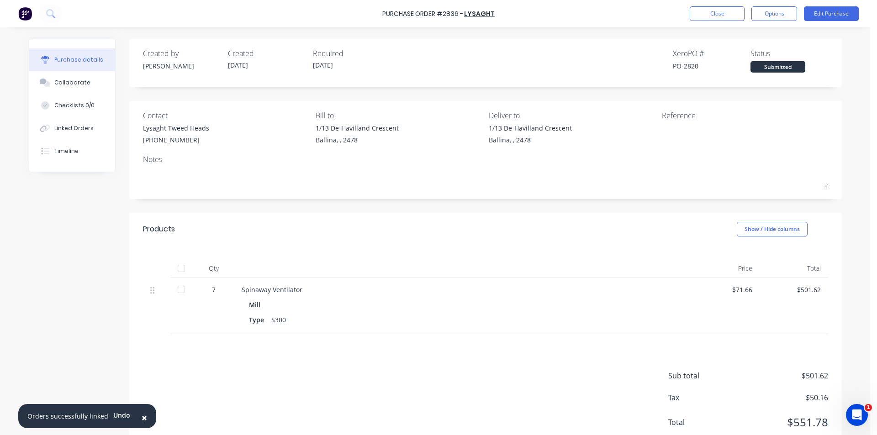
drag, startPoint x: 180, startPoint y: 271, endPoint x: 64, endPoint y: 66, distance: 235.3
click at [180, 270] on div at bounding box center [181, 269] width 18 height 18
click at [61, 88] on button "Collaborate" at bounding box center [72, 82] width 86 height 23
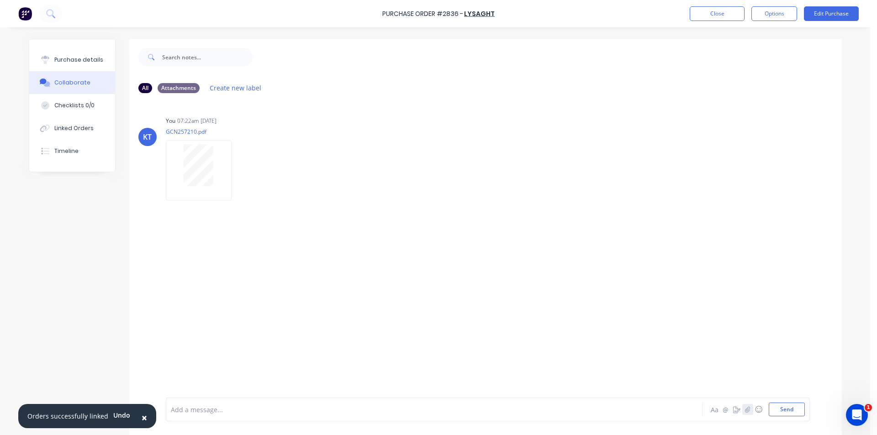
click at [745, 411] on icon "button" at bounding box center [747, 410] width 5 height 6
click at [784, 410] on button "Send" at bounding box center [787, 410] width 36 height 14
click at [717, 15] on button "Close" at bounding box center [717, 13] width 55 height 15
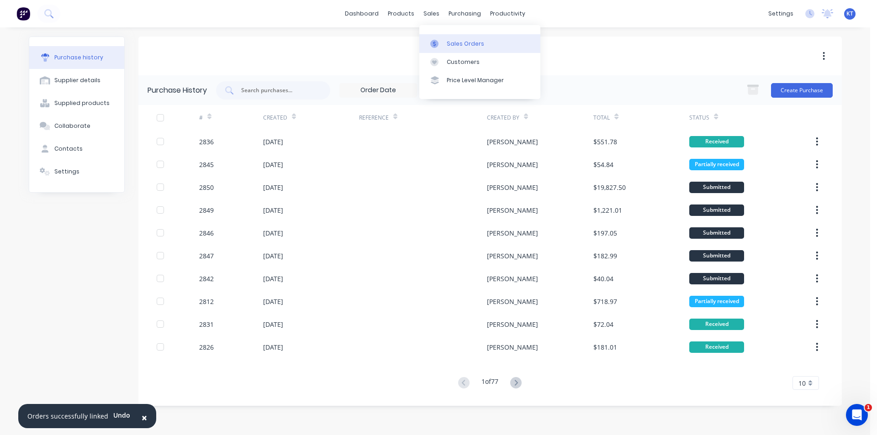
click at [445, 49] on link "Sales Orders" at bounding box center [479, 43] width 121 height 18
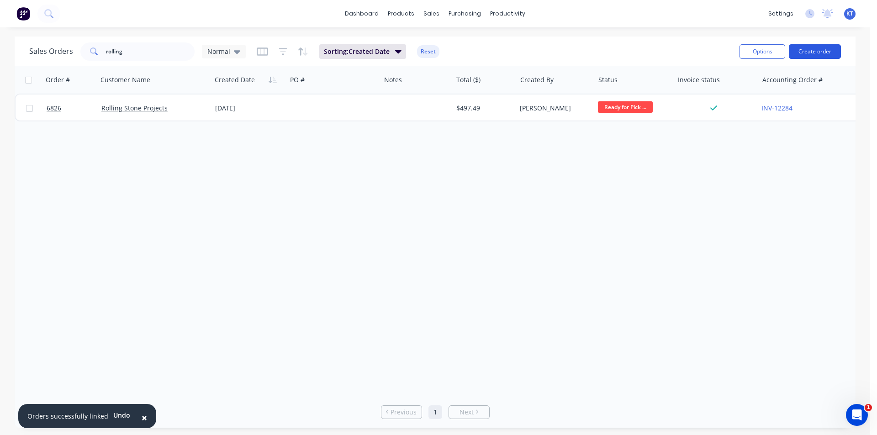
click at [811, 47] on button "Create order" at bounding box center [815, 51] width 52 height 15
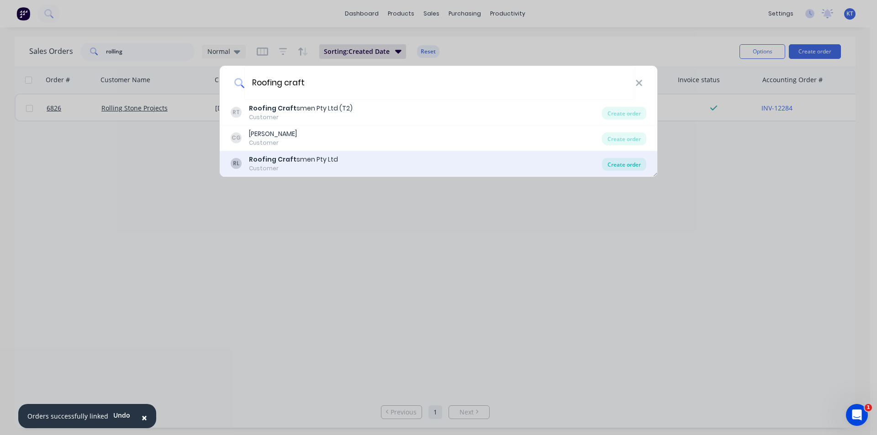
type input "Roofing craft"
click at [632, 169] on div "Create order" at bounding box center [624, 164] width 44 height 13
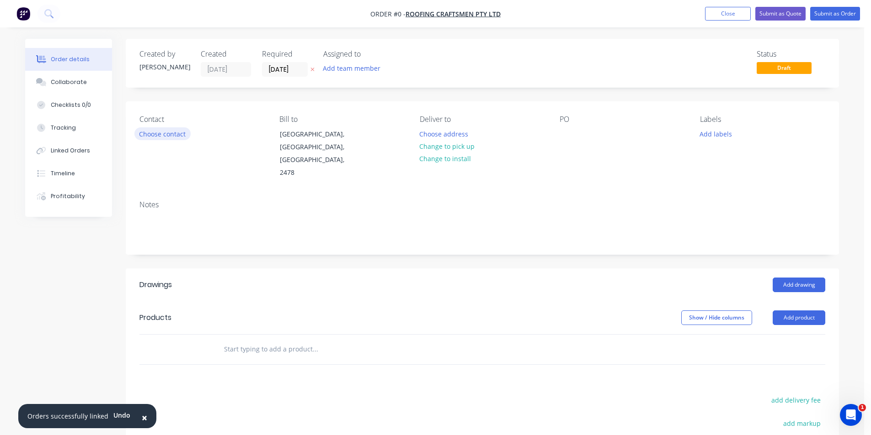
click at [161, 134] on button "Choose contact" at bounding box center [162, 133] width 56 height 12
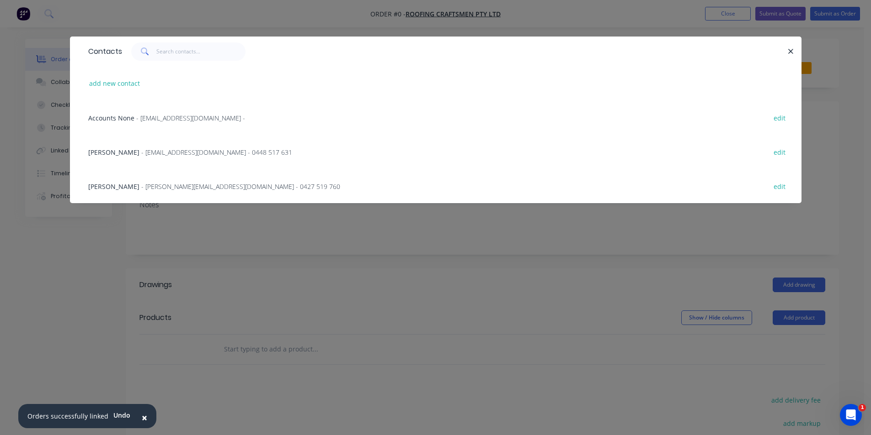
click at [160, 162] on div "Matt Toohey - matt@roofingcraftsmen.com.au - 0448 517 631 edit" at bounding box center [436, 152] width 704 height 34
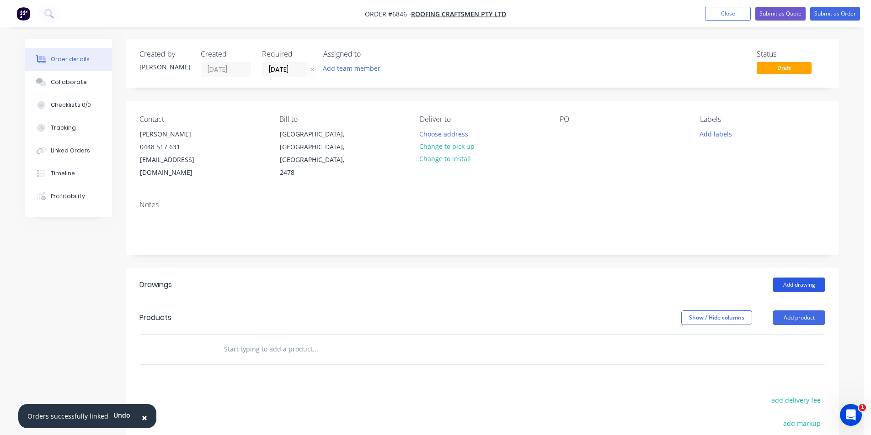
click at [791, 278] on button "Add drawing" at bounding box center [798, 285] width 53 height 15
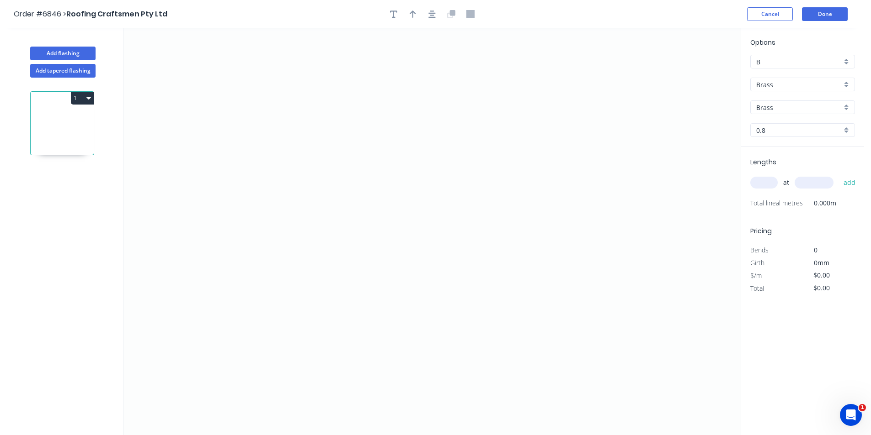
click at [781, 85] on input "Brass" at bounding box center [798, 85] width 85 height 10
click at [812, 122] on div "Colorbond" at bounding box center [802, 118] width 104 height 16
type input "Colorbond"
type input "Basalt"
type input "0.55"
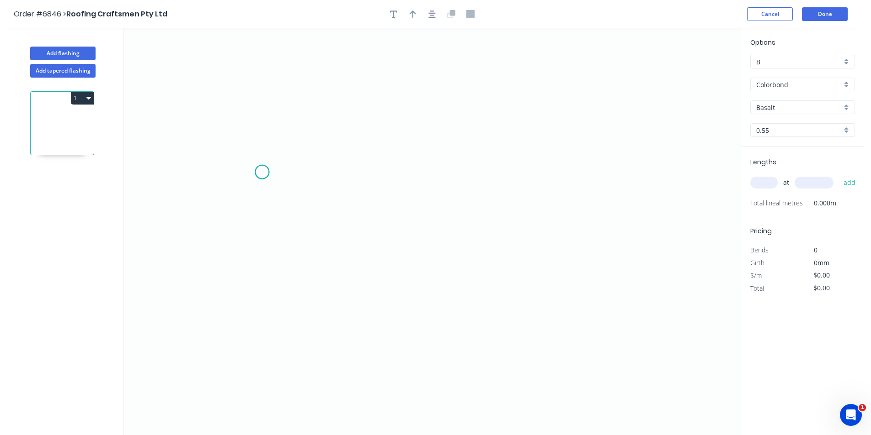
click at [262, 172] on icon "0" at bounding box center [431, 231] width 617 height 407
click at [306, 184] on icon "0" at bounding box center [431, 231] width 617 height 407
click at [339, 261] on icon "0 ?" at bounding box center [431, 231] width 617 height 407
click at [408, 198] on icon "0 ? ? ? º" at bounding box center [431, 231] width 617 height 407
click at [458, 205] on icon "0 ? ? ? ? º ? º" at bounding box center [431, 231] width 617 height 407
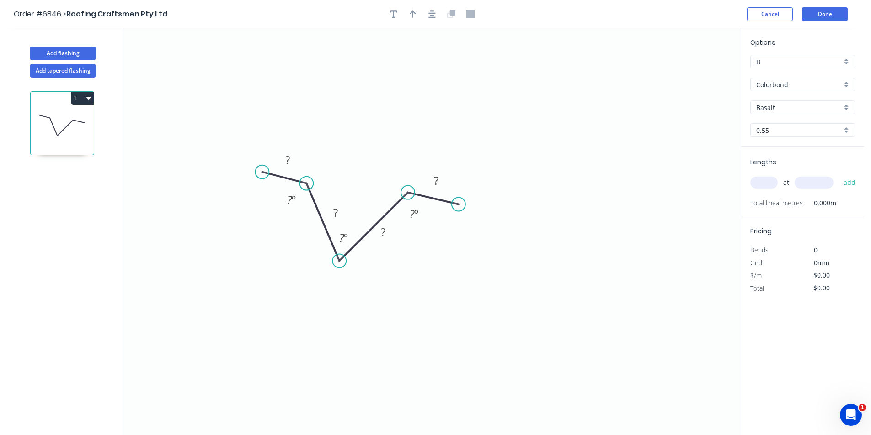
click at [436, 20] on div at bounding box center [432, 14] width 96 height 14
click at [435, 7] on header "Order #6846 > Roofing Craftsmen Pty Ltd Cancel Done" at bounding box center [432, 14] width 864 height 28
click at [434, 11] on icon "button" at bounding box center [431, 14] width 7 height 8
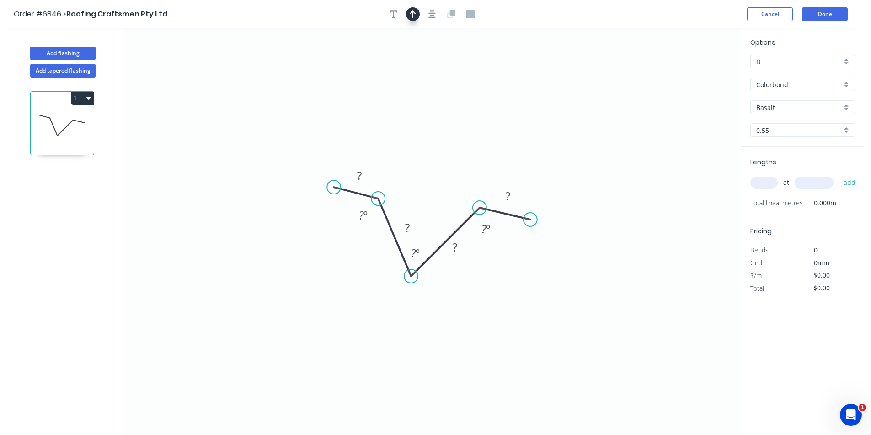
click at [415, 13] on icon "button" at bounding box center [412, 14] width 6 height 7
drag, startPoint x: 692, startPoint y: 71, endPoint x: 421, endPoint y: 191, distance: 296.9
click at [421, 191] on icon at bounding box center [421, 180] width 8 height 29
click at [774, 107] on input "Basalt" at bounding box center [798, 108] width 85 height 10
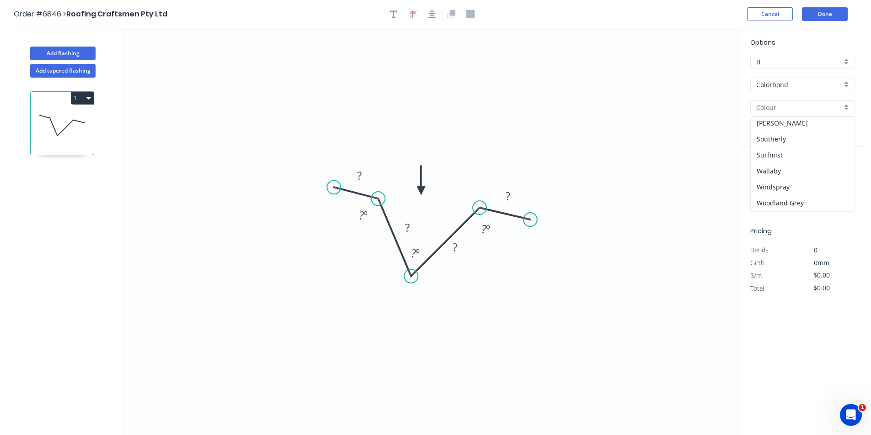
click at [777, 157] on div "Surfmist" at bounding box center [802, 155] width 104 height 16
type input "Surfmist"
click at [367, 173] on rect at bounding box center [359, 176] width 18 height 13
type input "$7.53"
click at [762, 182] on input "text" at bounding box center [763, 183] width 27 height 12
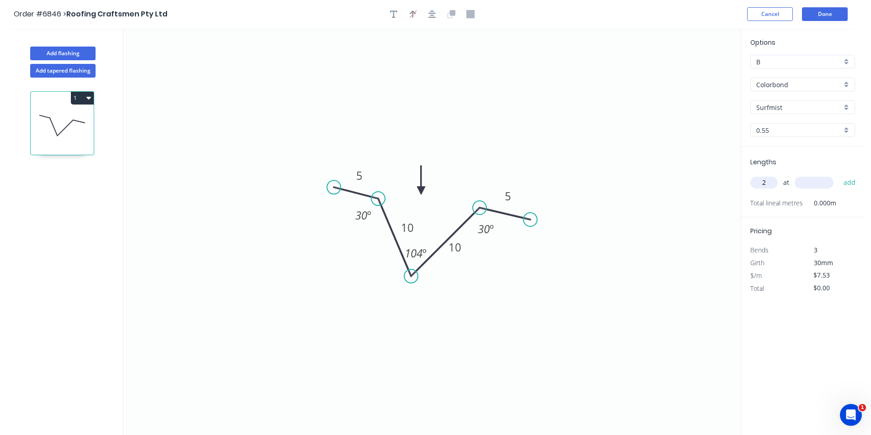
type input "2"
type input "3200"
click at [839, 175] on button "add" at bounding box center [849, 183] width 21 height 16
type input "$48.19"
click at [818, 10] on button "Done" at bounding box center [825, 14] width 46 height 14
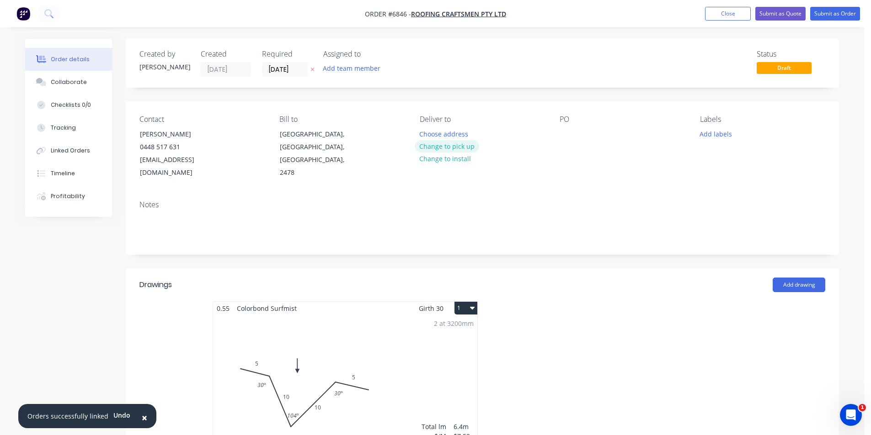
click at [460, 152] on button "Change to pick up" at bounding box center [446, 146] width 65 height 12
click at [568, 133] on div at bounding box center [566, 133] width 15 height 13
click at [832, 12] on button "Submit as Order" at bounding box center [835, 14] width 50 height 14
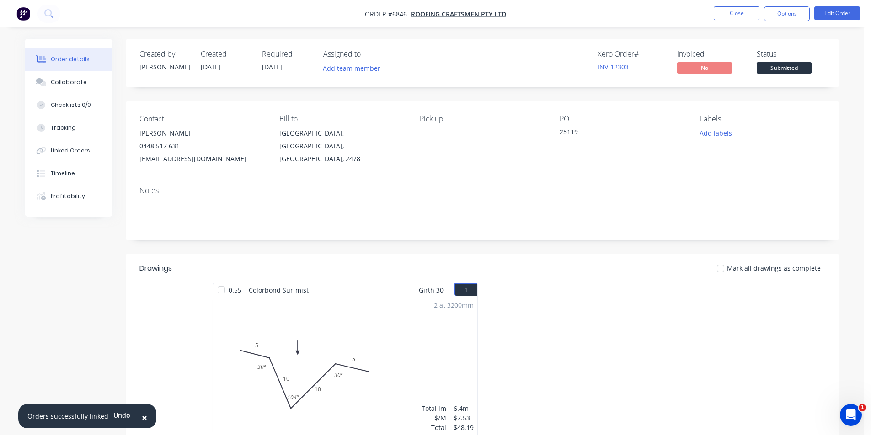
click at [798, 69] on span "Submitted" at bounding box center [783, 67] width 55 height 11
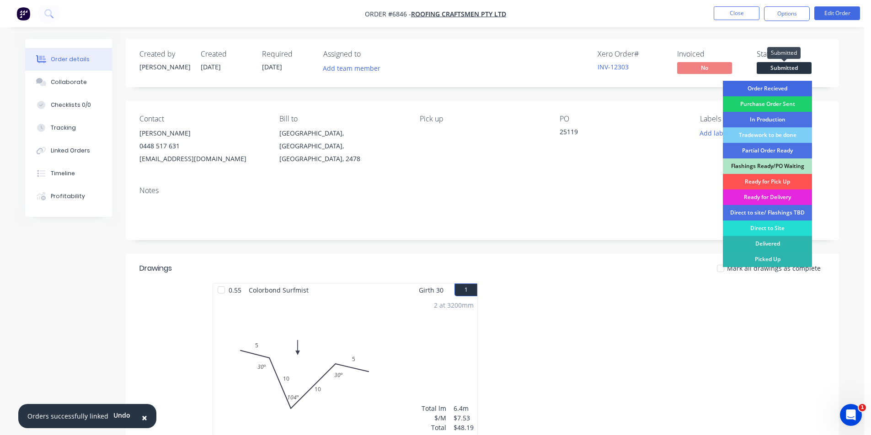
click at [778, 86] on div "Order Recieved" at bounding box center [766, 89] width 89 height 16
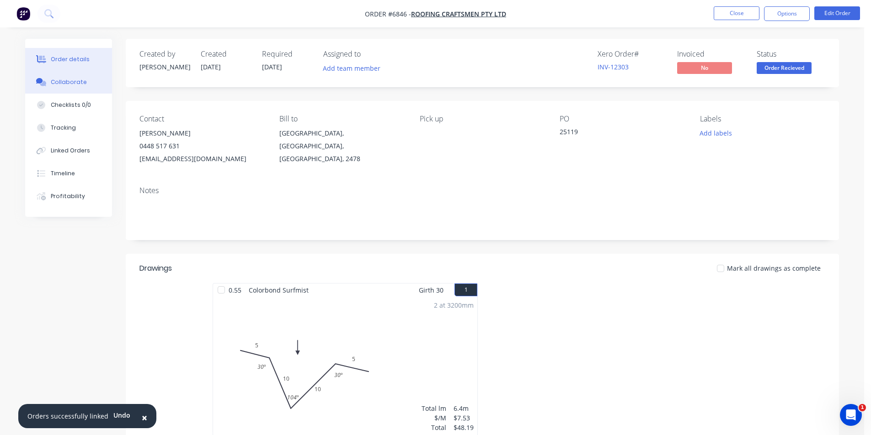
click at [67, 89] on button "Collaborate" at bounding box center [68, 82] width 87 height 23
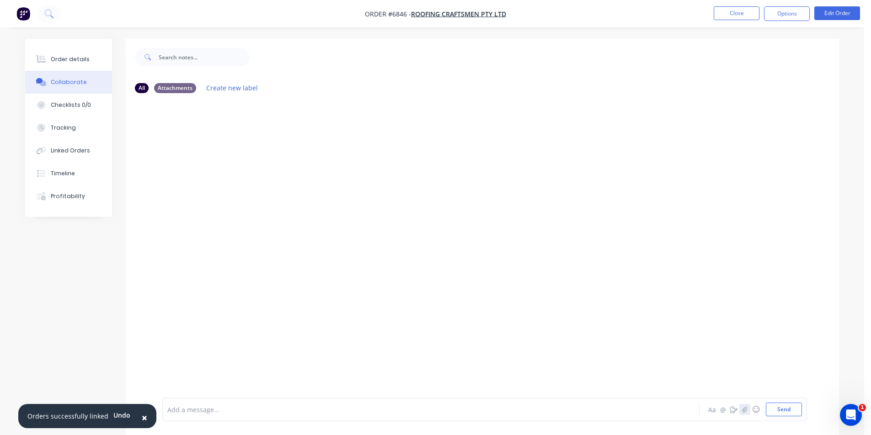
click at [745, 412] on icon "button" at bounding box center [744, 410] width 5 height 6
click at [864, 429] on div at bounding box center [864, 429] width 0 height 0
click at [778, 409] on button "Send" at bounding box center [783, 410] width 36 height 14
click at [94, 61] on button "Order details" at bounding box center [68, 59] width 87 height 23
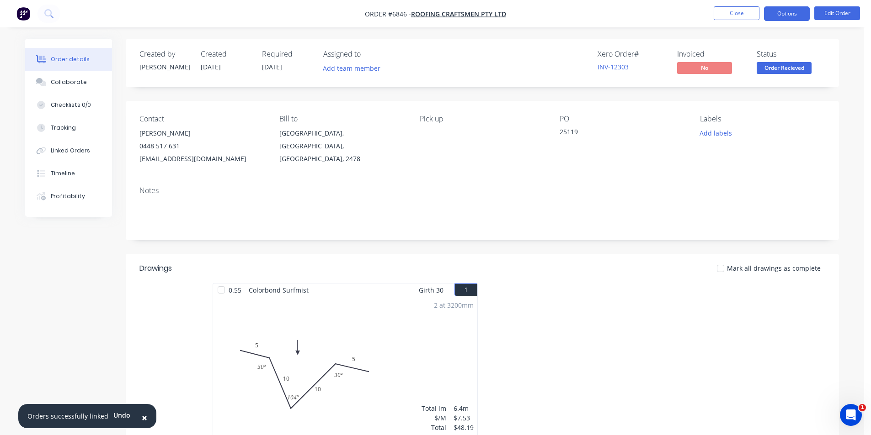
click at [786, 15] on button "Options" at bounding box center [787, 13] width 46 height 15
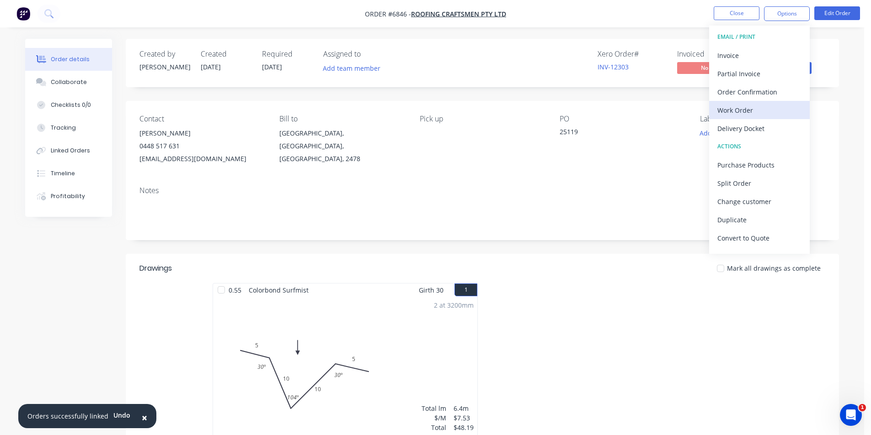
click at [731, 107] on div "Work Order" at bounding box center [759, 110] width 84 height 13
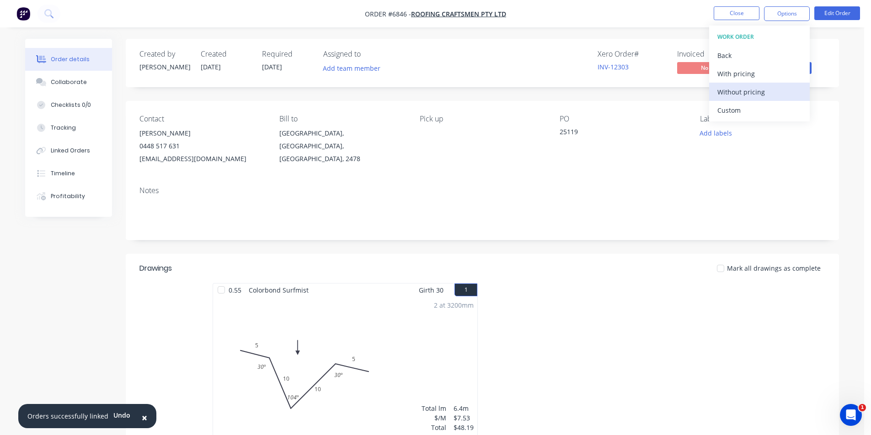
click at [732, 91] on div "Without pricing" at bounding box center [759, 91] width 84 height 13
